Goal: Task Accomplishment & Management: Complete application form

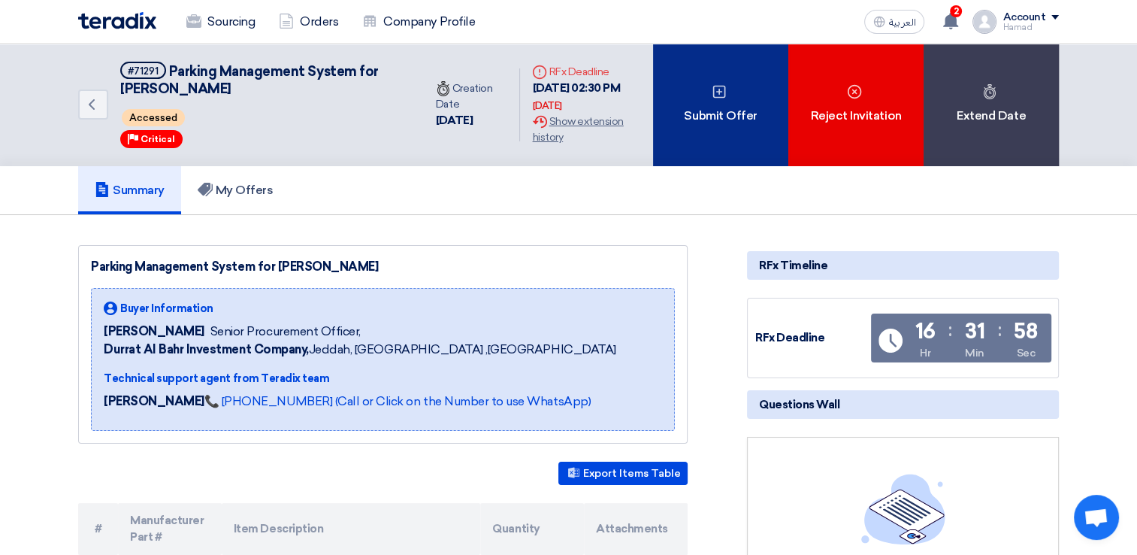
click at [721, 107] on div "Submit Offer" at bounding box center [720, 105] width 135 height 122
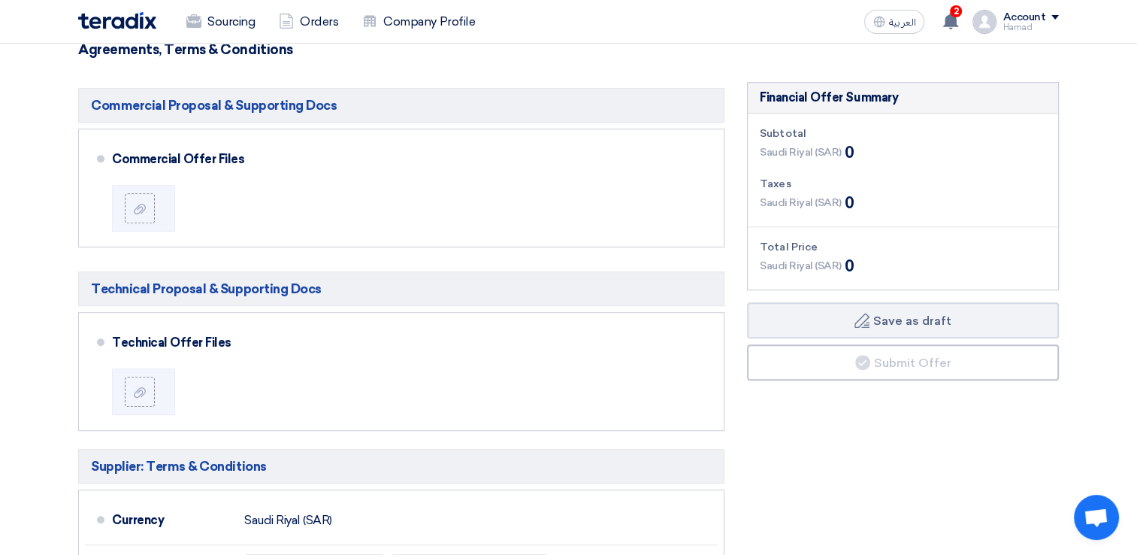
scroll to position [902, 0]
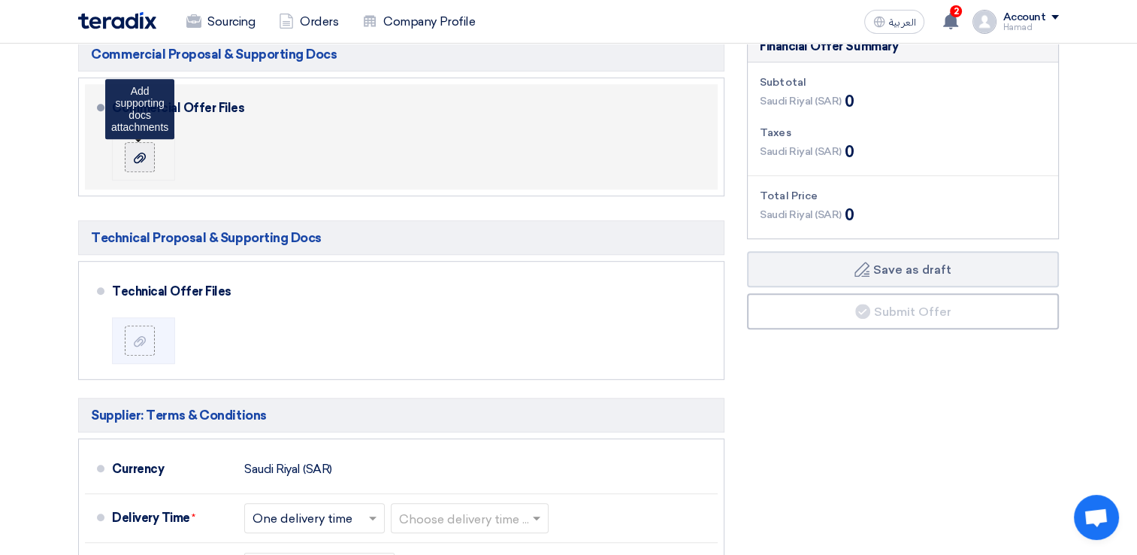
click at [144, 152] on icon at bounding box center [140, 158] width 12 height 12
click at [0, 0] on input "file" at bounding box center [0, 0] width 0 height 0
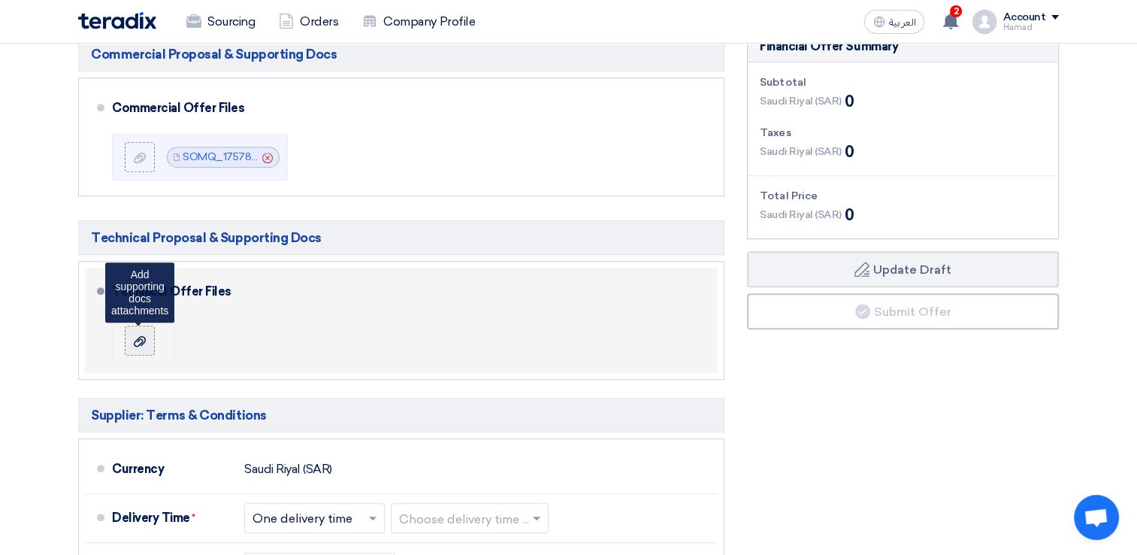
click at [140, 339] on use at bounding box center [140, 340] width 12 height 11
click at [0, 0] on input "file" at bounding box center [0, 0] width 0 height 0
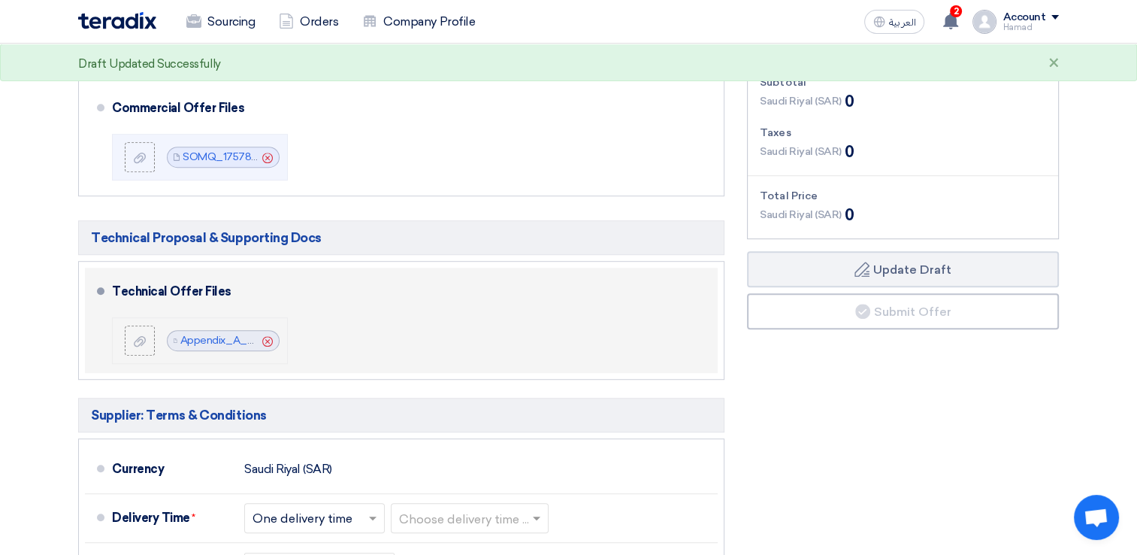
click at [269, 340] on icon "Cancel" at bounding box center [267, 341] width 11 height 11
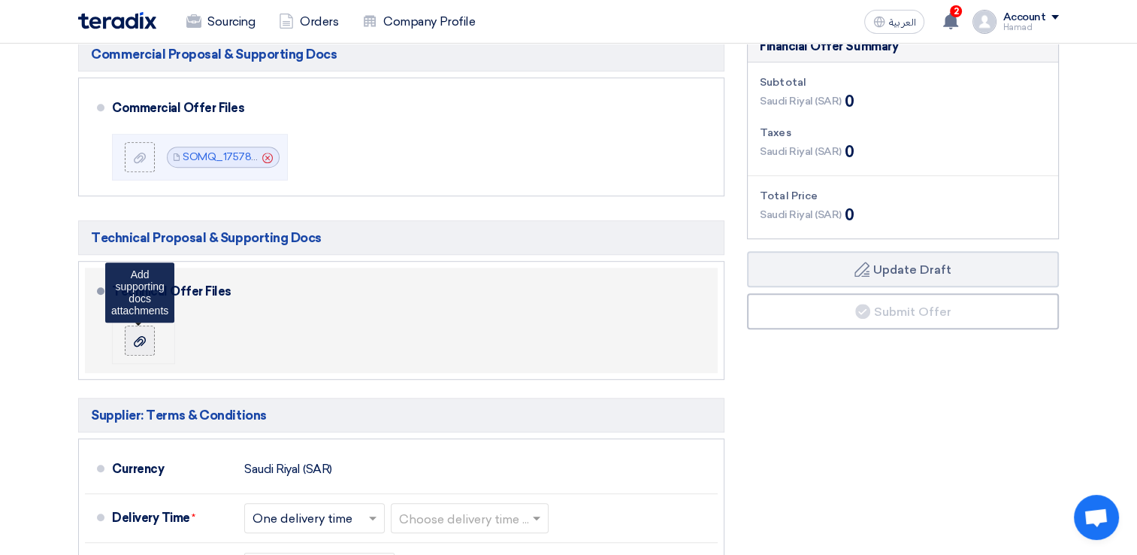
click at [144, 335] on use at bounding box center [140, 340] width 12 height 11
click at [0, 0] on input "file" at bounding box center [0, 0] width 0 height 0
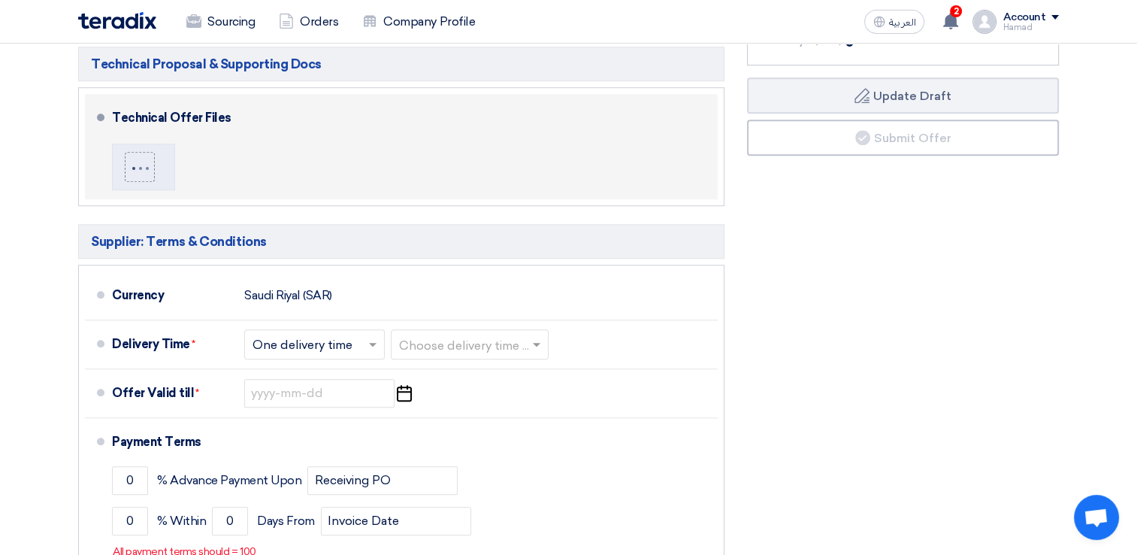
scroll to position [1127, 0]
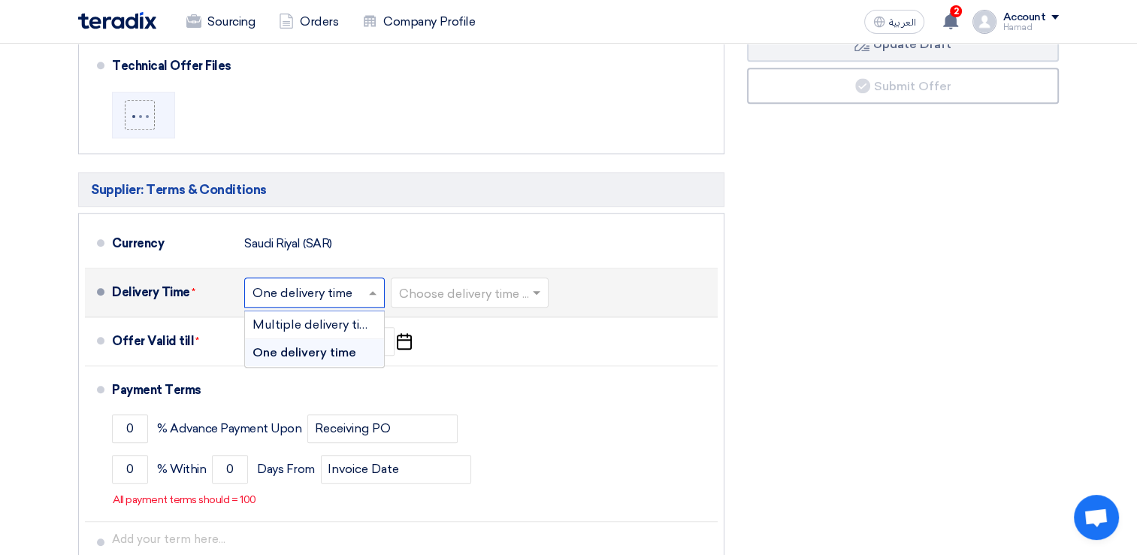
click at [346, 291] on input "text" at bounding box center [314, 294] width 125 height 22
click at [352, 293] on input "text" at bounding box center [314, 294] width 125 height 22
click at [439, 292] on input "text" at bounding box center [470, 294] width 143 height 22
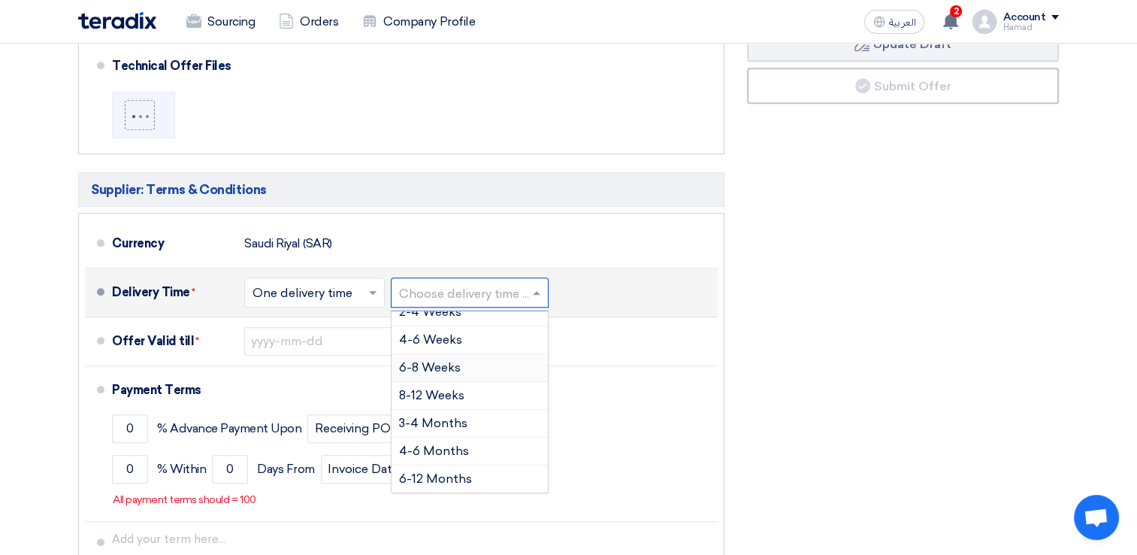
scroll to position [123, 0]
click at [455, 366] on span "8-12 Weeks" at bounding box center [431, 368] width 65 height 14
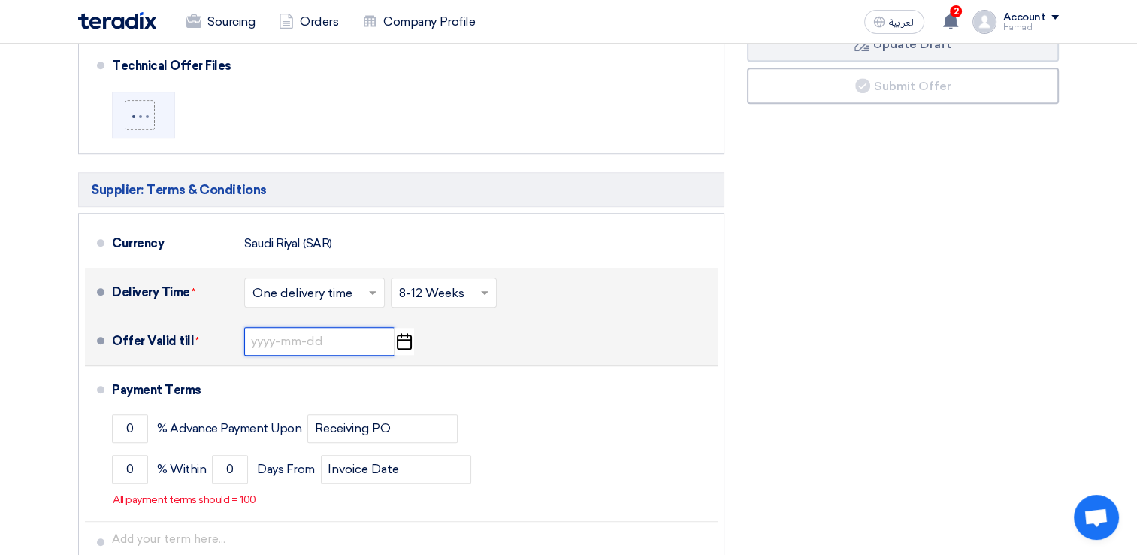
click at [359, 347] on input at bounding box center [319, 341] width 150 height 29
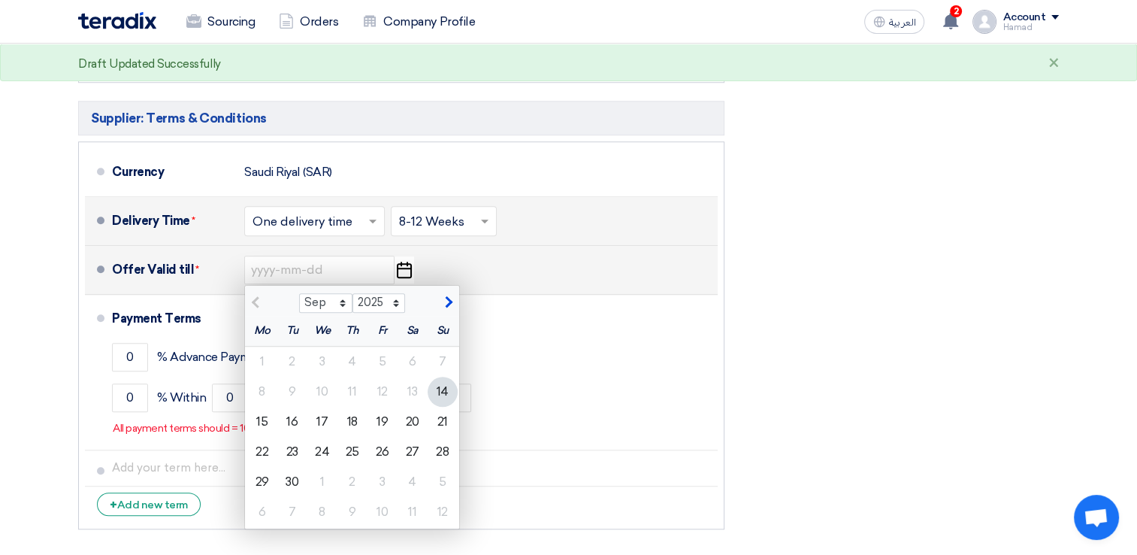
scroll to position [1202, 0]
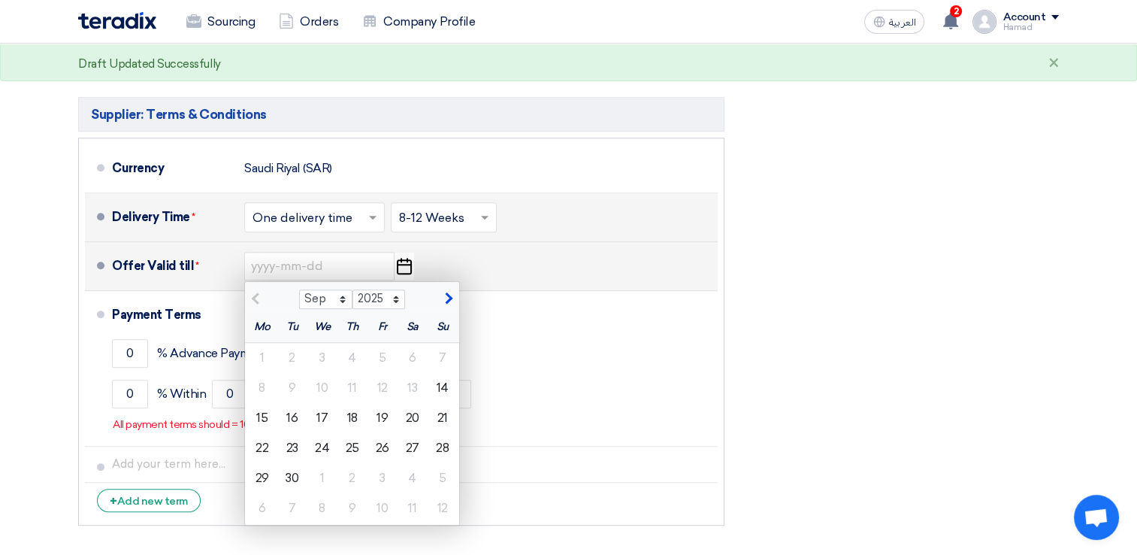
click at [445, 295] on span "button" at bounding box center [447, 299] width 8 height 14
select select "10"
click at [322, 407] on div "15" at bounding box center [322, 418] width 30 height 30
type input "[DATE]"
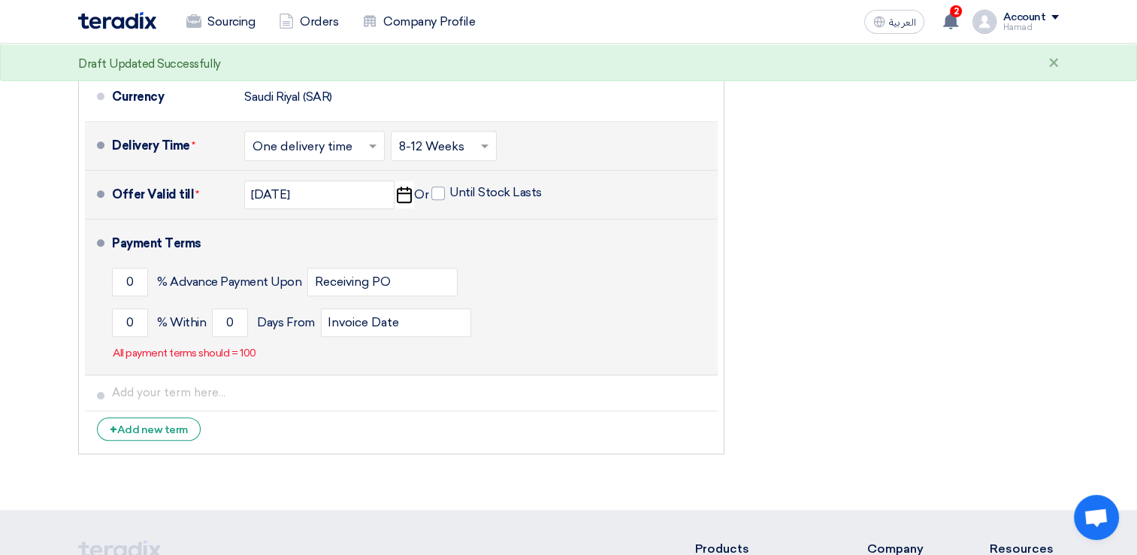
scroll to position [1277, 0]
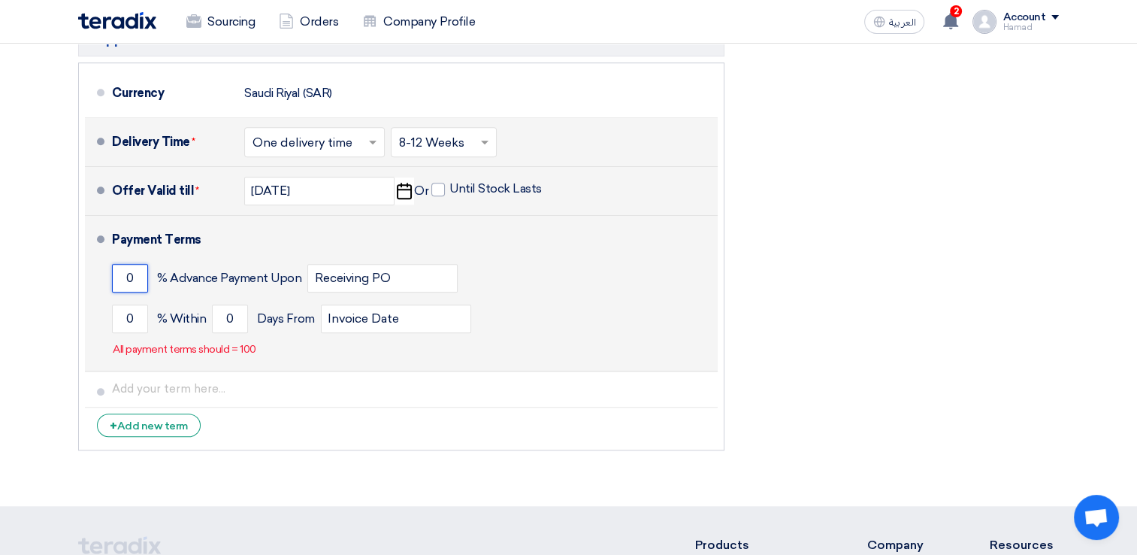
click at [129, 273] on input "0" at bounding box center [130, 278] width 36 height 29
click at [138, 274] on input "0" at bounding box center [130, 278] width 36 height 29
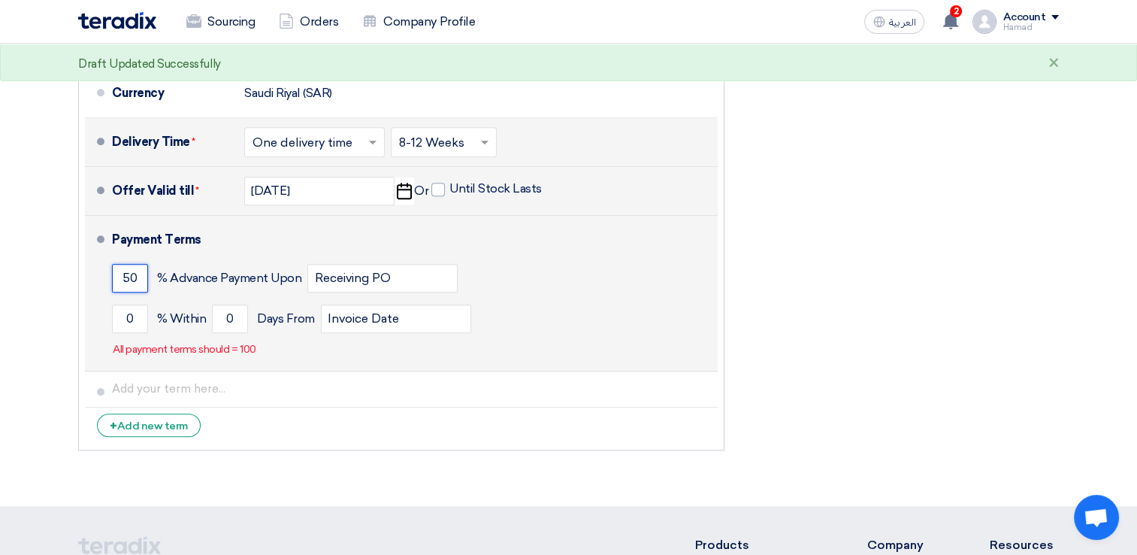
type input "50"
click at [584, 258] on div "50 % Advance Payment Upon Receiving PO" at bounding box center [412, 278] width 600 height 41
drag, startPoint x: 140, startPoint y: 315, endPoint x: 174, endPoint y: 319, distance: 34.0
click at [140, 315] on input "0" at bounding box center [130, 318] width 36 height 29
type input "50"
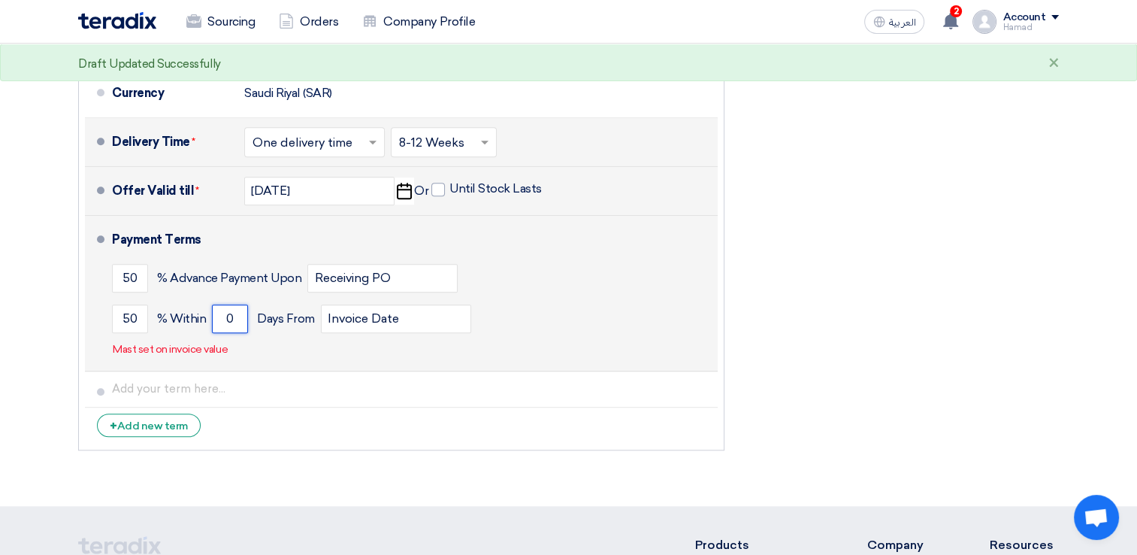
click at [236, 315] on input "0" at bounding box center [230, 318] width 36 height 29
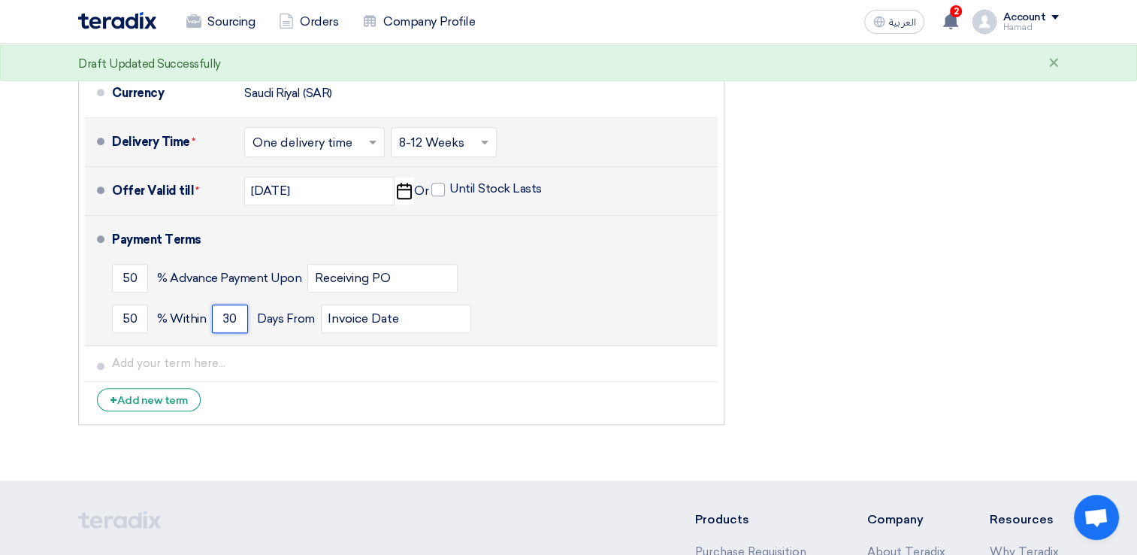
type input "30"
click at [544, 289] on div "50 % Advance Payment Upon Receiving PO" at bounding box center [412, 278] width 600 height 41
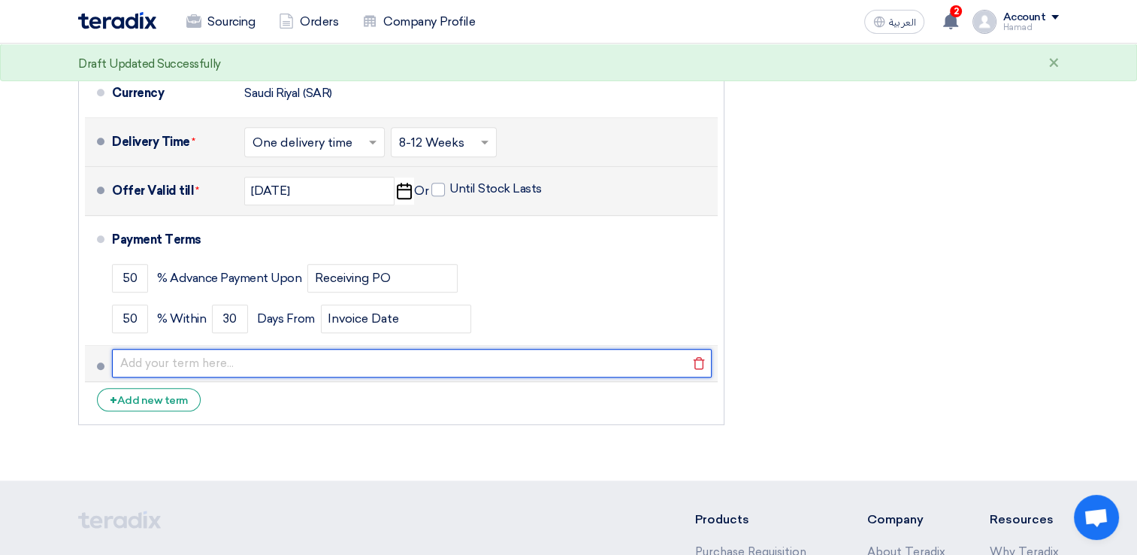
click at [552, 365] on input "text" at bounding box center [412, 363] width 600 height 29
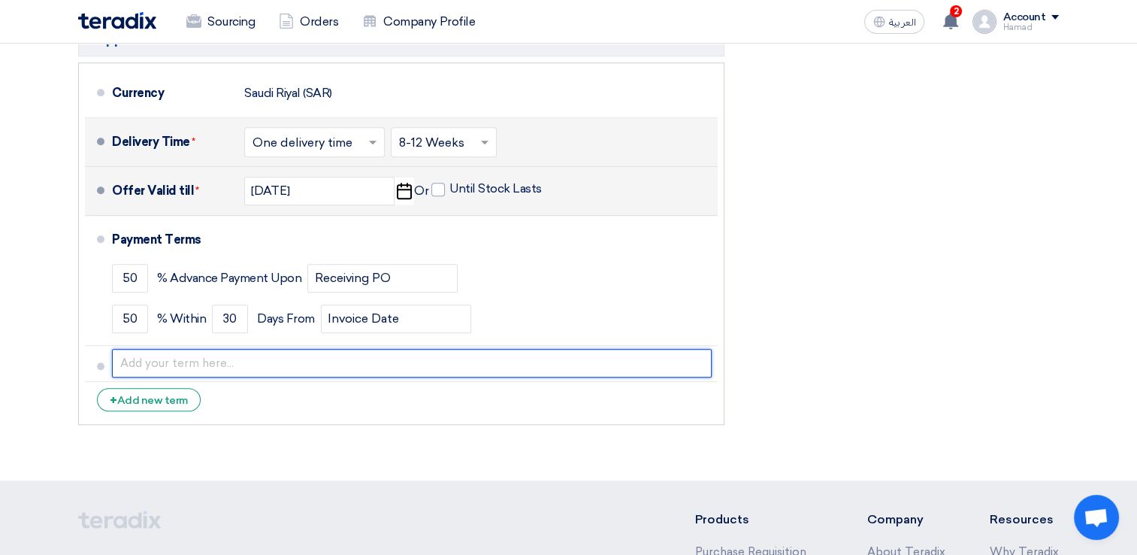
paste input "50% on contract signature, 35% on site delivery, 10% after passive works instal…"
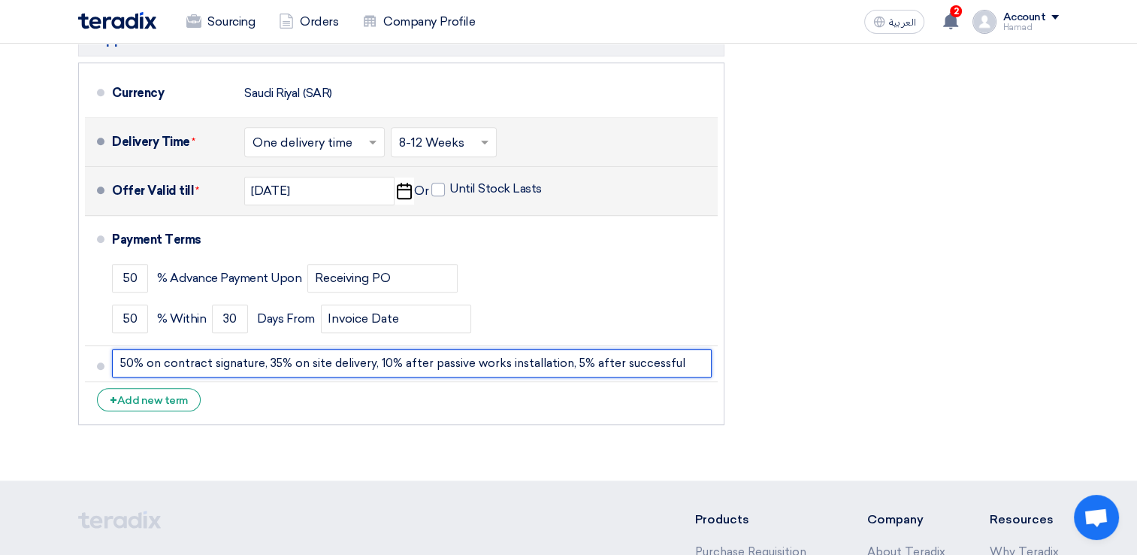
scroll to position [0, 23]
type input "50% on contract signature, 35% on site delivery, 10% after passive works instal…"
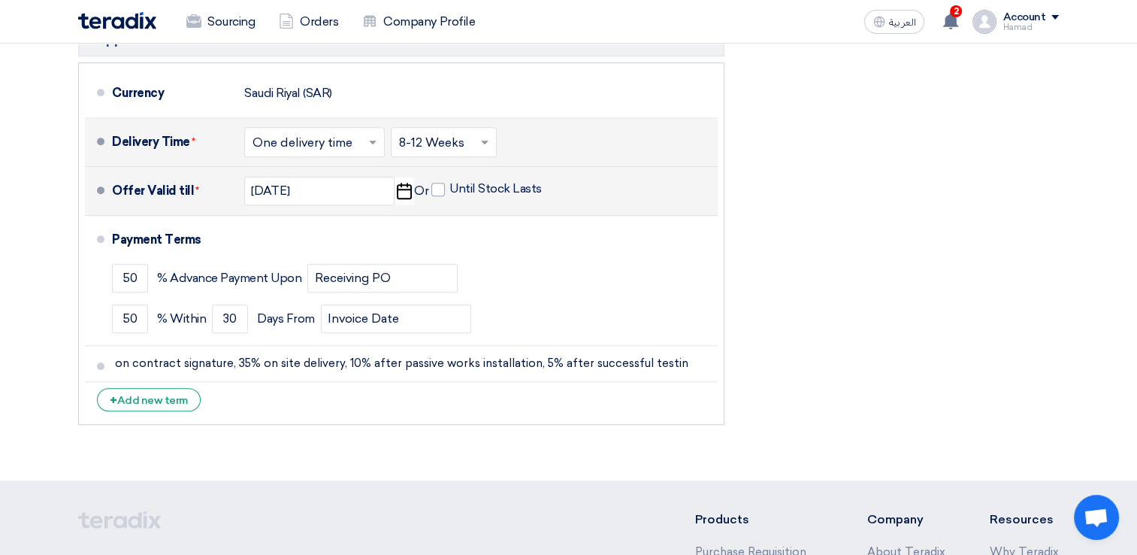
scroll to position [0, 0]
click at [872, 311] on div "Financial Offer Summary Subtotal [GEOGRAPHIC_DATA] (SAR) 0 Taxes [GEOGRAPHIC_DA…" at bounding box center [903, 43] width 334 height 777
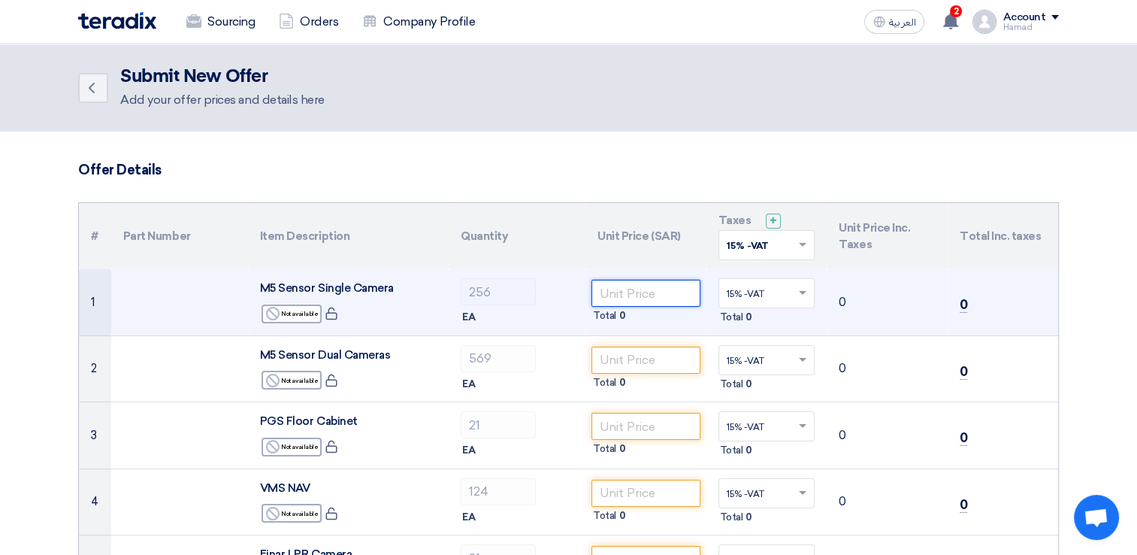
click at [626, 297] on input "number" at bounding box center [645, 293] width 109 height 27
paste input "1386.00"
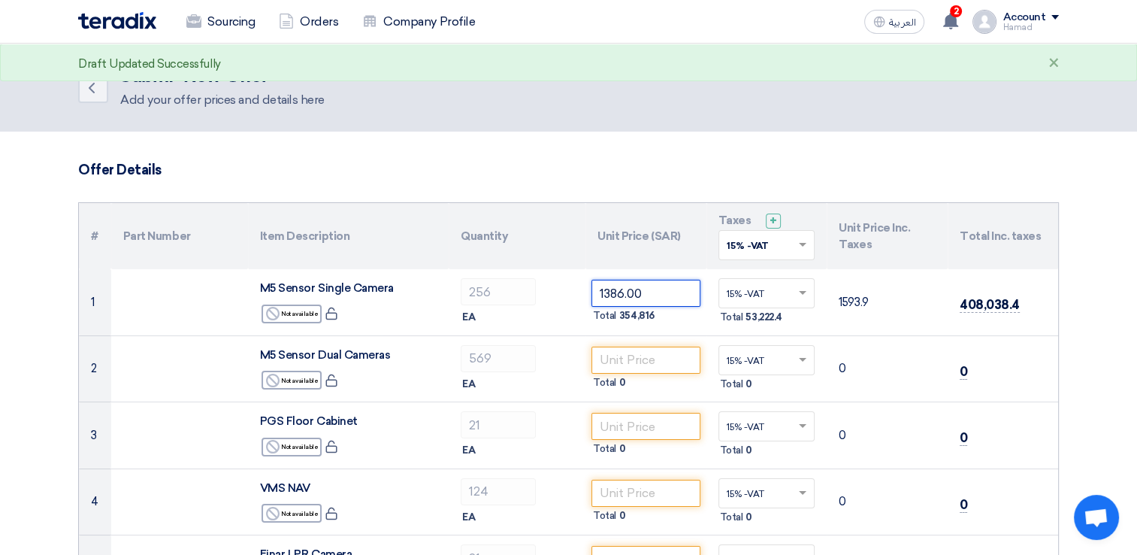
type input "1386.00"
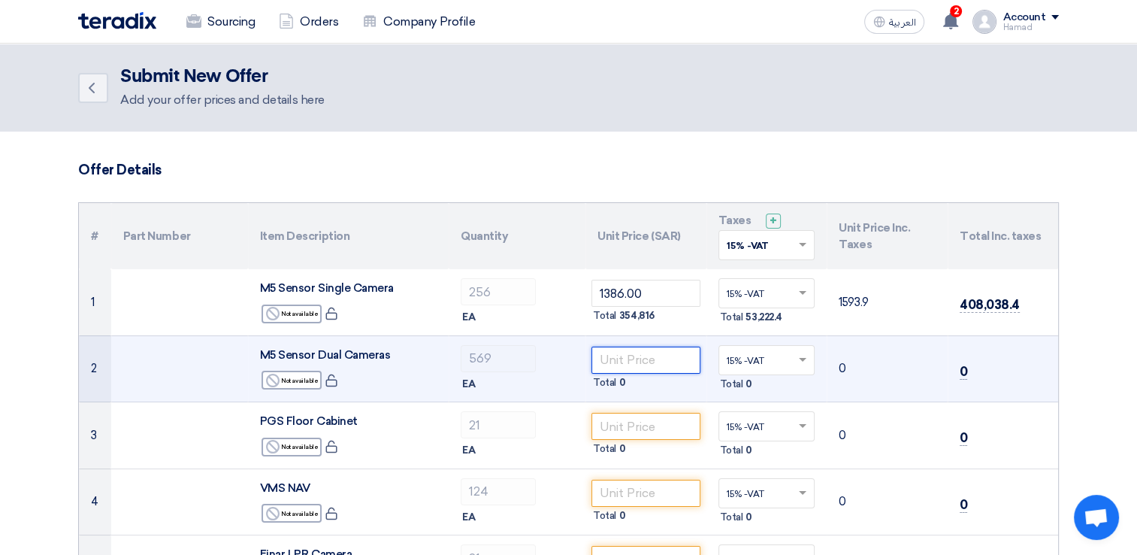
click at [635, 361] on input "number" at bounding box center [645, 359] width 109 height 27
paste input "1829.00"
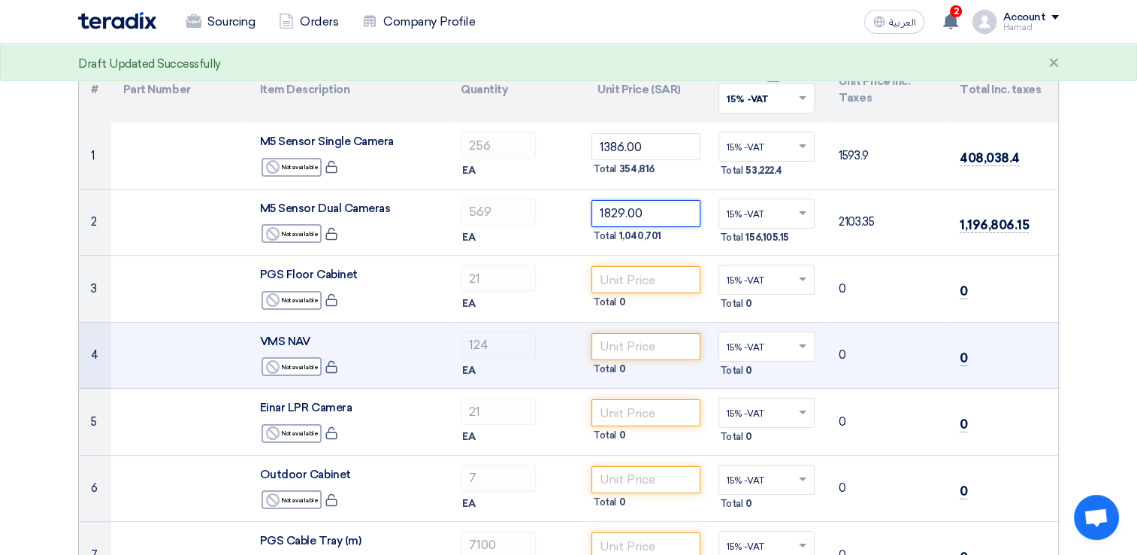
scroll to position [150, 0]
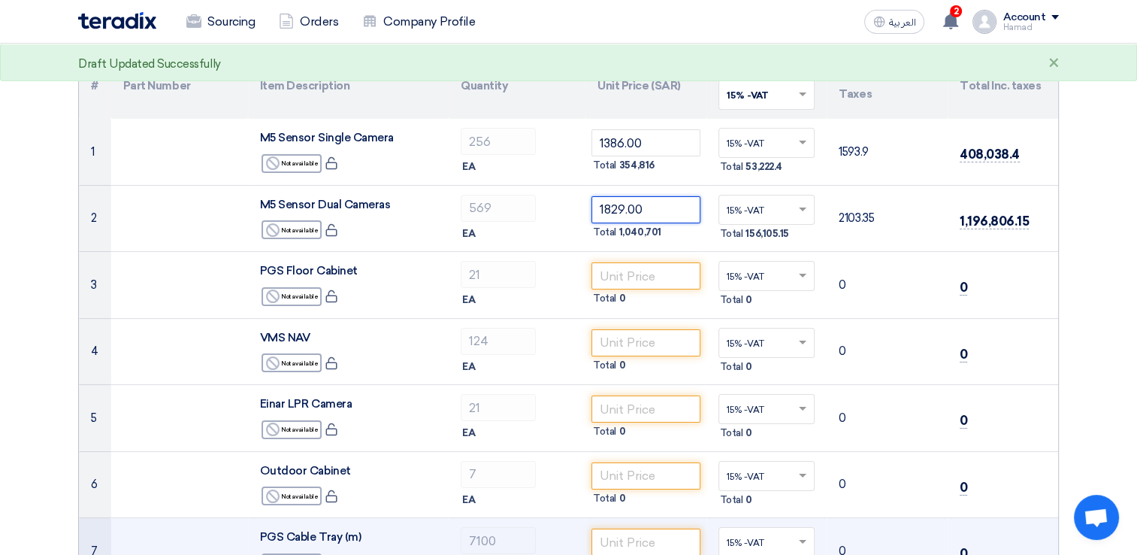
type input "1829.00"
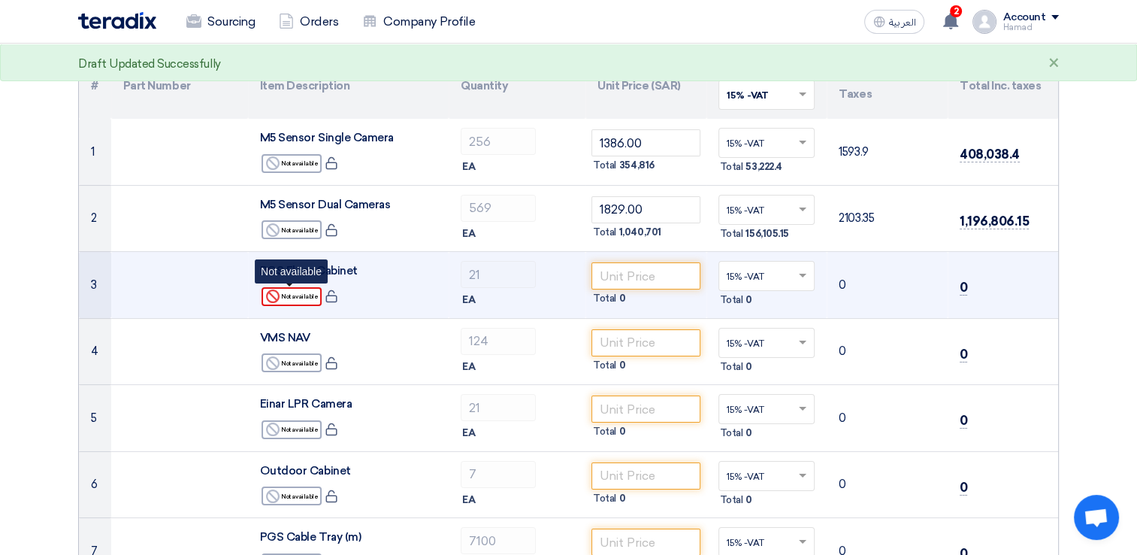
click at [292, 302] on div "Reject Not available" at bounding box center [292, 296] width 60 height 19
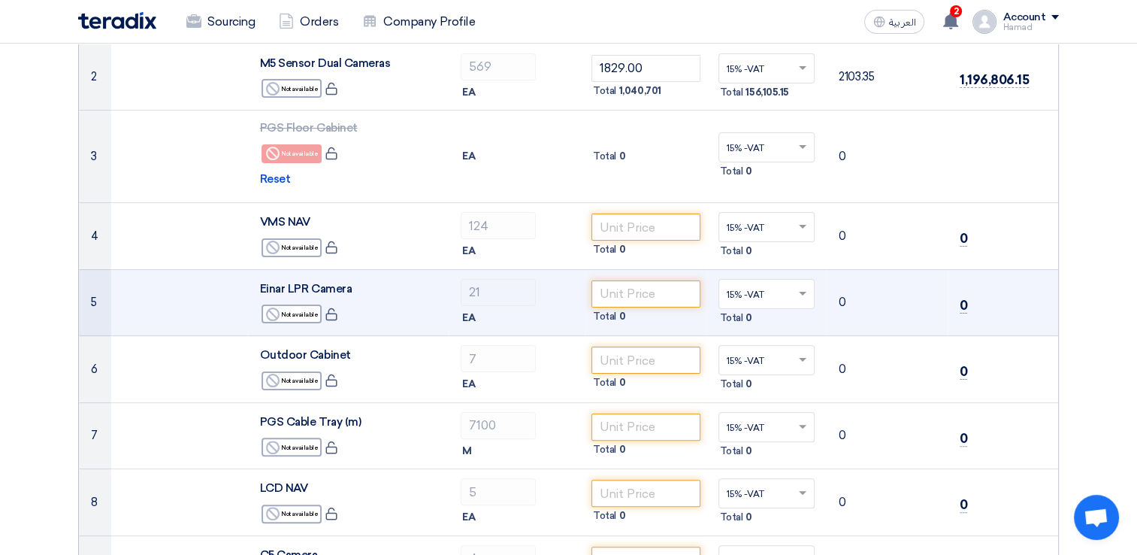
scroll to position [301, 0]
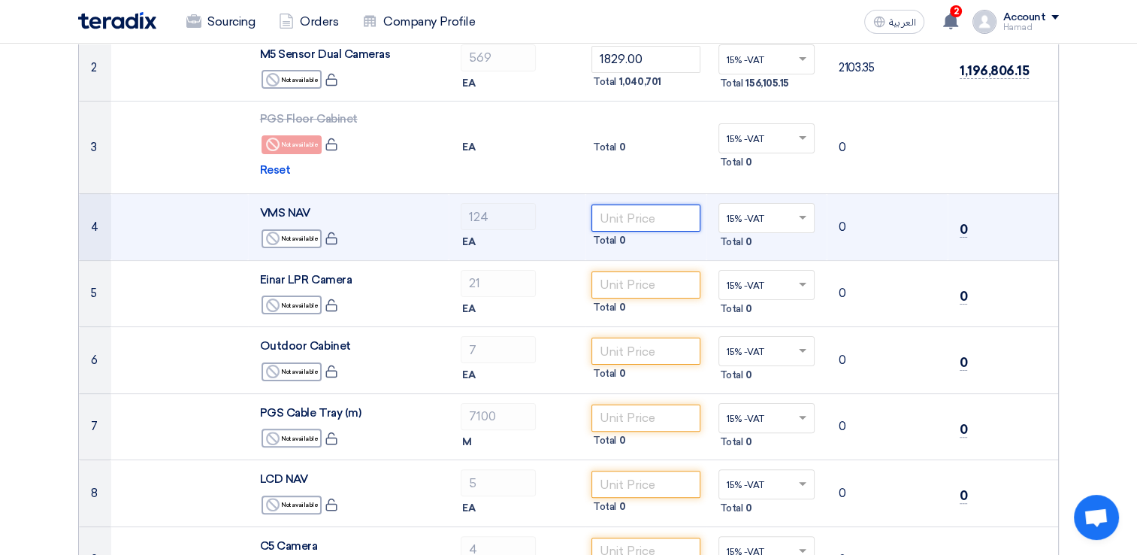
click at [667, 220] on input "number" at bounding box center [645, 217] width 109 height 27
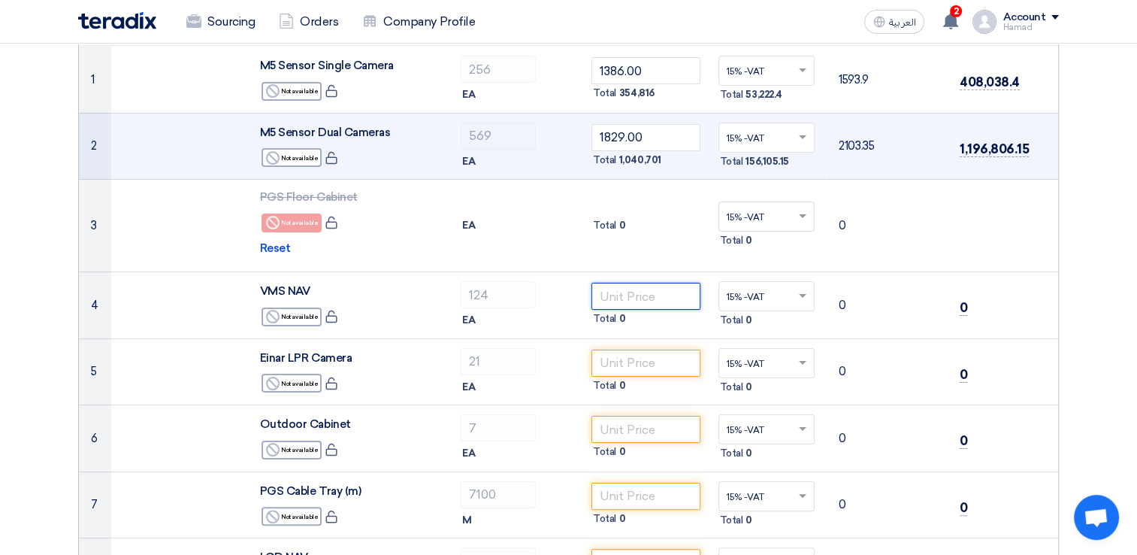
scroll to position [225, 0]
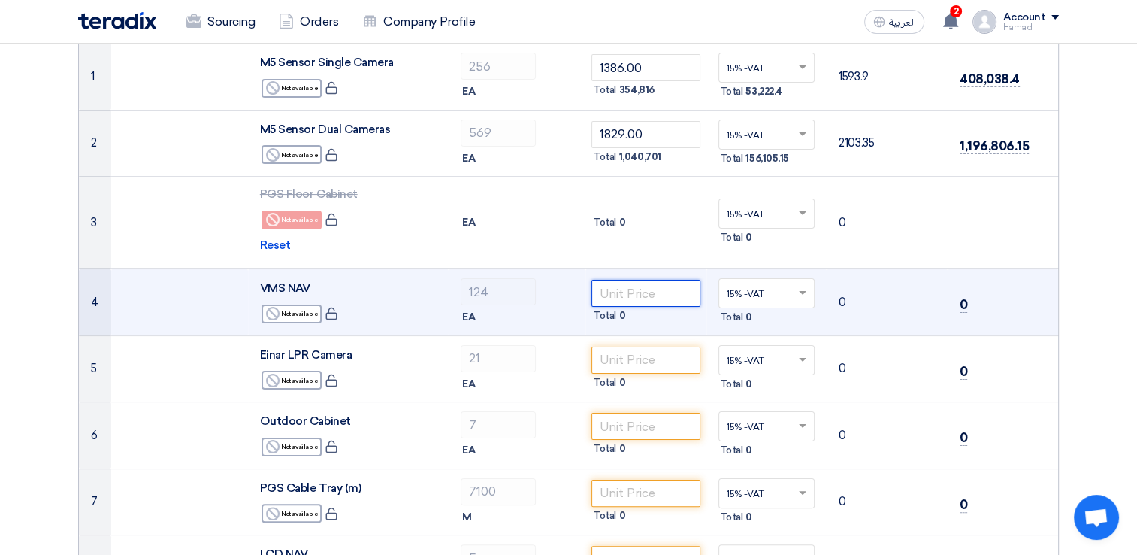
paste input "2643.00"
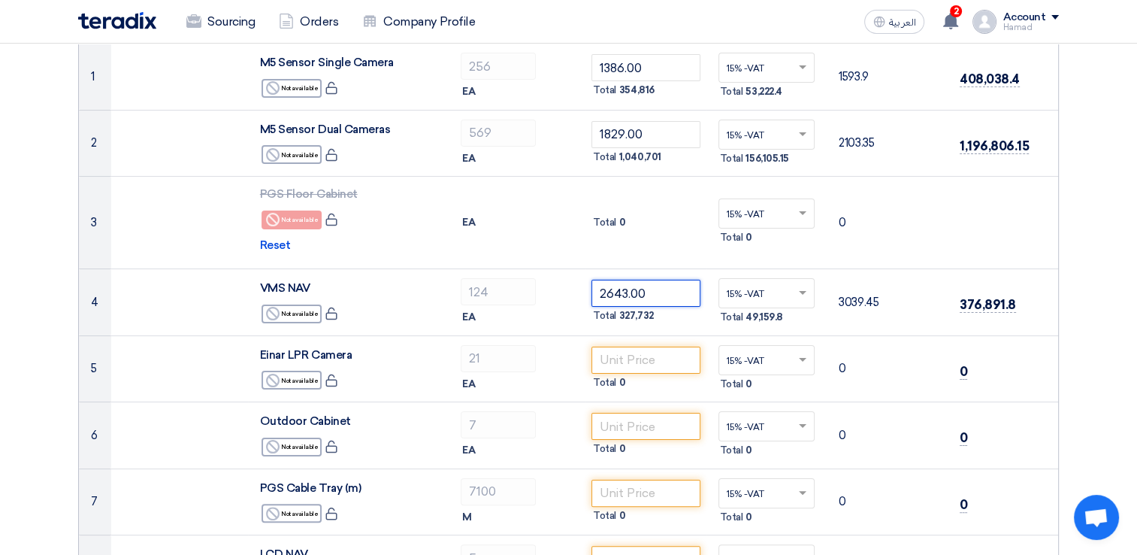
type input "2643.00"
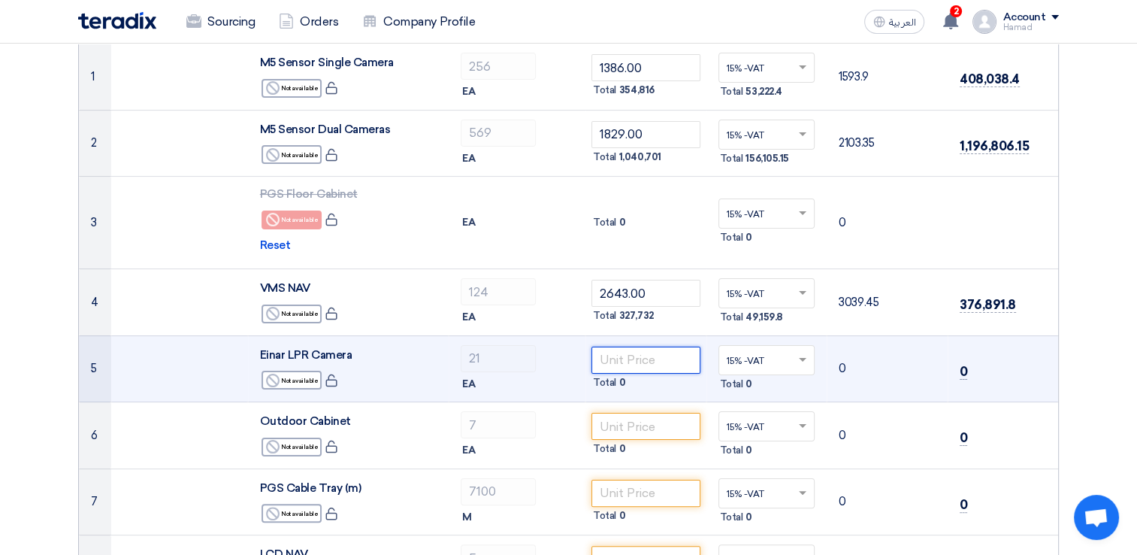
click at [626, 365] on input "number" at bounding box center [645, 359] width 109 height 27
paste input "13614.00"
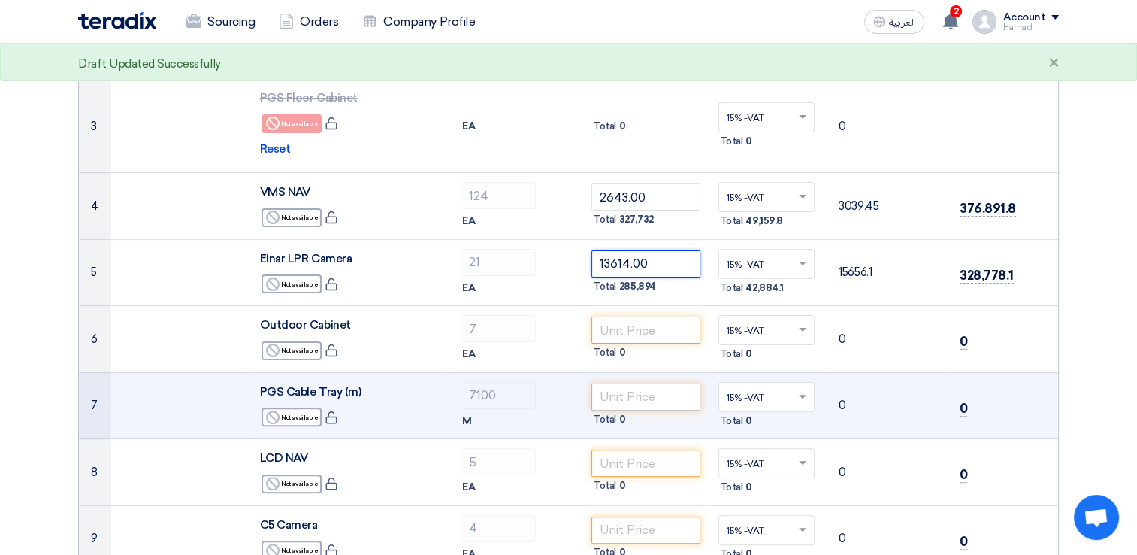
scroll to position [376, 0]
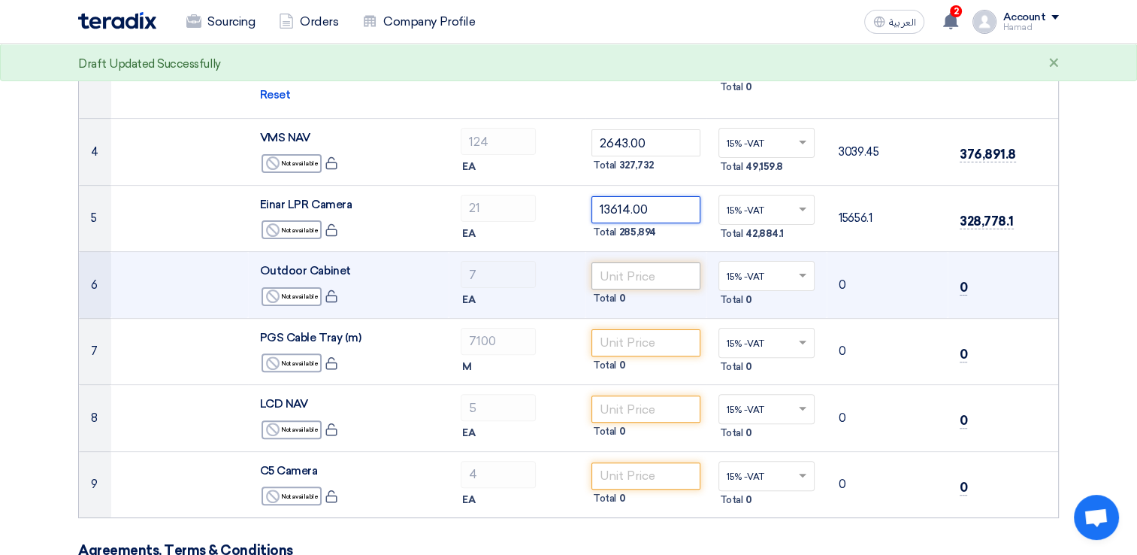
type input "13614.00"
click at [652, 280] on input "number" at bounding box center [645, 275] width 109 height 27
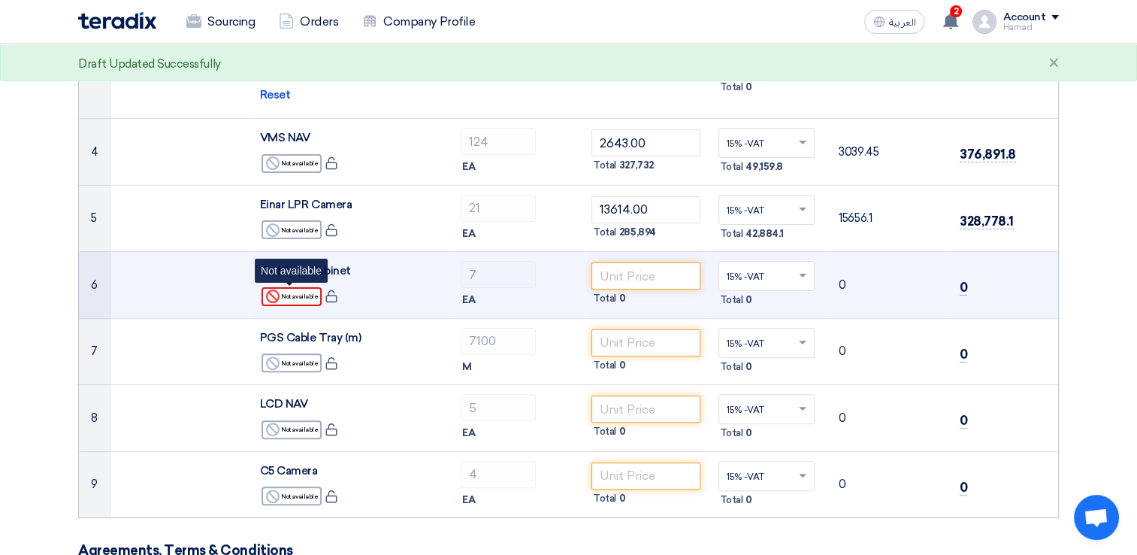
click at [297, 300] on div "Reject Not available" at bounding box center [292, 296] width 60 height 19
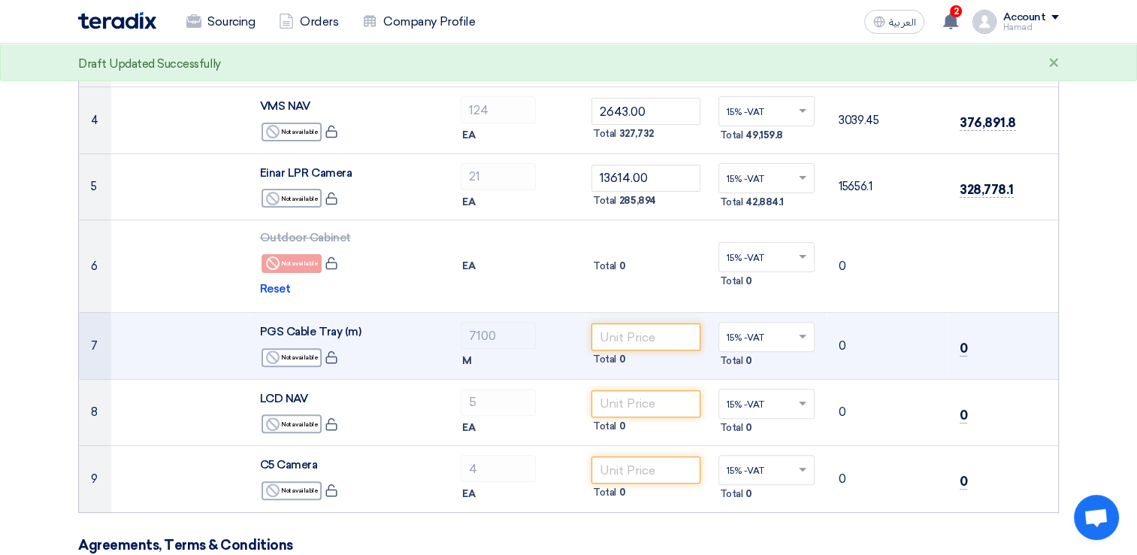
scroll to position [451, 0]
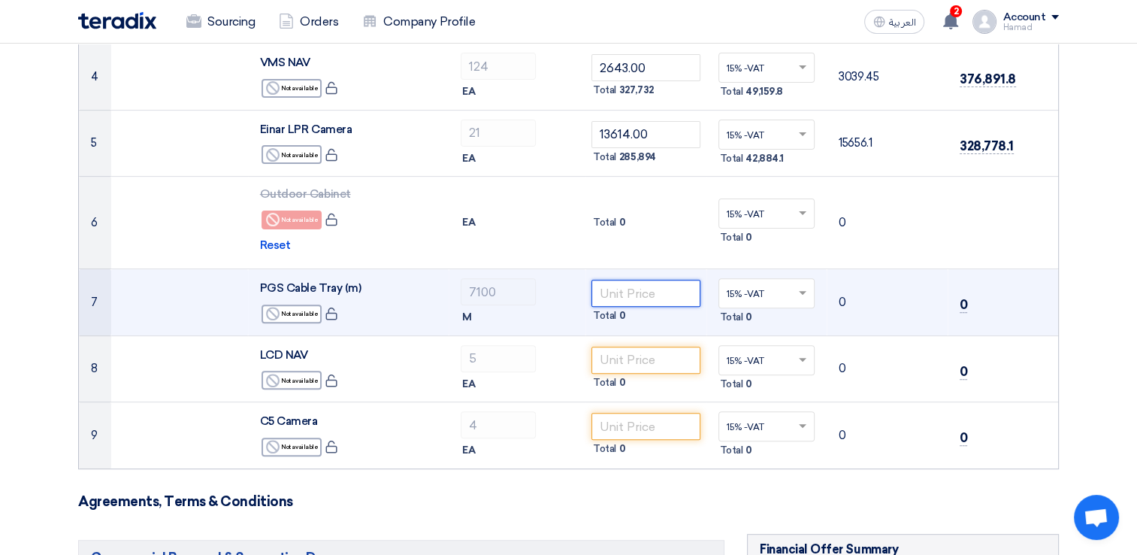
click at [640, 296] on input "number" at bounding box center [645, 293] width 109 height 27
paste input "26.00"
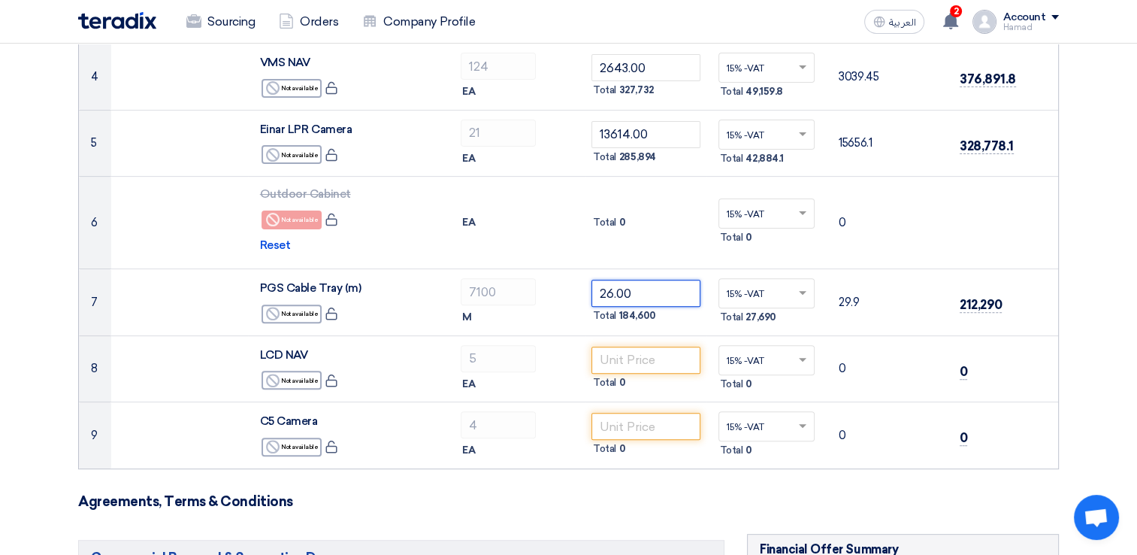
type input "26.00"
click at [1103, 329] on section "Offer Details # Part Number Item Description Quantity Unit Price (SAR) Taxes + …" at bounding box center [568, 520] width 1137 height 1678
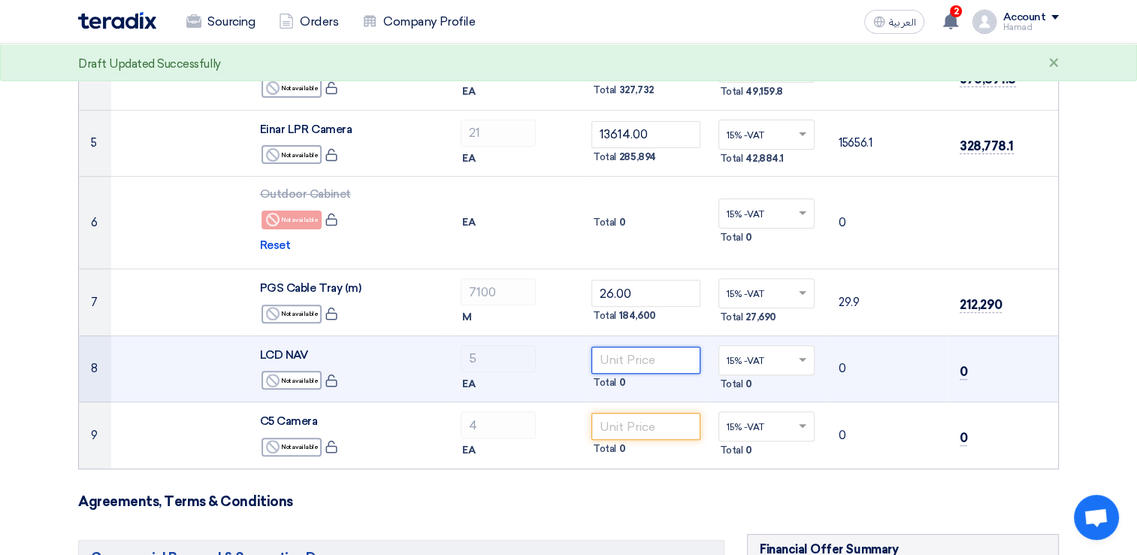
click at [624, 361] on input "number" at bounding box center [645, 359] width 109 height 27
paste input "21429.00"
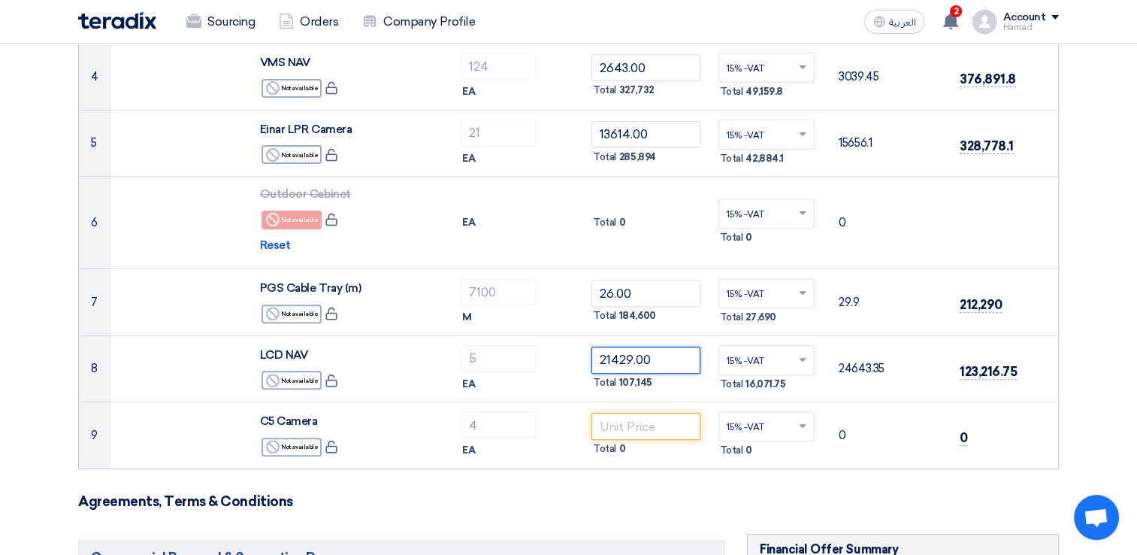
type input "21429.00"
click at [1084, 341] on section "Offer Details # Part Number Item Description Quantity Unit Price (SAR) Taxes + …" at bounding box center [568, 520] width 1137 height 1678
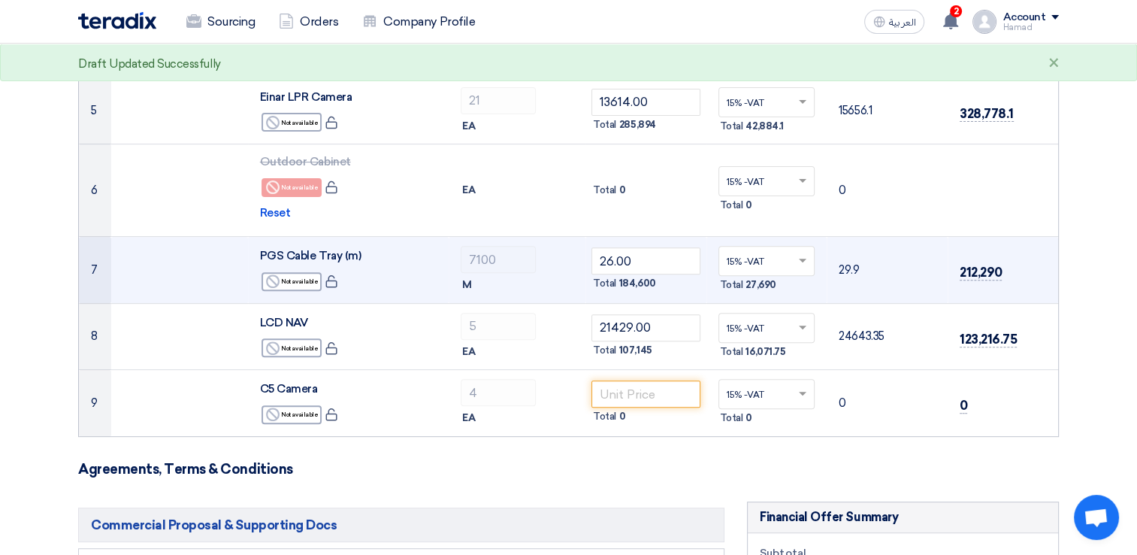
scroll to position [526, 0]
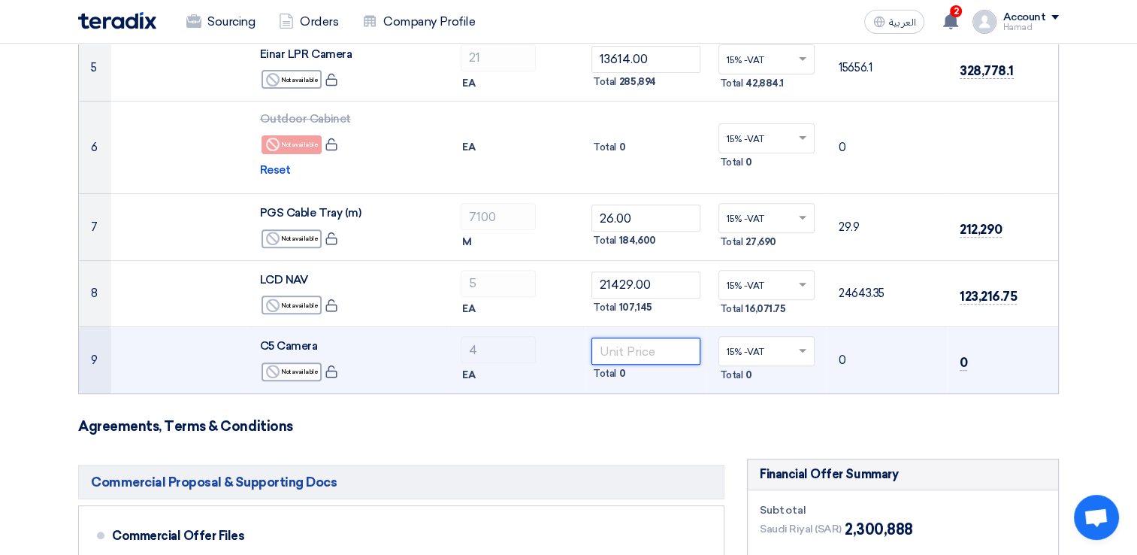
click at [623, 353] on input "number" at bounding box center [645, 350] width 109 height 27
paste input "22857.00"
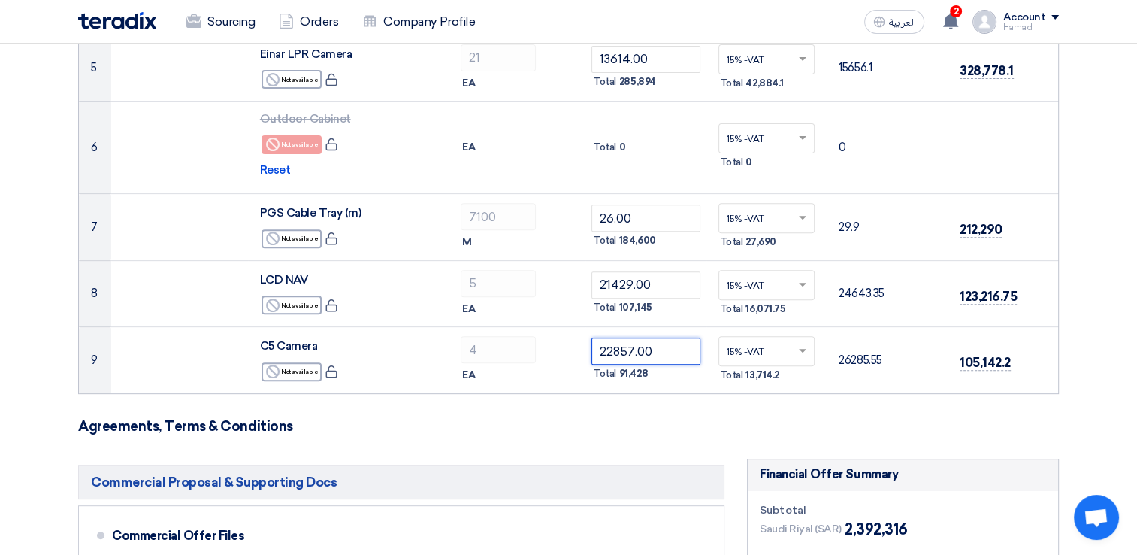
type input "22857.00"
click at [1073, 359] on section "Offer Details # Part Number Item Description Quantity Unit Price (SAR) Taxes + …" at bounding box center [568, 444] width 1137 height 1678
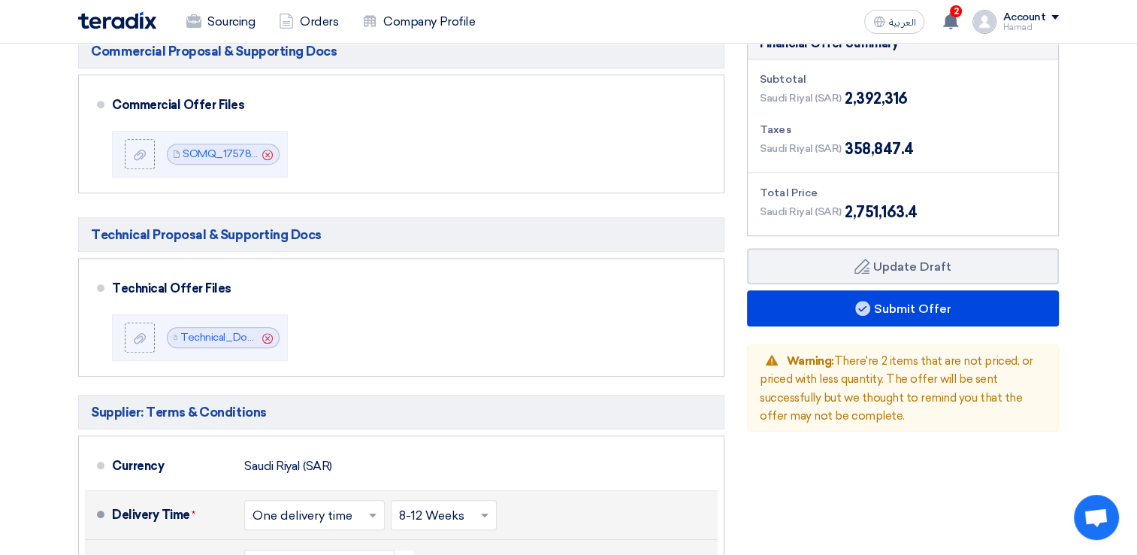
scroll to position [977, 0]
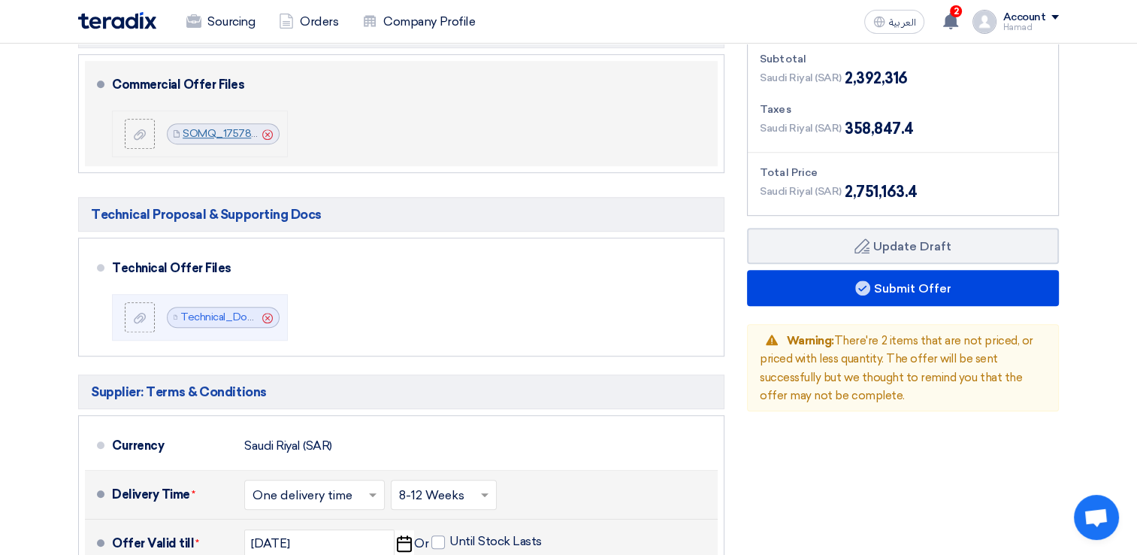
click at [231, 132] on link "SOMQ_1757876323981.pdf" at bounding box center [249, 133] width 133 height 13
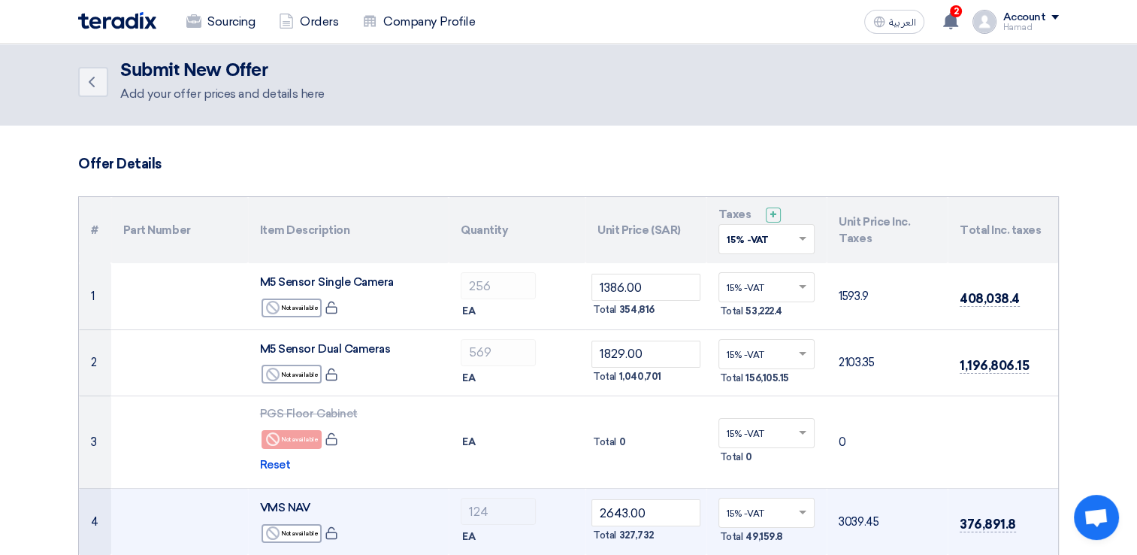
scroll to position [0, 0]
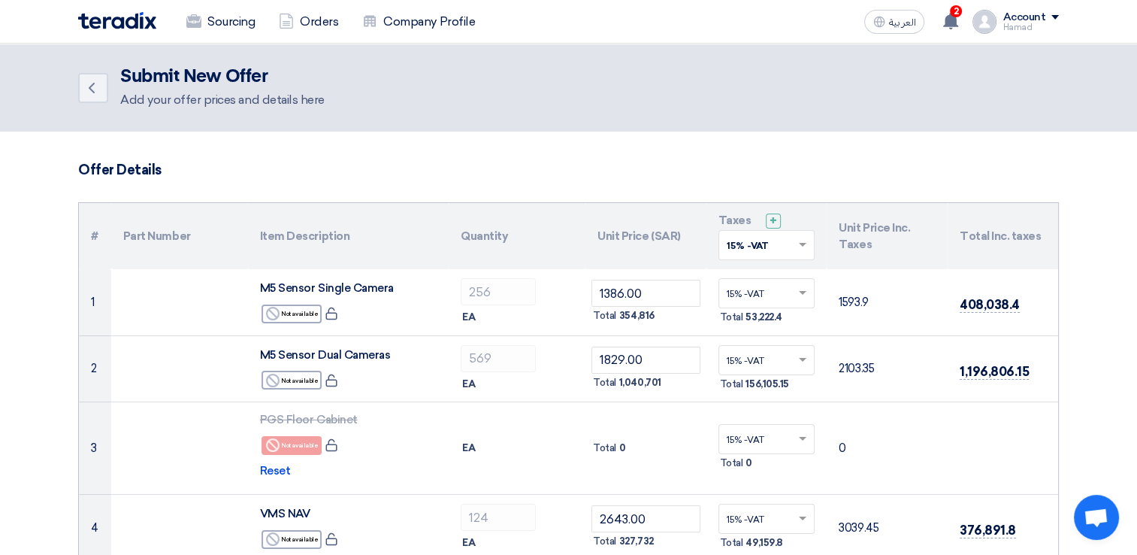
click at [800, 246] on span at bounding box center [804, 245] width 19 height 14
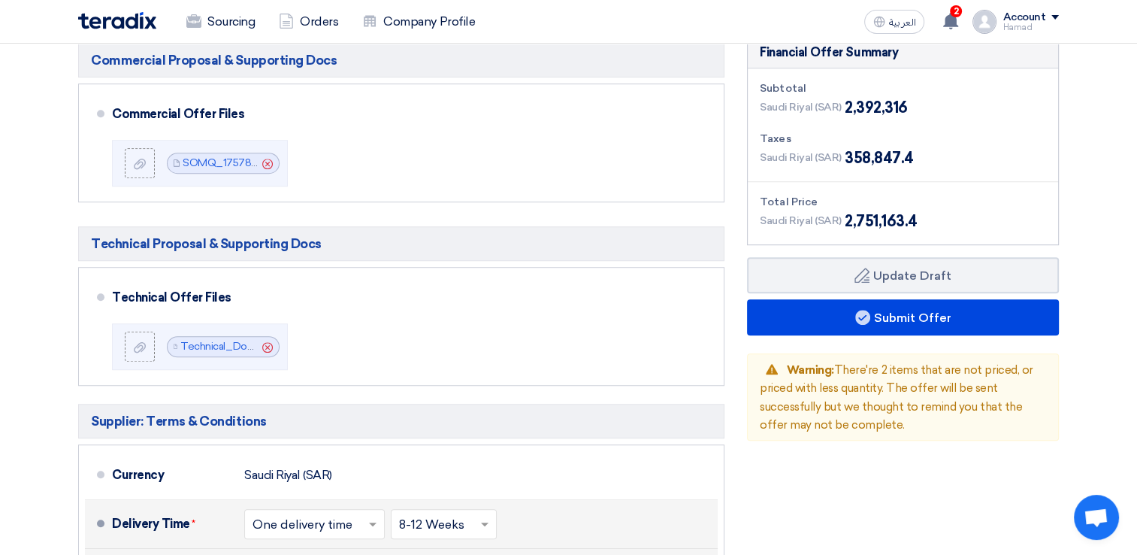
scroll to position [902, 0]
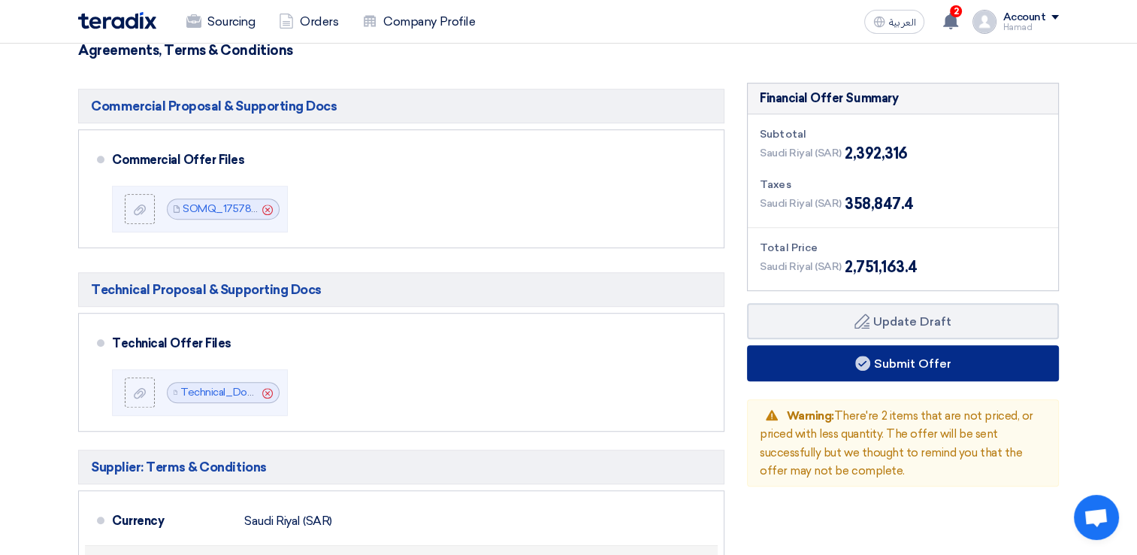
click at [919, 353] on button "Submit Offer" at bounding box center [903, 363] width 312 height 36
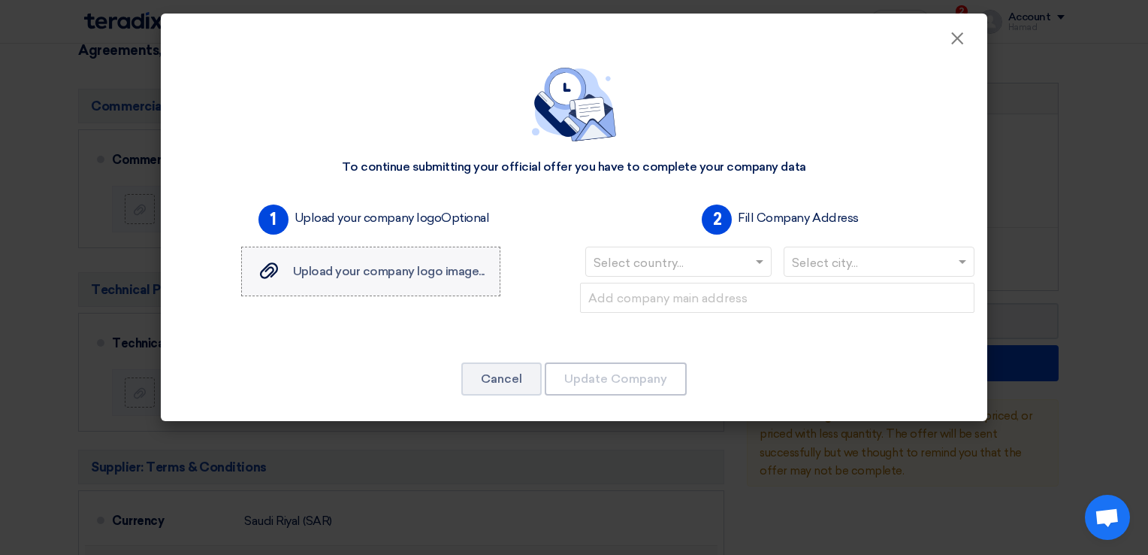
click at [458, 278] on span "Upload your company logo image..." at bounding box center [389, 271] width 192 height 14
click at [0, 0] on input "Upload your company logo image... Upload your company logo image..." at bounding box center [0, 0] width 0 height 0
click at [432, 262] on div "Upload your company logo image... Upload your company logo image..." at bounding box center [371, 271] width 228 height 18
click at [0, 0] on input "Upload your company logo image... Upload your company logo image..." at bounding box center [0, 0] width 0 height 0
click at [499, 387] on button "Cancel" at bounding box center [501, 378] width 80 height 33
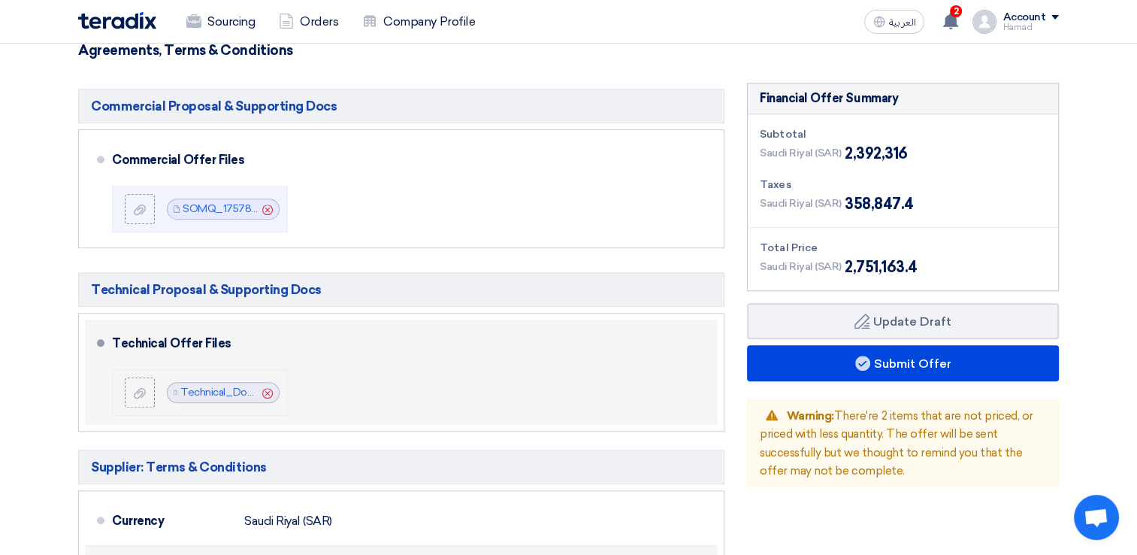
click at [265, 392] on use at bounding box center [267, 392] width 11 height 11
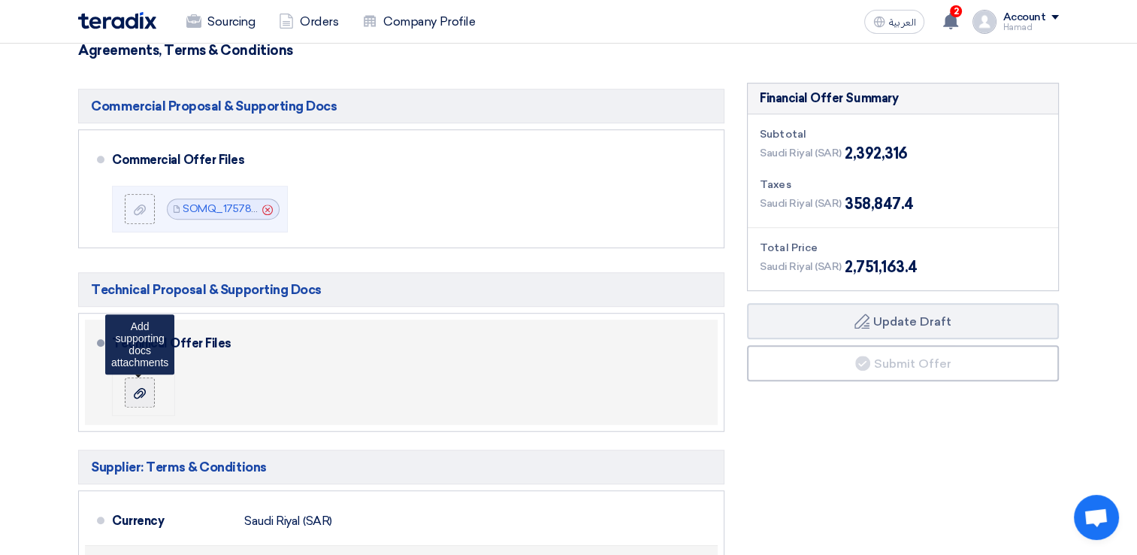
click at [147, 389] on div at bounding box center [140, 392] width 18 height 15
click at [0, 0] on input "file" at bounding box center [0, 0] width 0 height 0
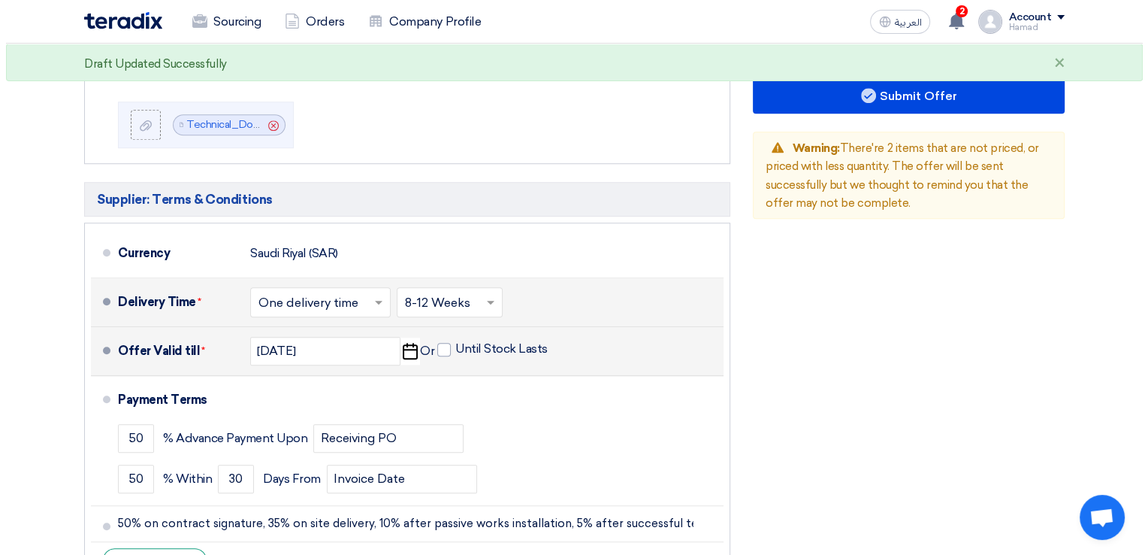
scroll to position [1127, 0]
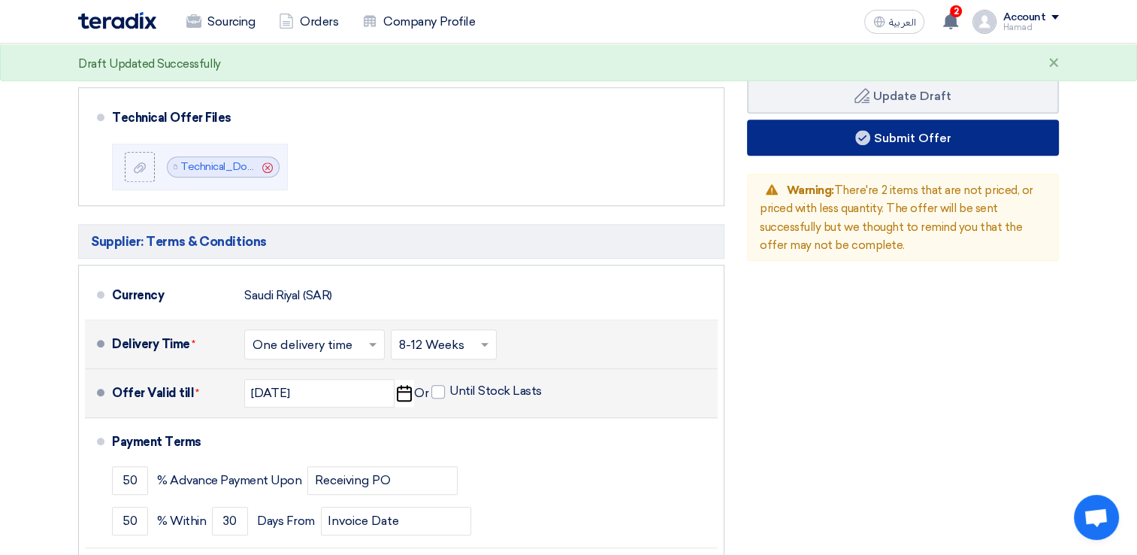
click at [896, 138] on button "Submit Offer" at bounding box center [903, 137] width 312 height 36
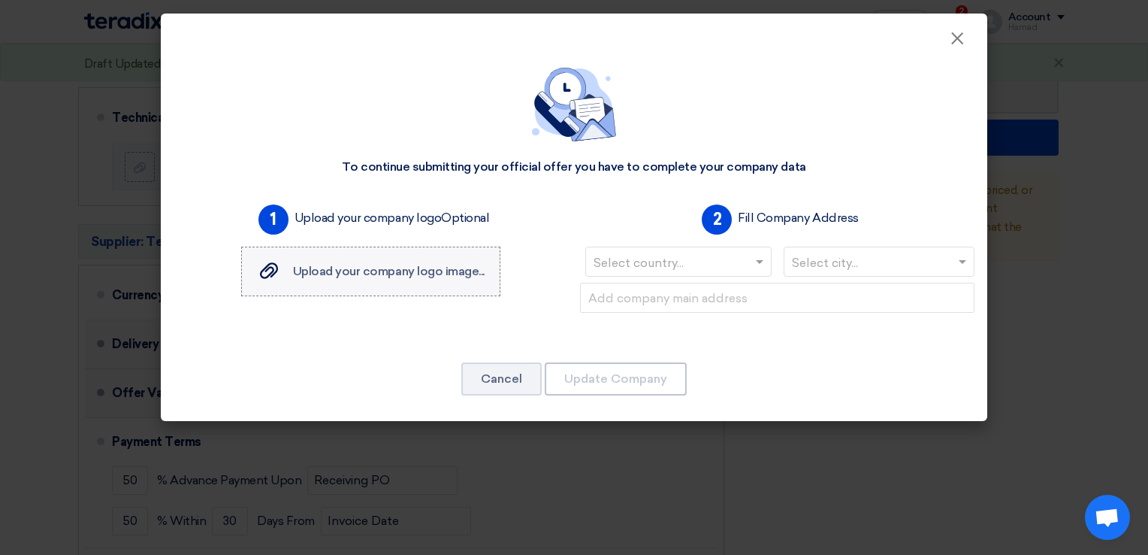
click at [342, 280] on div "Upload your company logo image... Upload your company logo image..." at bounding box center [371, 271] width 228 height 18
click at [0, 0] on input "Upload your company logo image... Upload your company logo image..." at bounding box center [0, 0] width 0 height 0
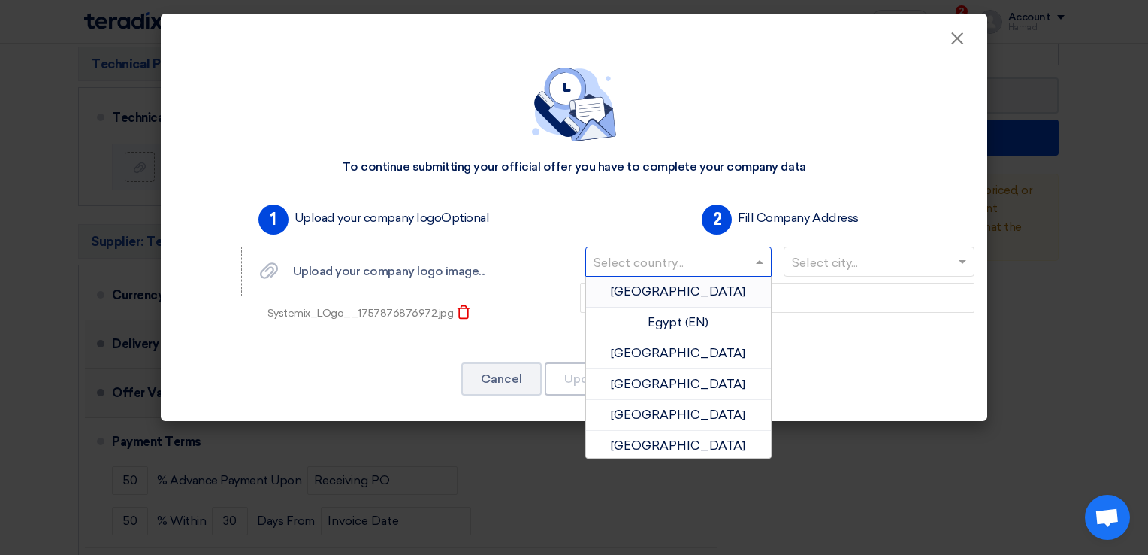
click at [670, 255] on input "text" at bounding box center [671, 263] width 155 height 25
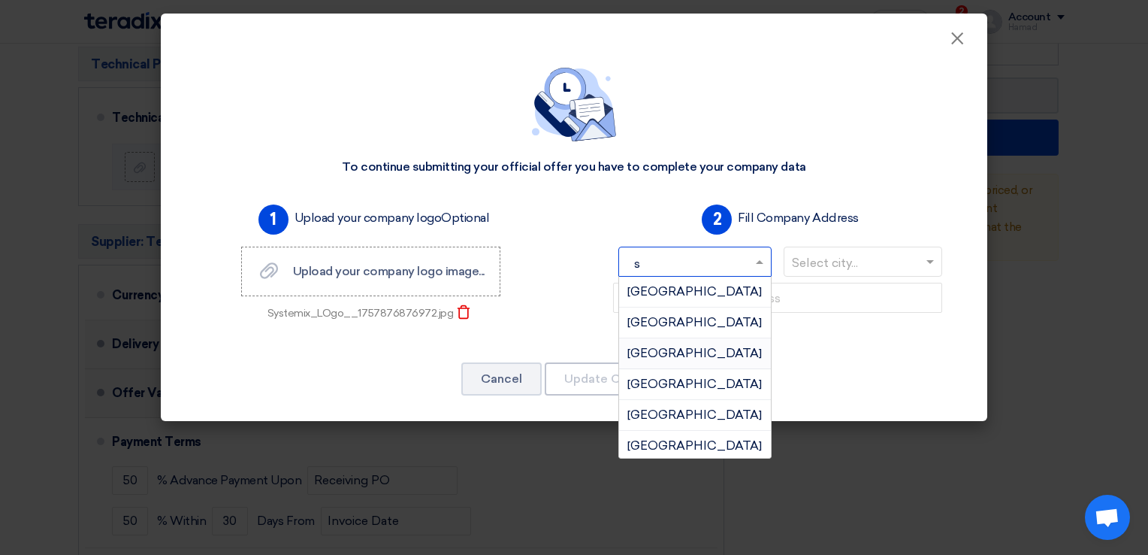
type input "sa"
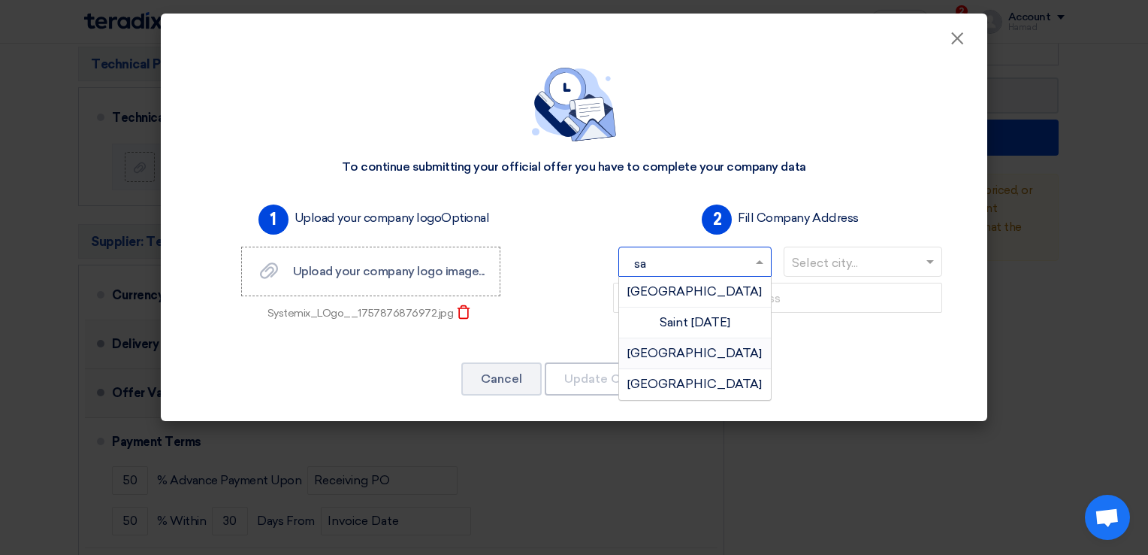
click at [693, 376] on span "[GEOGRAPHIC_DATA]" at bounding box center [694, 383] width 135 height 14
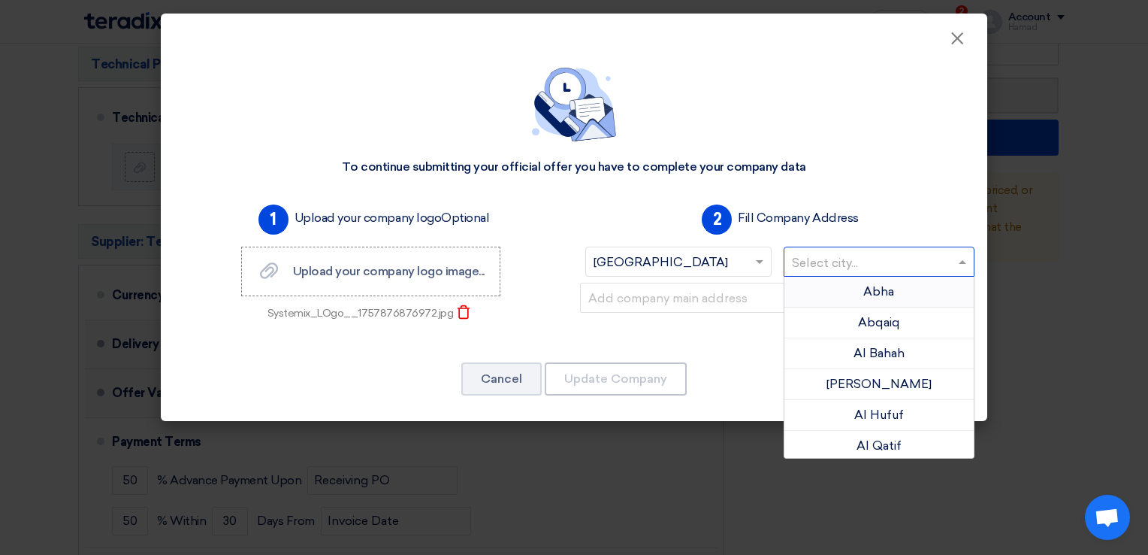
click at [807, 263] on input "text" at bounding box center [872, 263] width 160 height 25
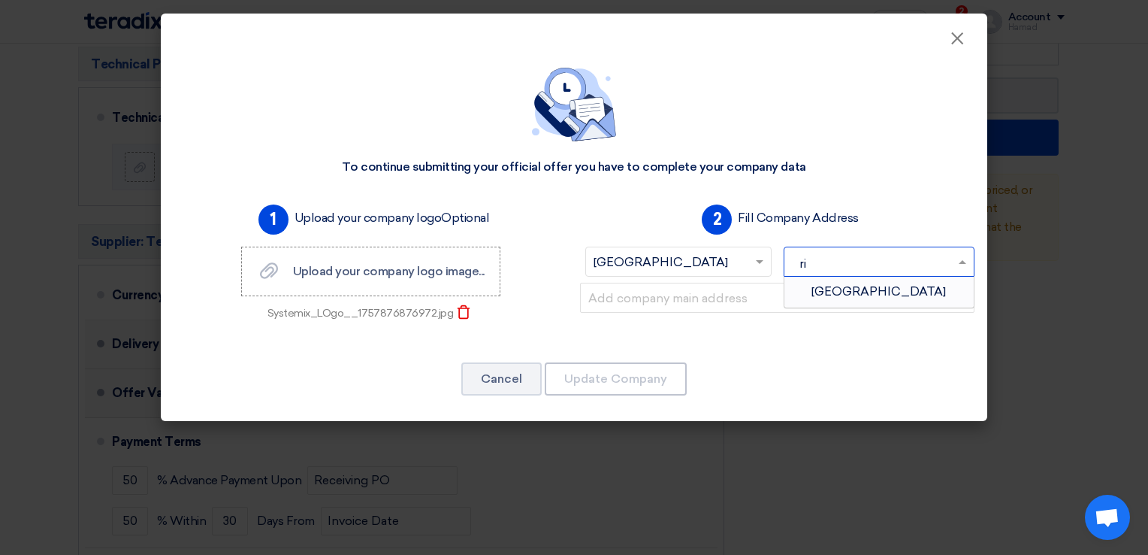
type input "riy"
click at [823, 298] on div "[GEOGRAPHIC_DATA]" at bounding box center [880, 292] width 190 height 30
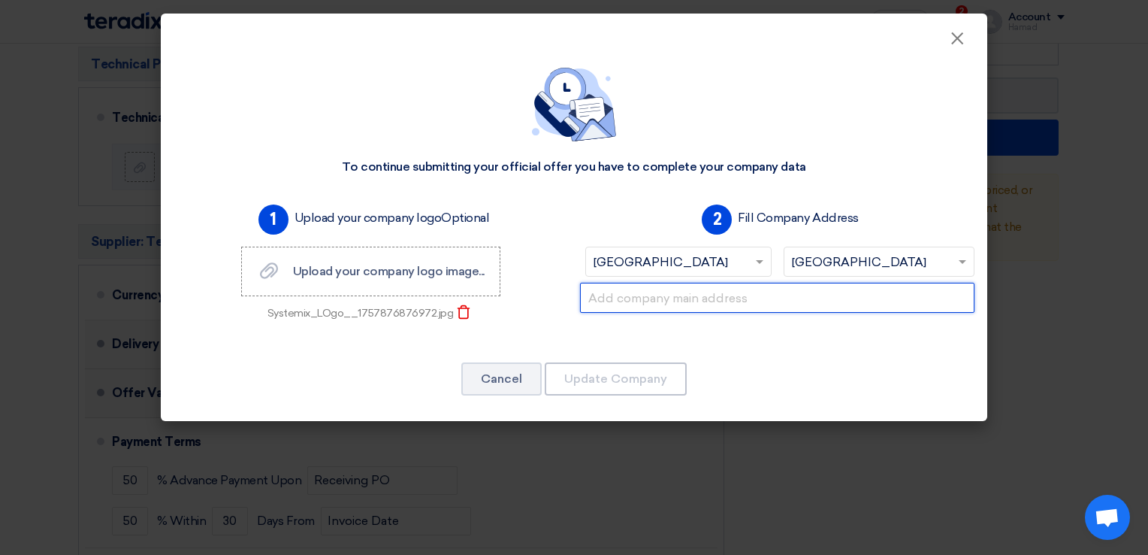
click at [756, 310] on input "text" at bounding box center [777, 298] width 395 height 30
paste input "[PERSON_NAME][STREET_ADDRESS]"
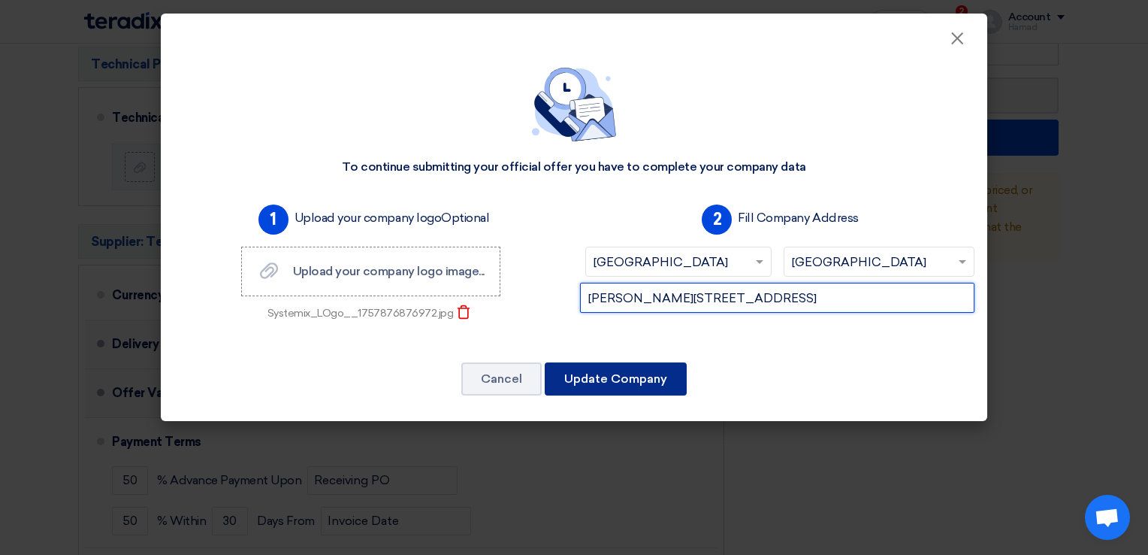
type input "[PERSON_NAME][STREET_ADDRESS]"
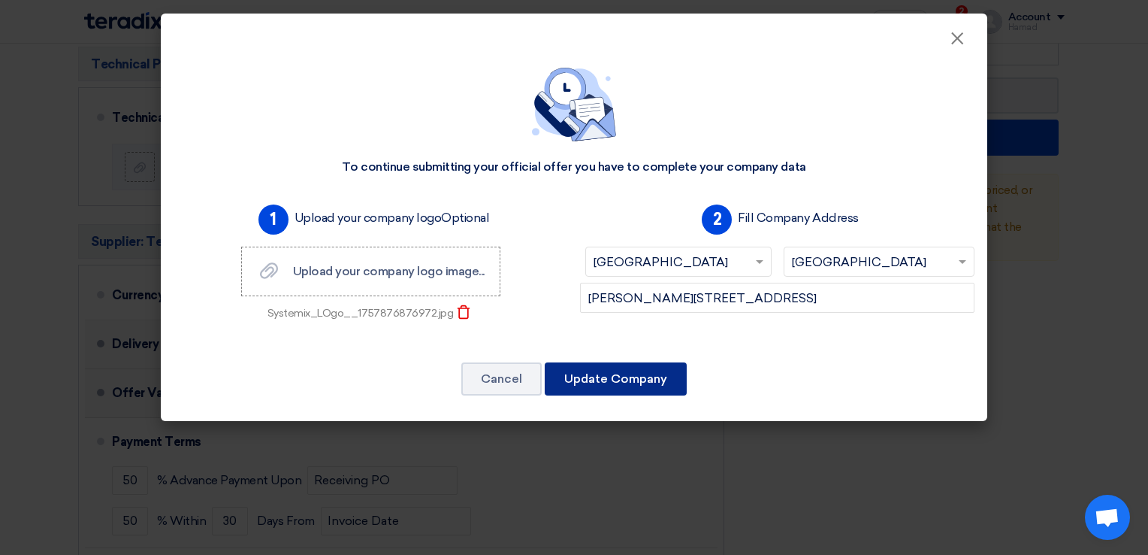
click at [633, 382] on button "Update Company" at bounding box center [616, 378] width 142 height 33
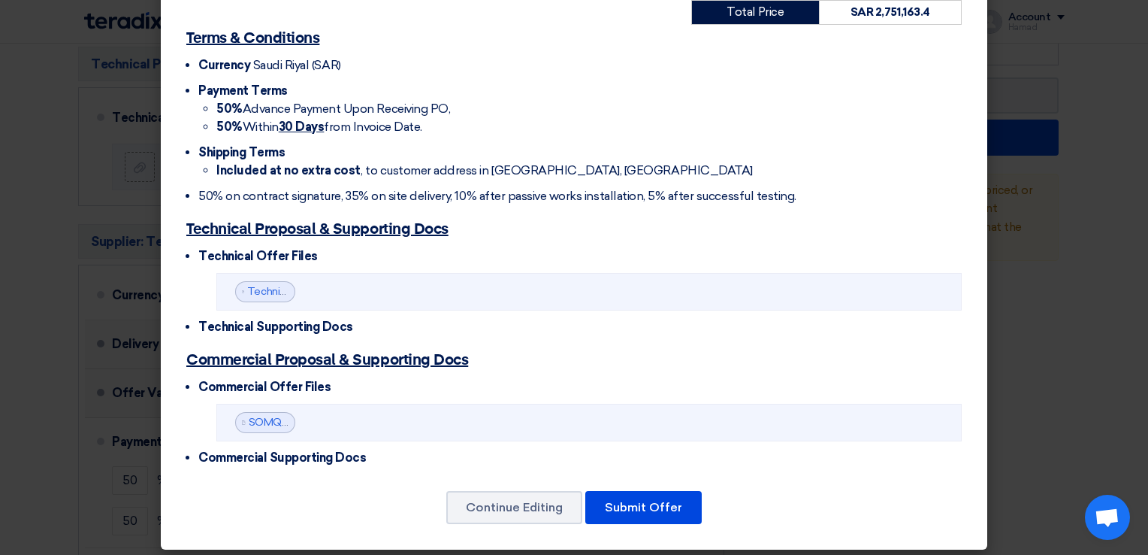
scroll to position [742, 0]
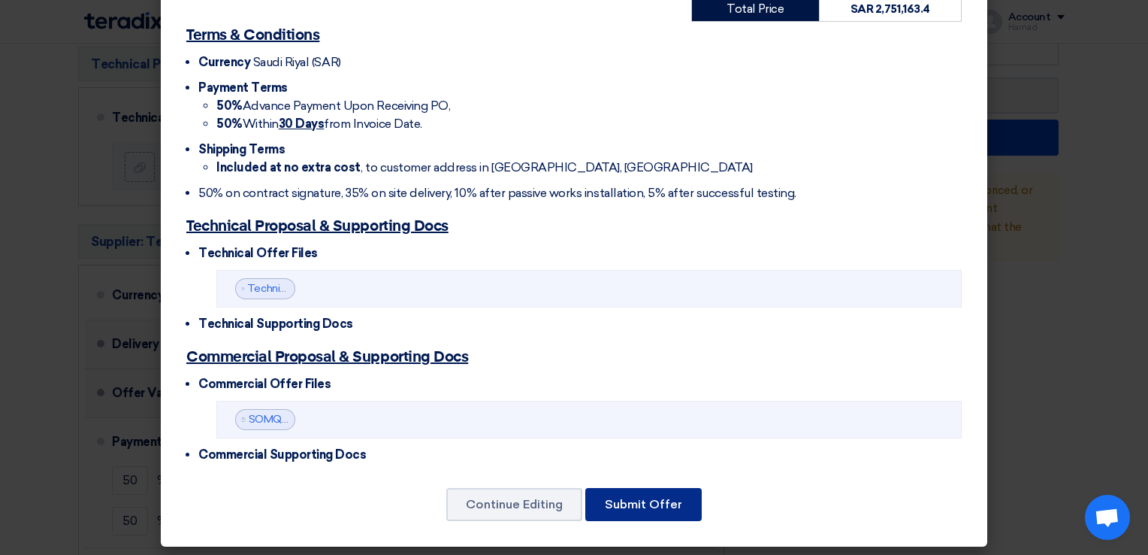
click at [630, 495] on button "Submit Offer" at bounding box center [643, 504] width 116 height 33
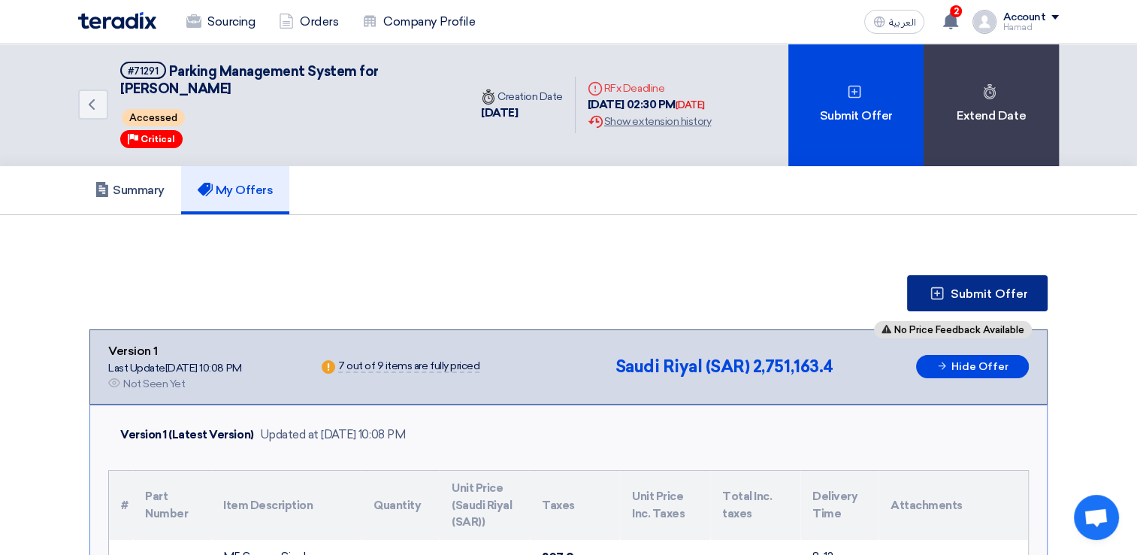
click at [973, 298] on span "Submit Offer" at bounding box center [989, 294] width 77 height 12
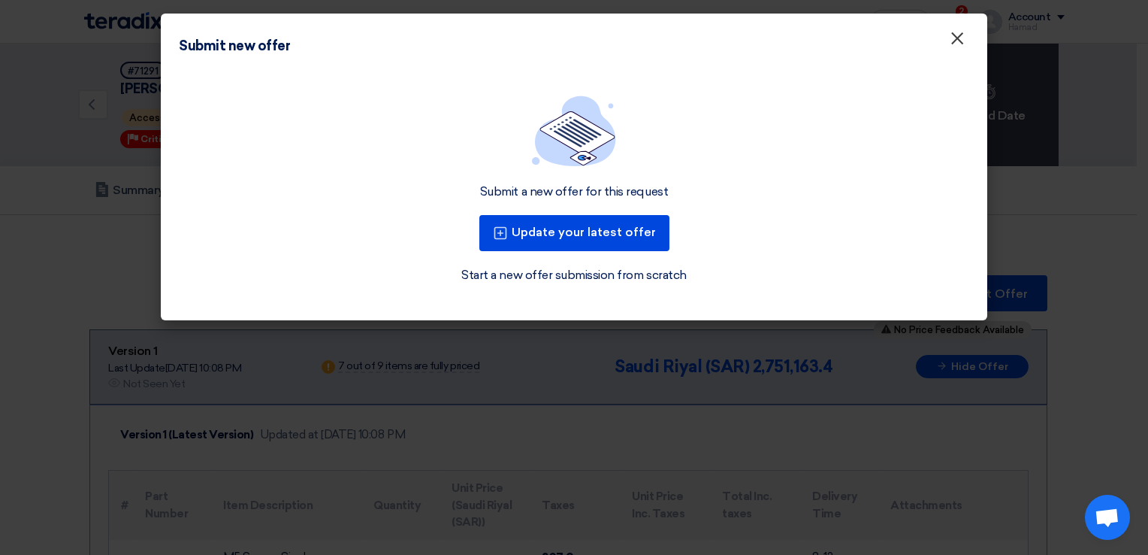
click at [955, 47] on span "×" at bounding box center [957, 42] width 15 height 30
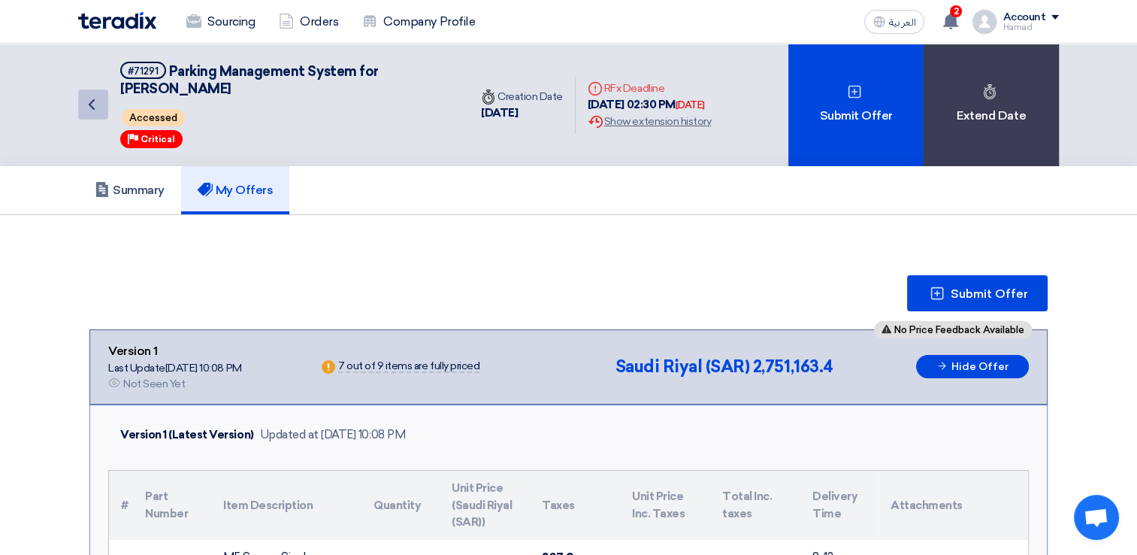
click at [100, 107] on link "Back" at bounding box center [93, 104] width 30 height 30
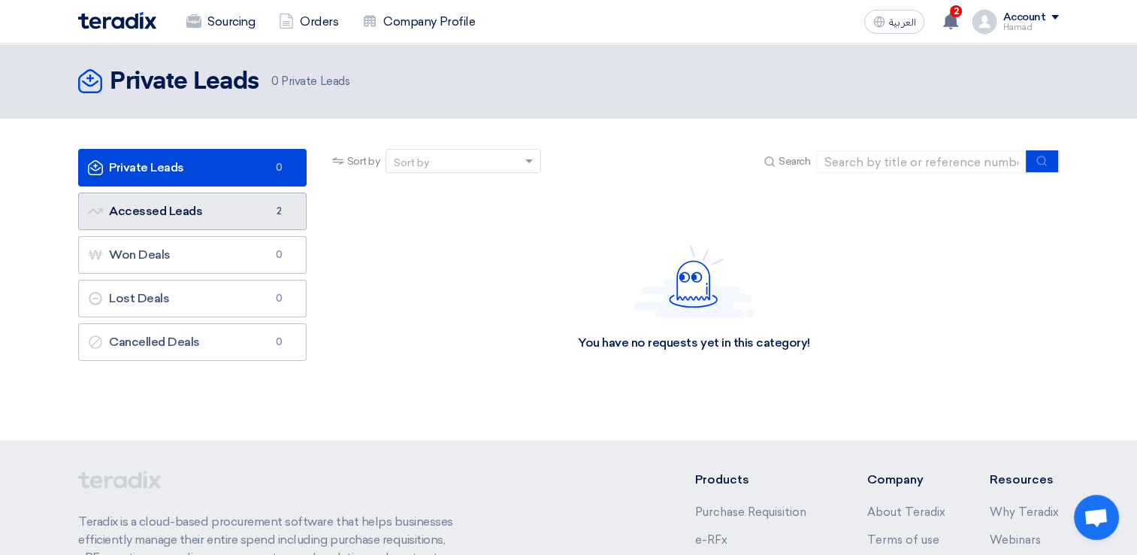
click at [255, 219] on link "Accessed Leads Accessed Leads 2" at bounding box center [192, 211] width 228 height 38
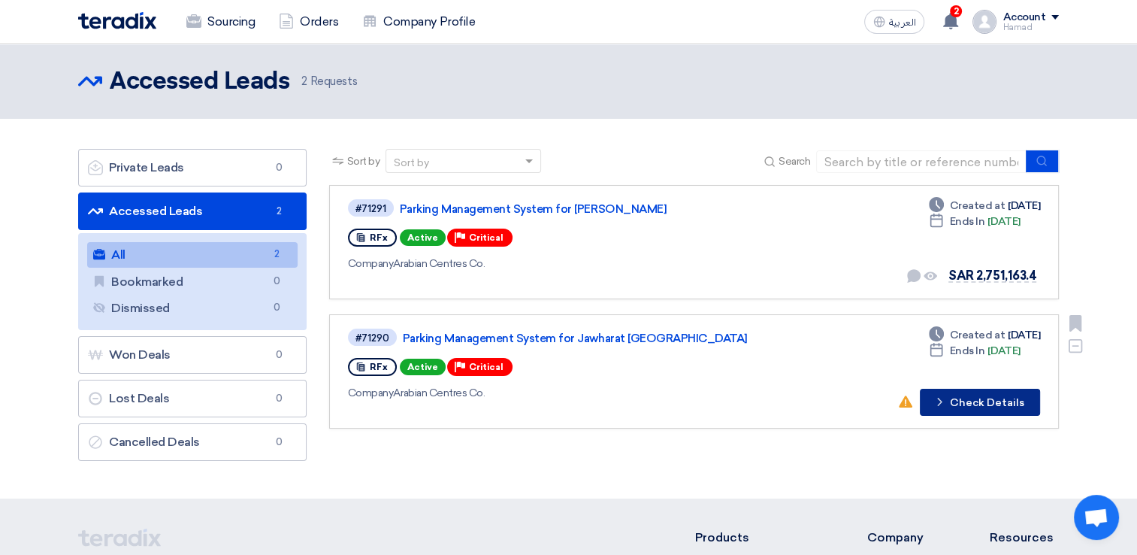
click at [976, 403] on button "Check details Check Details" at bounding box center [980, 402] width 120 height 27
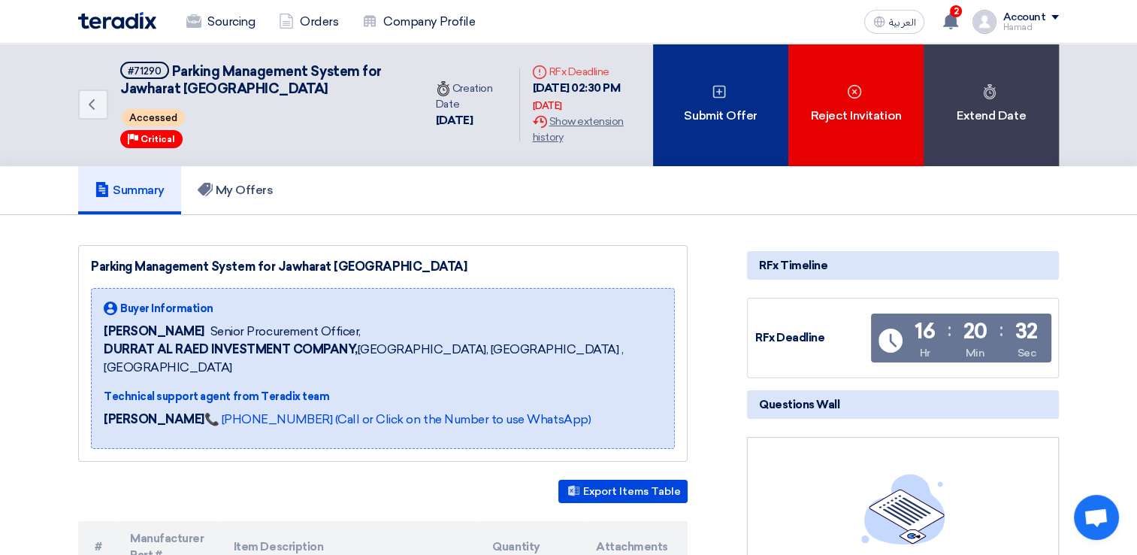
click at [739, 141] on div "Submit Offer" at bounding box center [720, 105] width 135 height 122
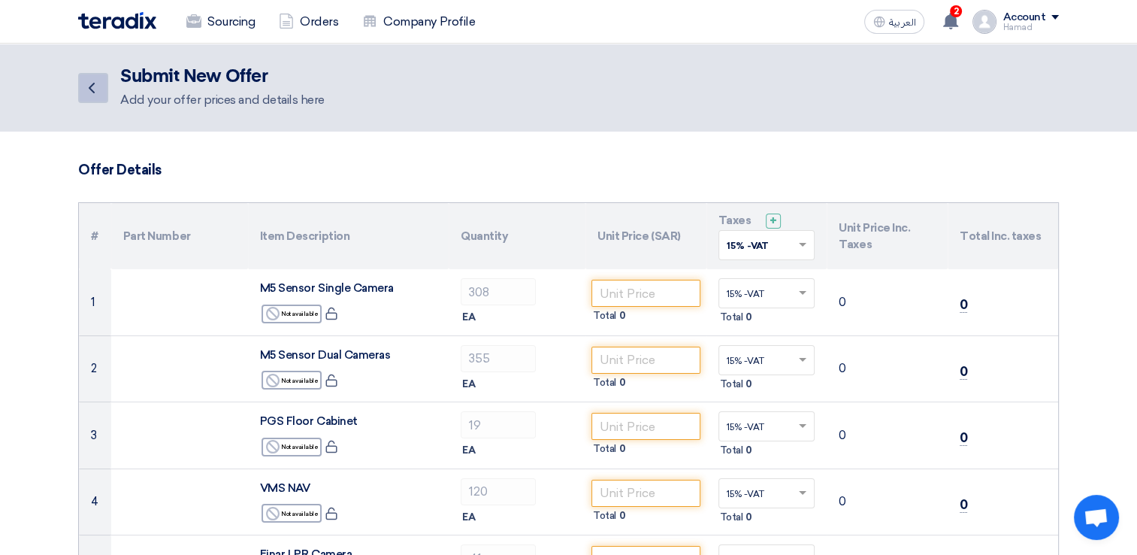
click at [80, 85] on link "Back" at bounding box center [93, 88] width 30 height 30
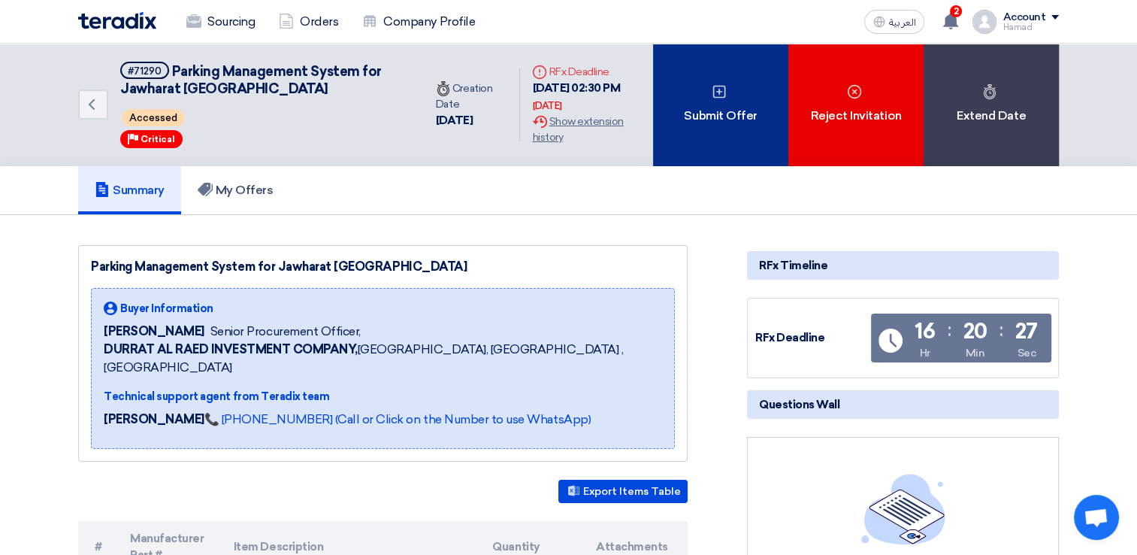
click at [735, 127] on div "Submit Offer" at bounding box center [720, 105] width 135 height 122
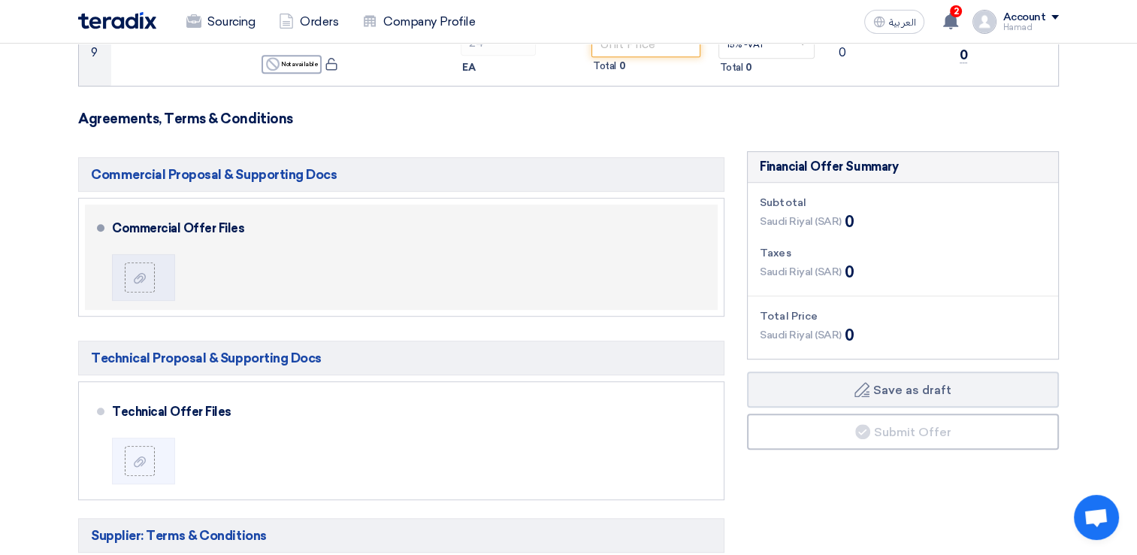
scroll to position [751, 0]
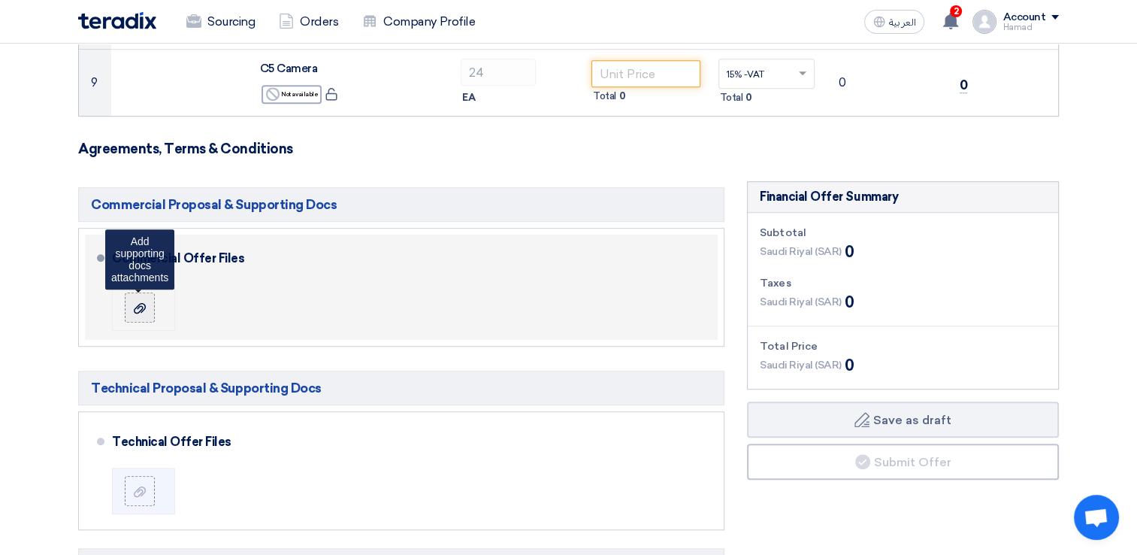
click at [149, 301] on label at bounding box center [140, 307] width 30 height 30
click at [0, 0] on input "file" at bounding box center [0, 0] width 0 height 0
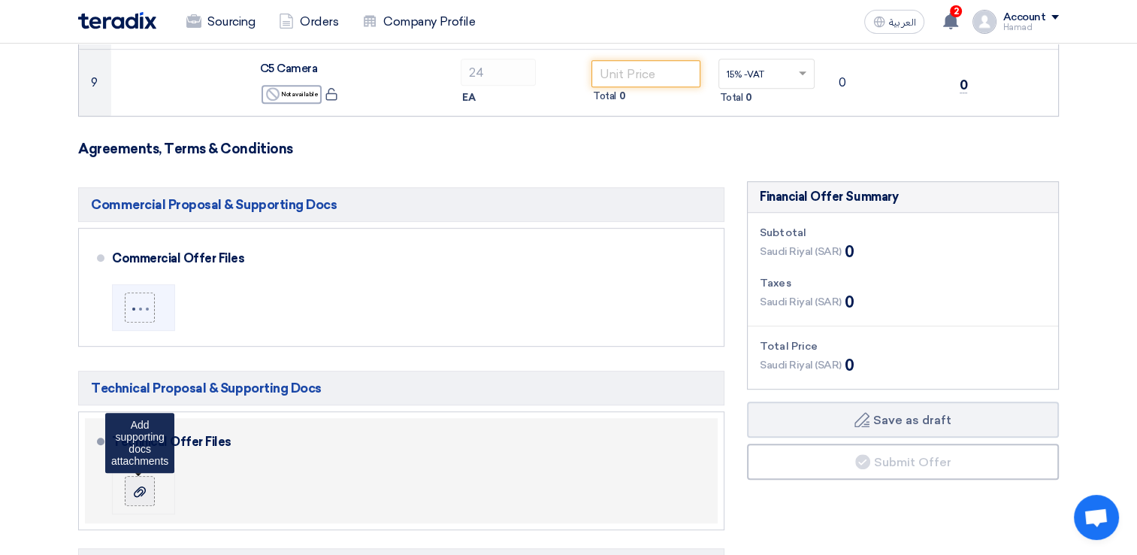
click at [144, 488] on use at bounding box center [140, 490] width 12 height 11
click at [0, 0] on input "file" at bounding box center [0, 0] width 0 height 0
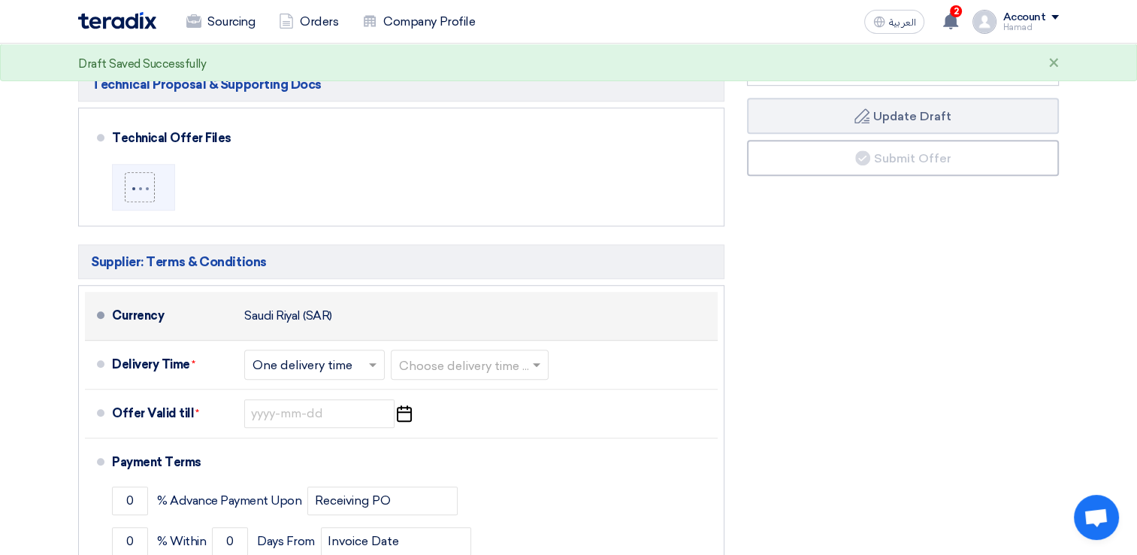
scroll to position [1052, 0]
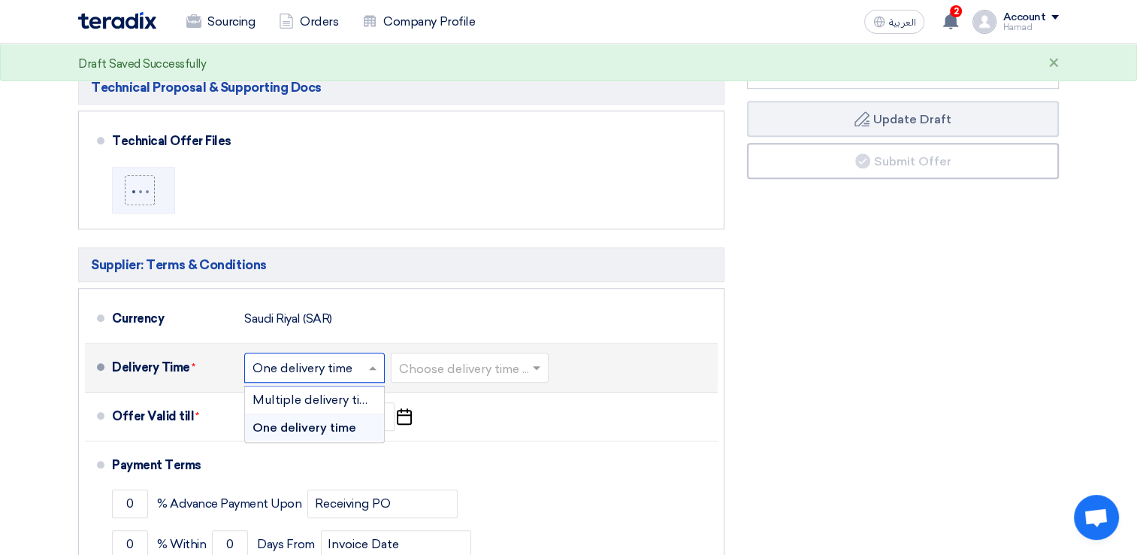
click at [308, 368] on input "text" at bounding box center [314, 369] width 125 height 22
click at [324, 366] on input "text" at bounding box center [314, 369] width 125 height 22
click at [441, 367] on input "text" at bounding box center [470, 369] width 143 height 22
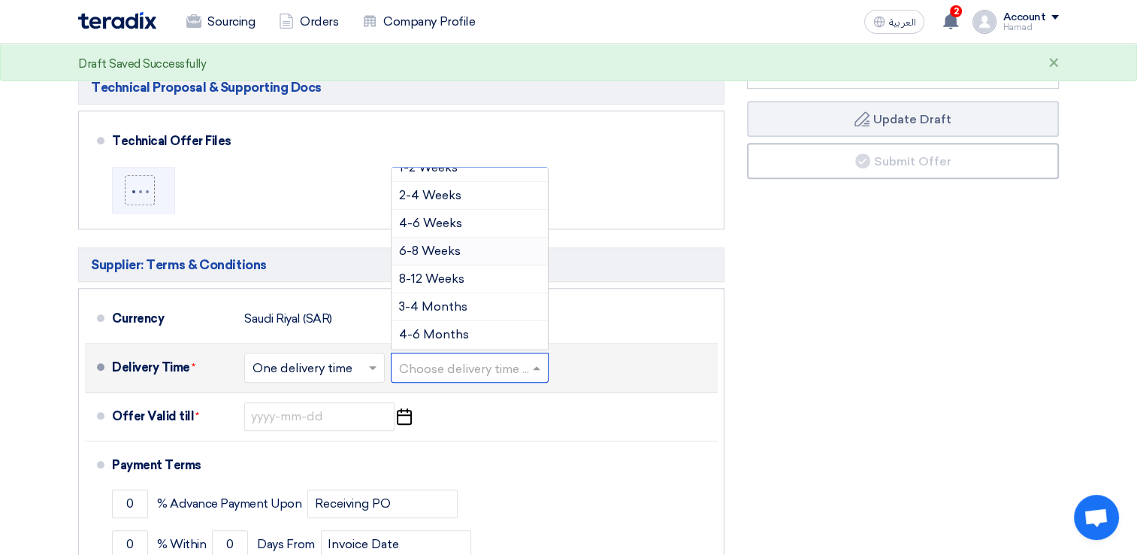
scroll to position [75, 0]
click at [439, 267] on span "8-12 Weeks" at bounding box center [431, 272] width 65 height 14
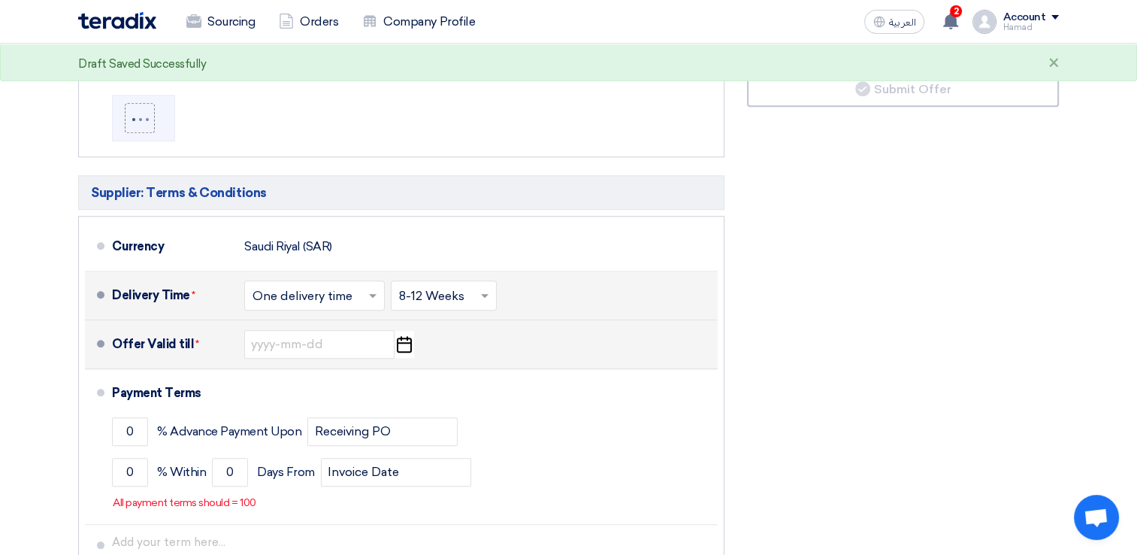
scroll to position [1127, 0]
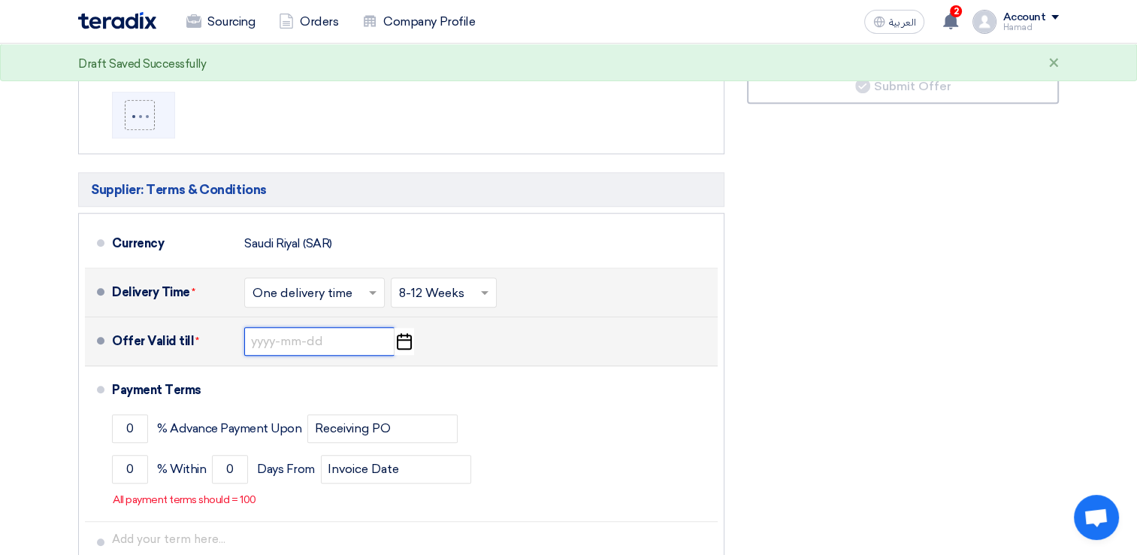
click at [324, 346] on input at bounding box center [319, 341] width 150 height 29
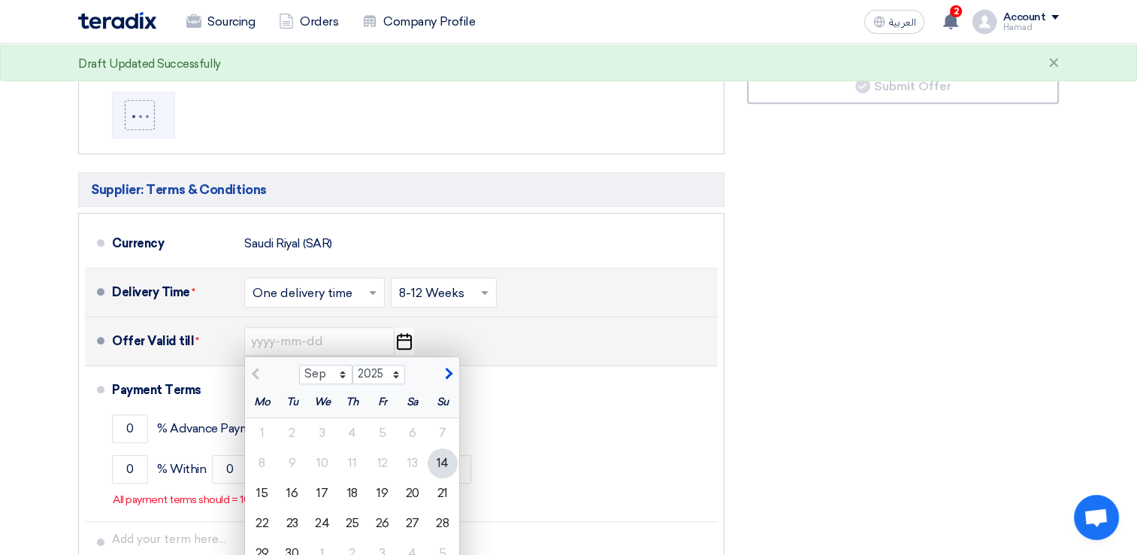
click at [443, 371] on span "button" at bounding box center [447, 374] width 8 height 14
select select "10"
click at [323, 488] on div "15" at bounding box center [322, 493] width 30 height 30
type input "[DATE]"
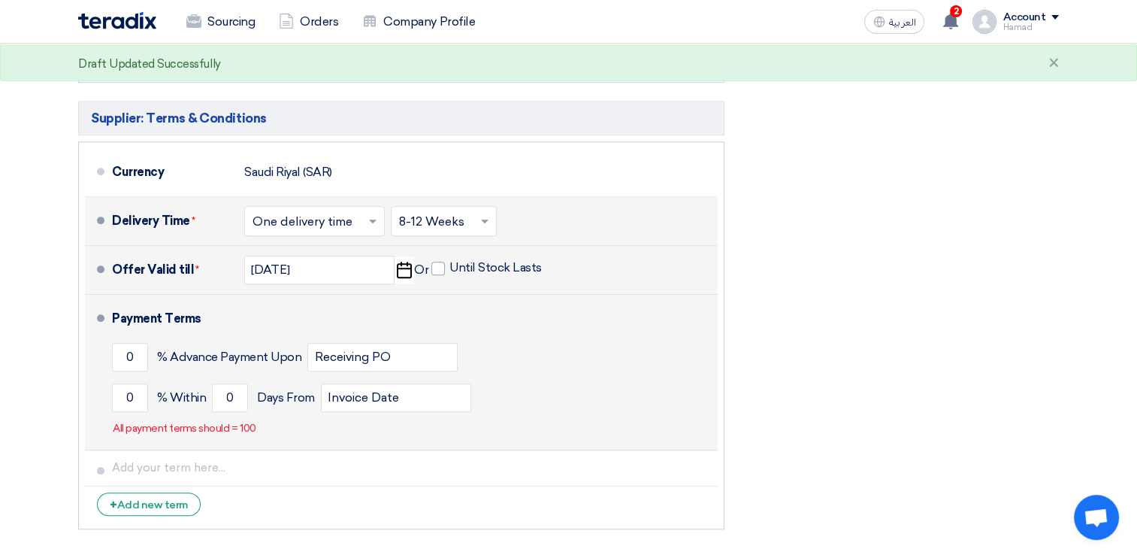
scroll to position [1202, 0]
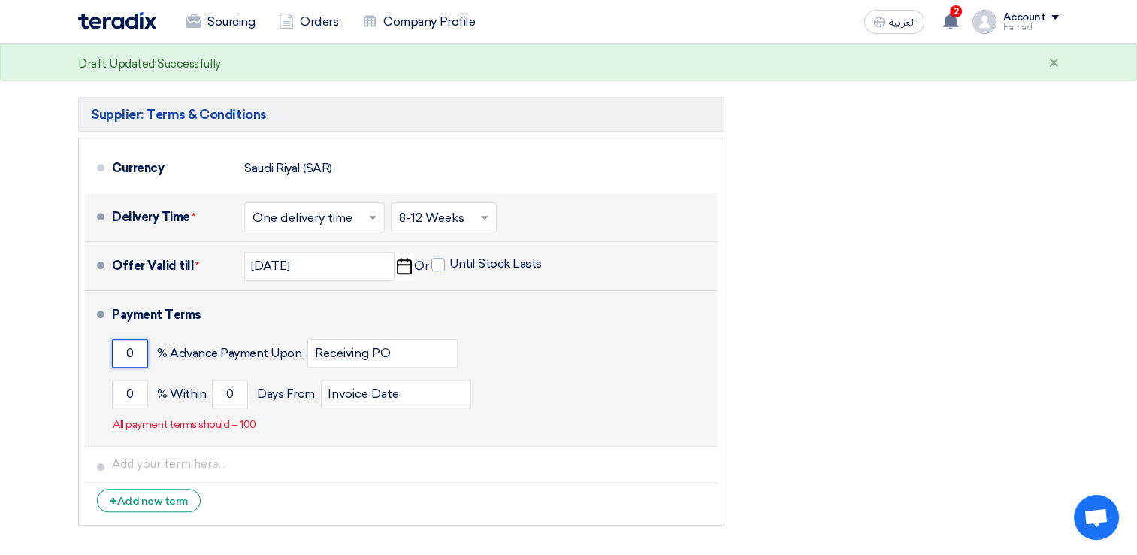
click at [141, 355] on input "0" at bounding box center [130, 353] width 36 height 29
type input "50"
click at [136, 386] on input "0" at bounding box center [130, 393] width 36 height 29
type input "50"
click at [237, 386] on input "0" at bounding box center [230, 393] width 36 height 29
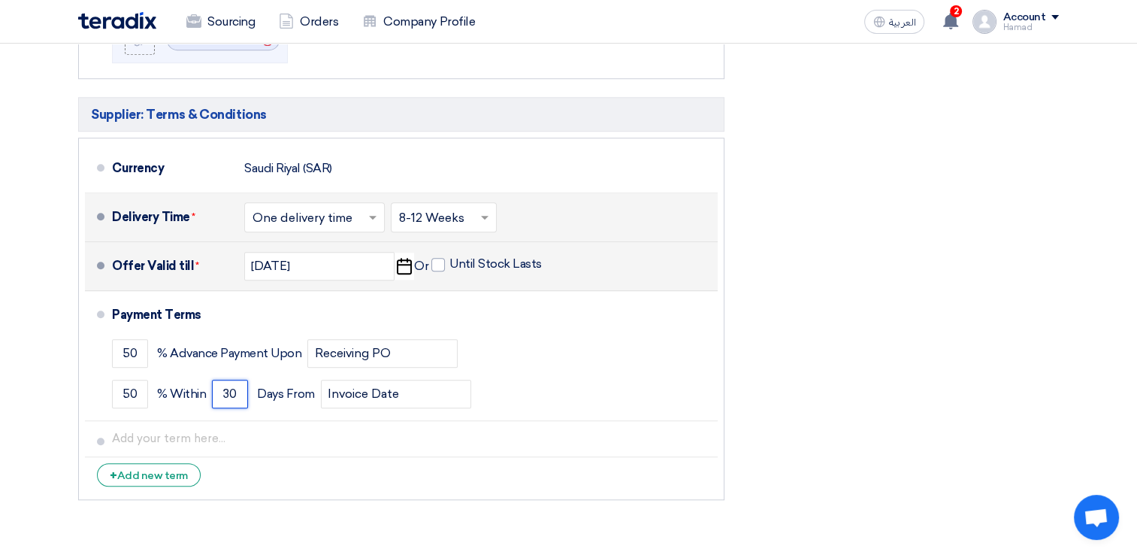
type input "30"
click at [743, 314] on div "Financial Offer Summary Subtotal [GEOGRAPHIC_DATA] (SAR) 0 Taxes [GEOGRAPHIC_DA…" at bounding box center [903, 118] width 334 height 777
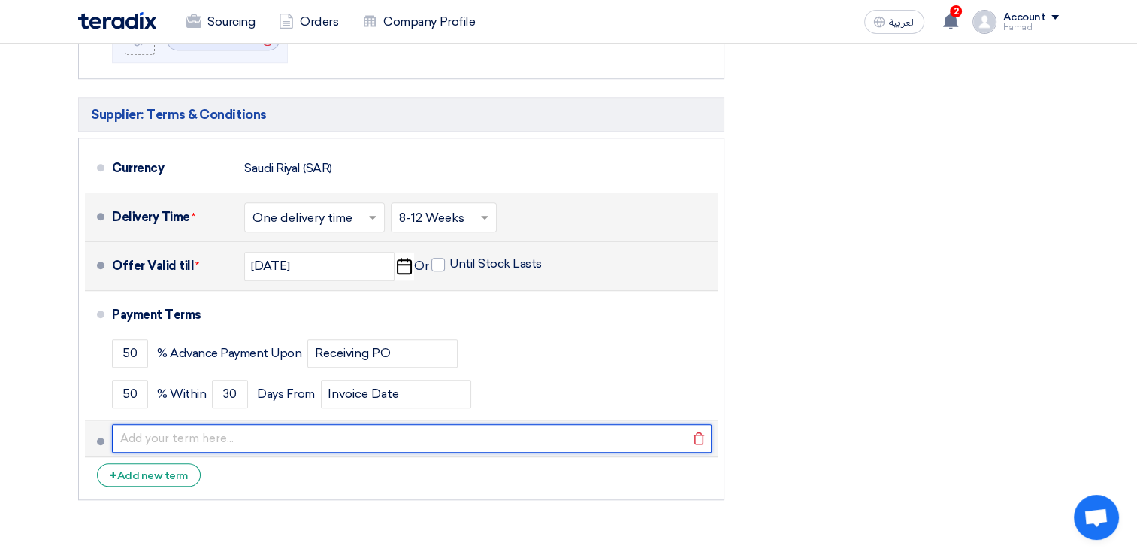
click at [216, 429] on input "text" at bounding box center [412, 438] width 600 height 29
paste input "50% on contract signature, 35% on site delivery, 10% after passive works instal…"
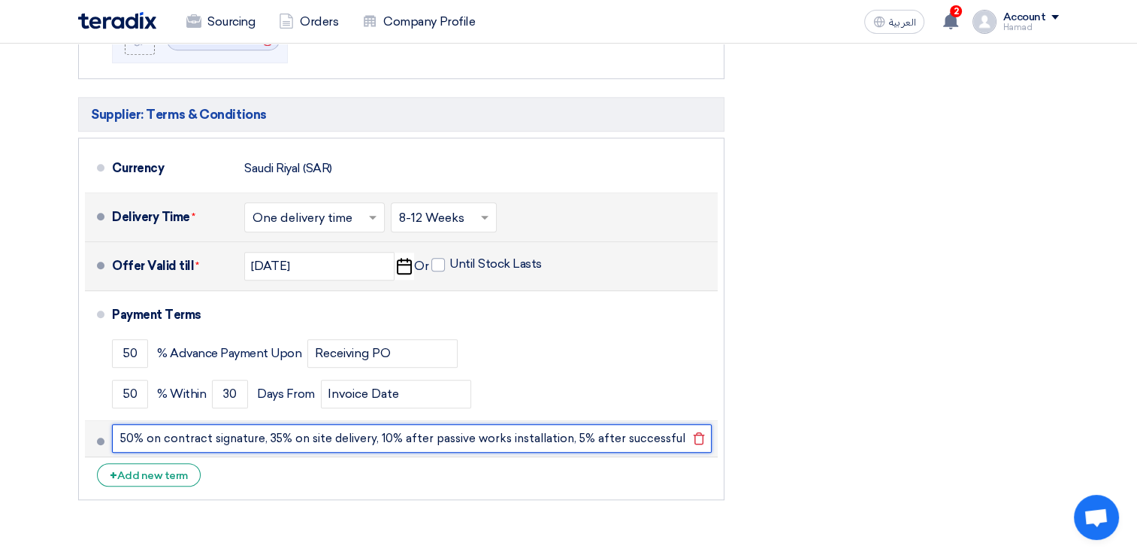
scroll to position [0, 23]
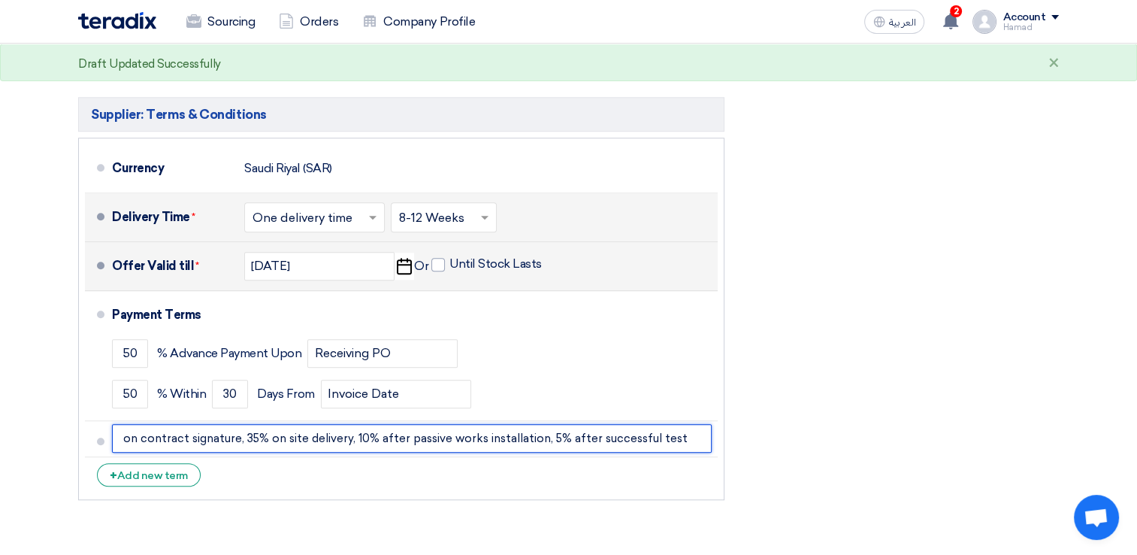
type input "50% on contract signature, 35% on site delivery, 10% after passive works instal…"
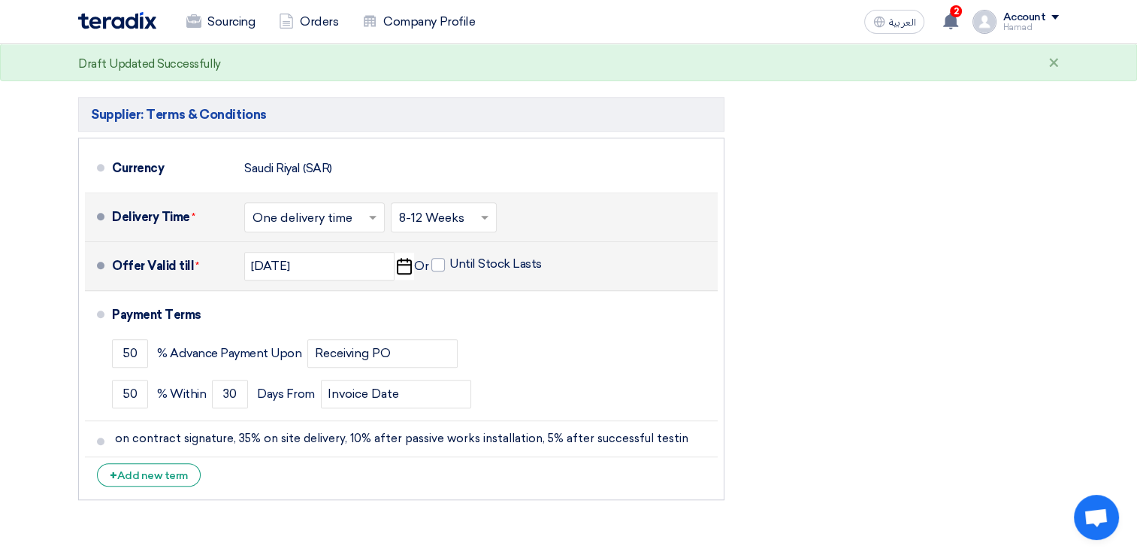
scroll to position [0, 0]
click at [875, 395] on div "Financial Offer Summary Subtotal [GEOGRAPHIC_DATA] (SAR) 0 Taxes [GEOGRAPHIC_DA…" at bounding box center [903, 118] width 334 height 777
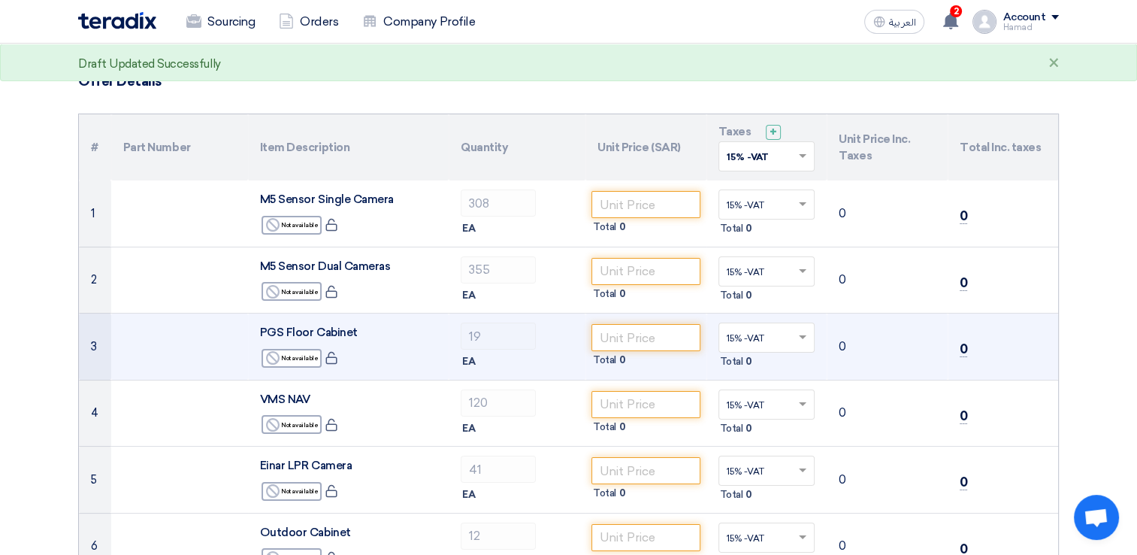
scroll to position [75, 0]
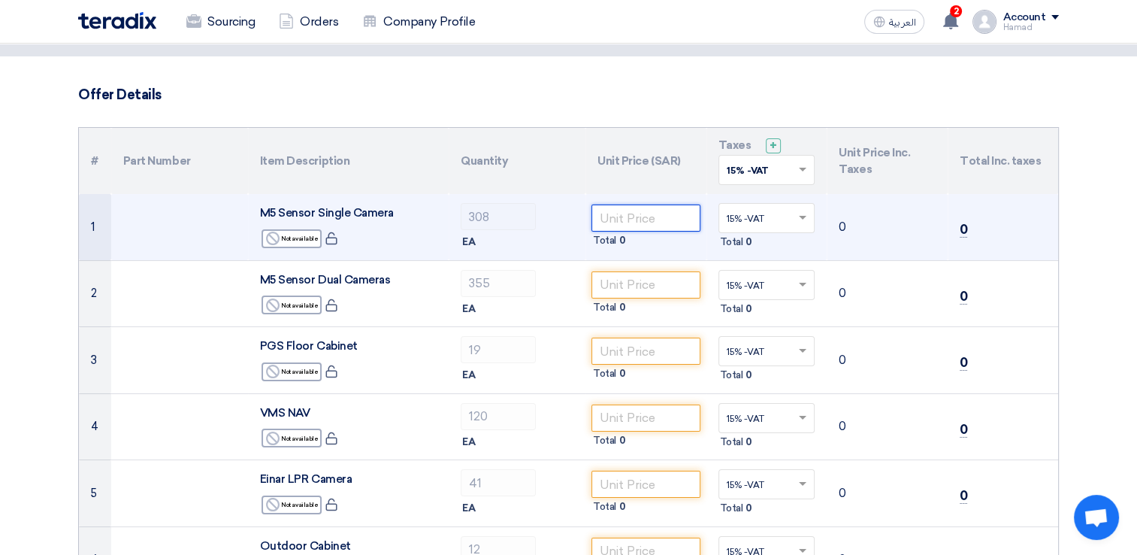
click at [653, 225] on input "number" at bounding box center [645, 217] width 109 height 27
paste input "1386.00"
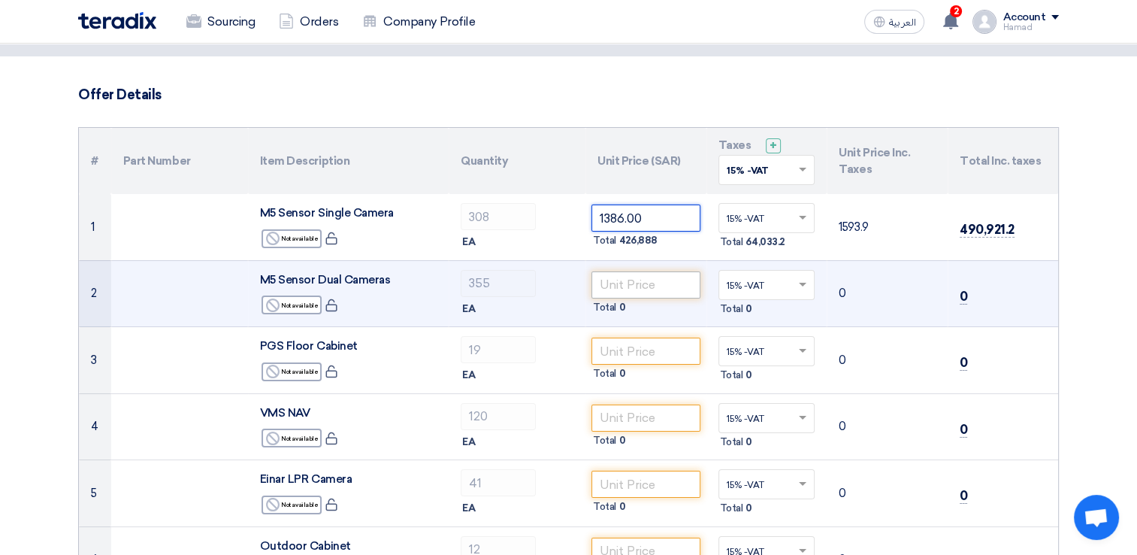
type input "1386.00"
click at [661, 283] on input "number" at bounding box center [645, 284] width 109 height 27
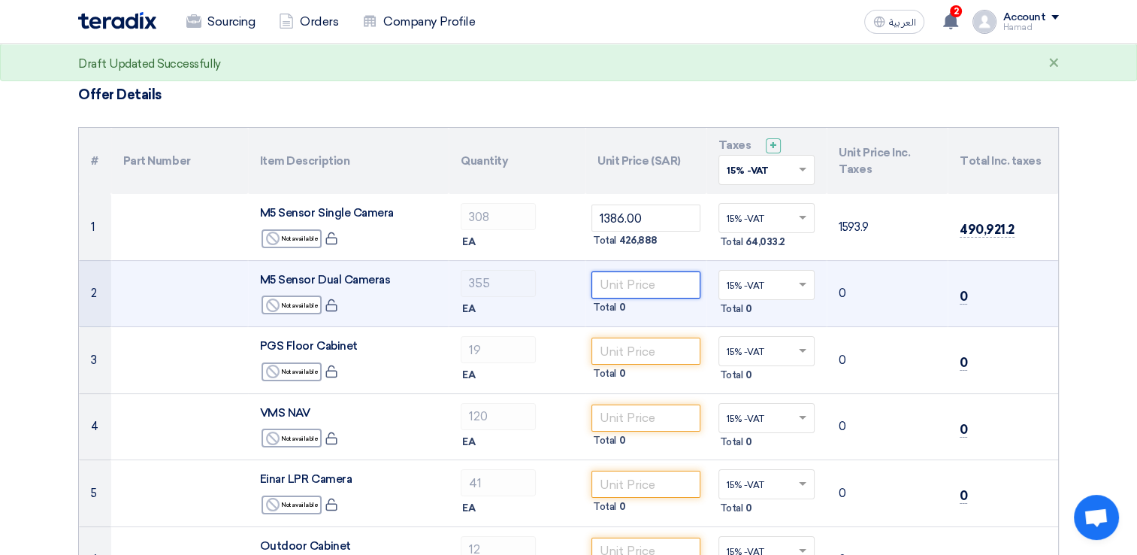
paste input "1829.00"
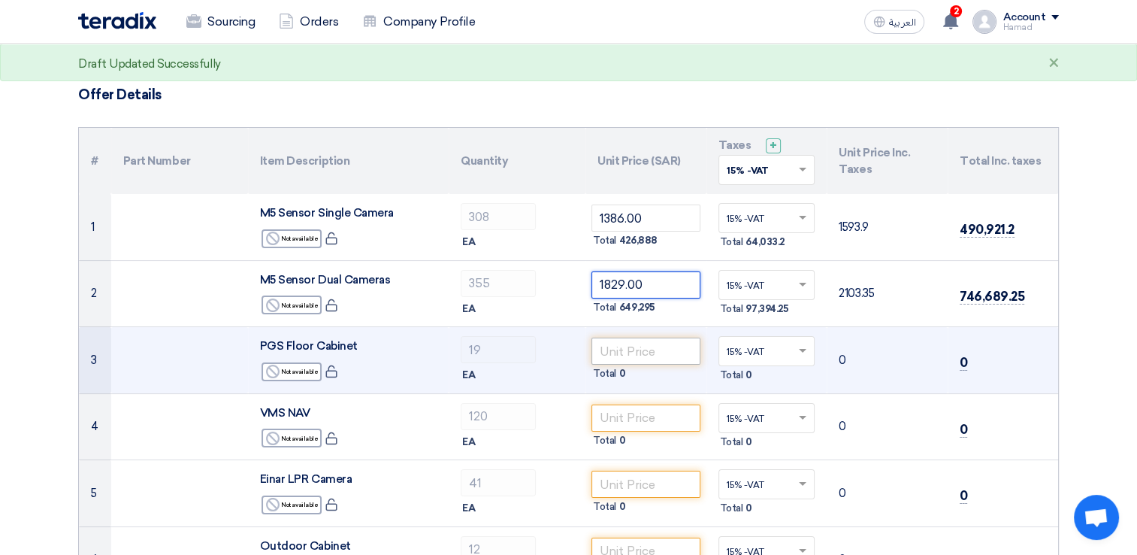
type input "1829.00"
click at [649, 343] on input "number" at bounding box center [645, 350] width 109 height 27
click at [304, 371] on div "Reject Not available" at bounding box center [292, 371] width 60 height 19
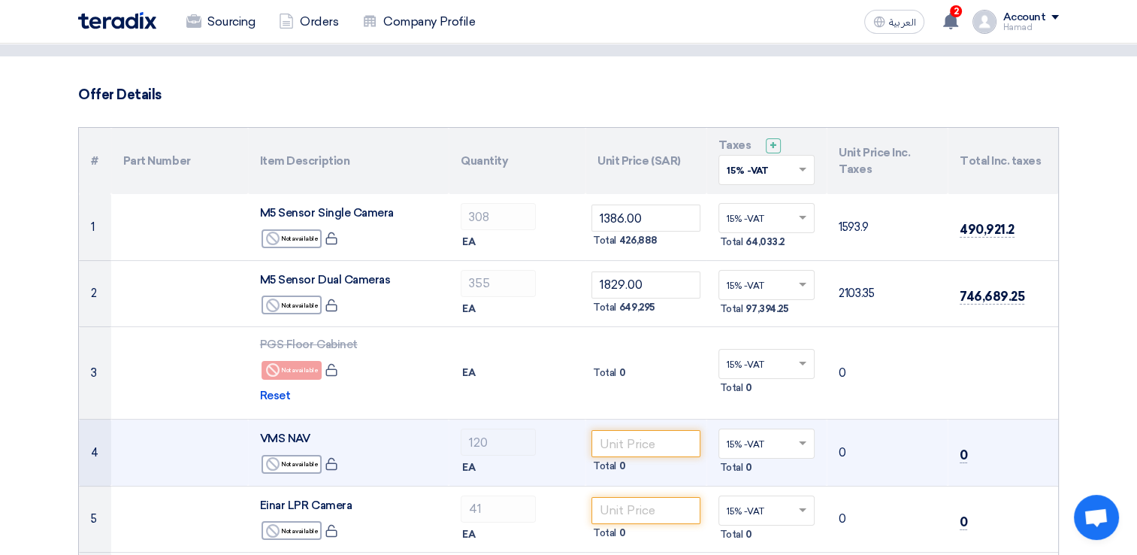
click at [761, 444] on input "text" at bounding box center [759, 445] width 65 height 25
drag, startPoint x: 658, startPoint y: 430, endPoint x: 661, endPoint y: 442, distance: 12.2
click at [658, 430] on input "number" at bounding box center [645, 443] width 109 height 27
paste input "2643.00"
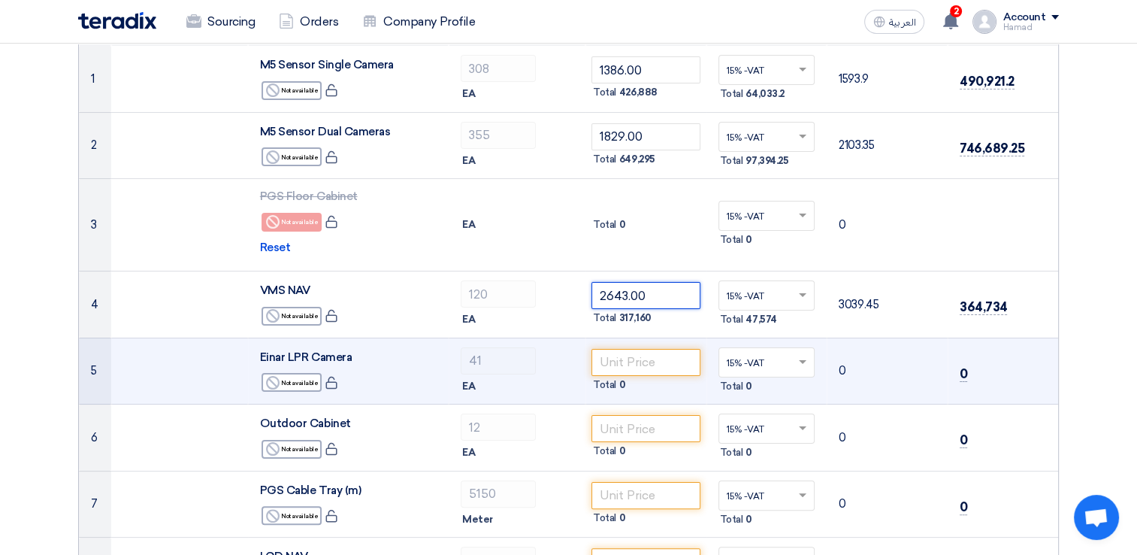
scroll to position [225, 0]
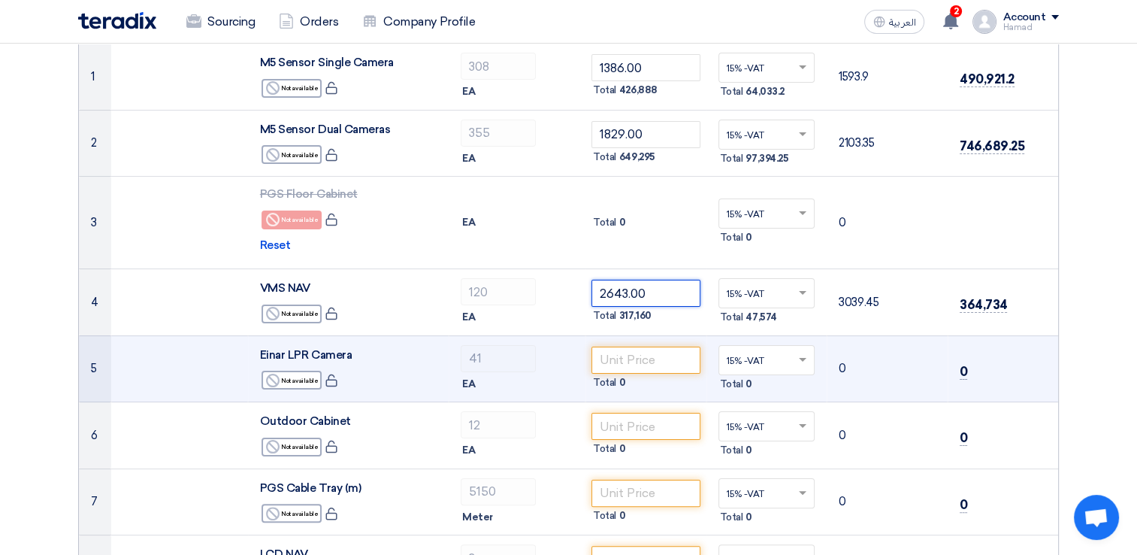
type input "2643.00"
click at [653, 343] on td "Total 0" at bounding box center [645, 368] width 121 height 67
click at [655, 364] on input "number" at bounding box center [645, 359] width 109 height 27
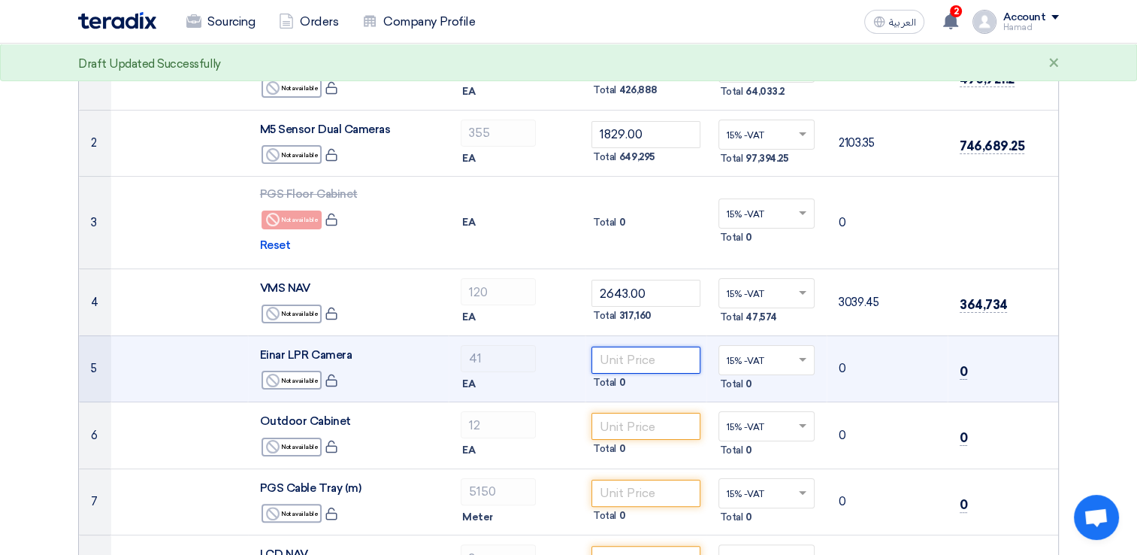
paste input "13614.00"
type input "13614.00"
click at [550, 383] on div "EA" at bounding box center [517, 384] width 113 height 18
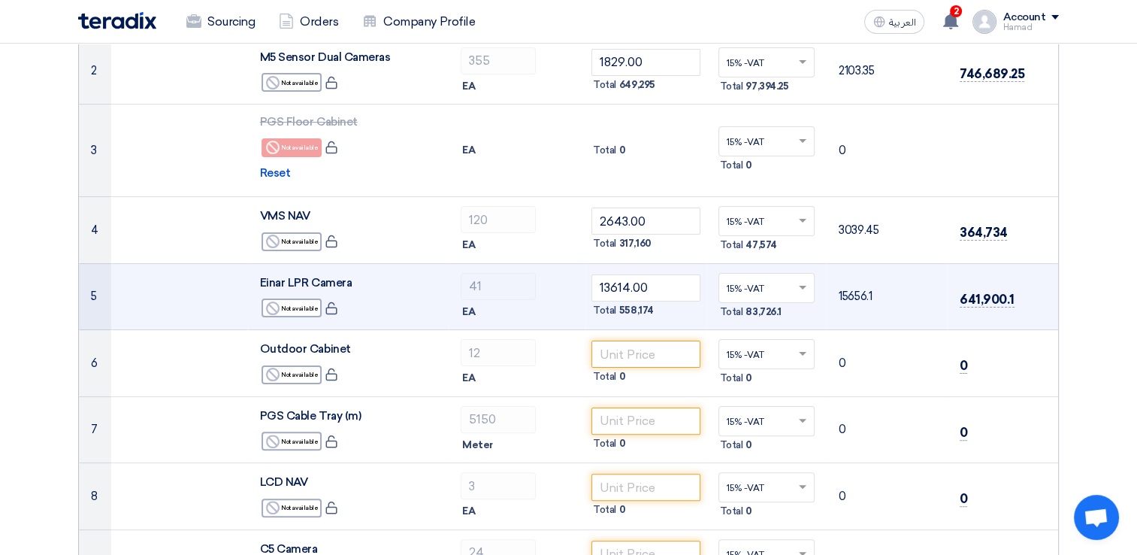
scroll to position [301, 0]
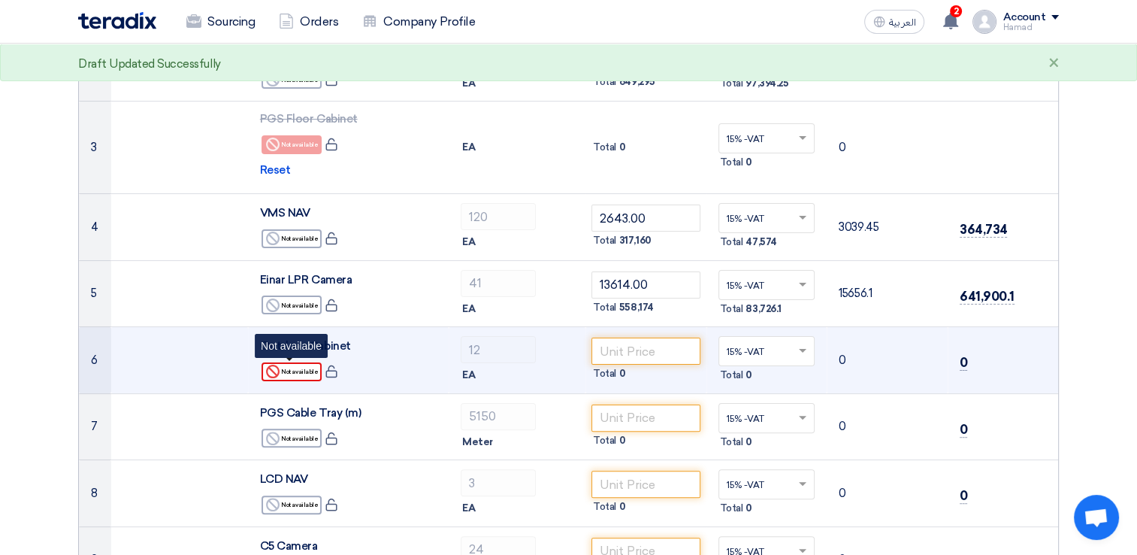
click at [275, 371] on use at bounding box center [273, 371] width 14 height 14
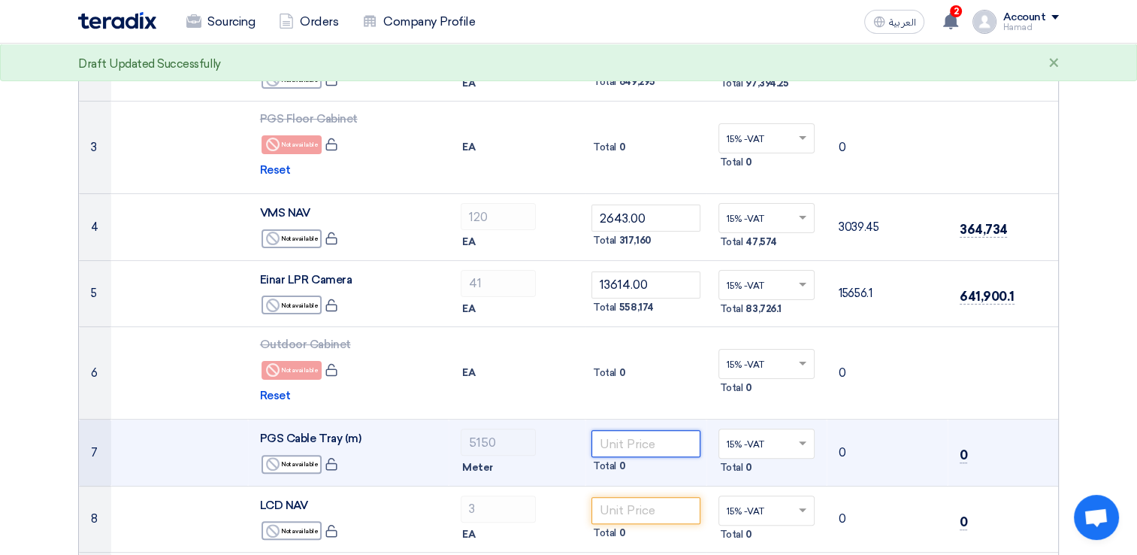
click at [679, 443] on input "number" at bounding box center [645, 443] width 109 height 27
paste input "26.00"
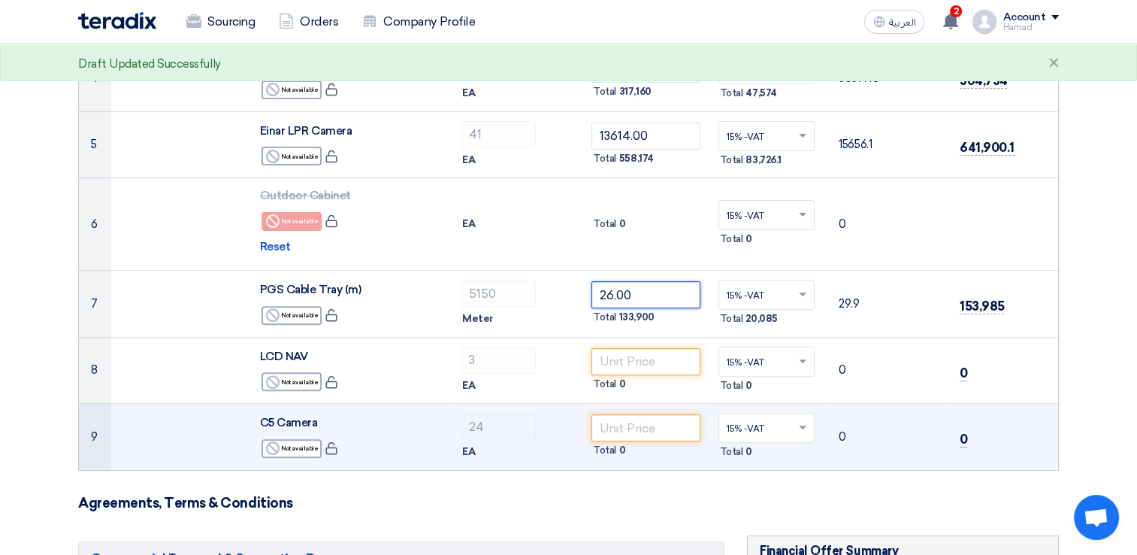
scroll to position [451, 0]
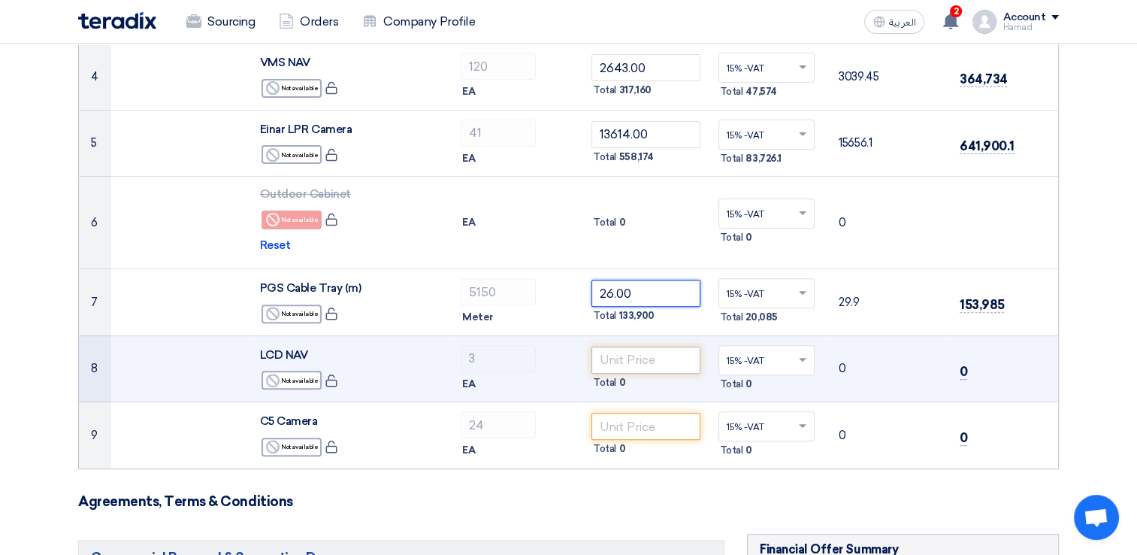
type input "26.00"
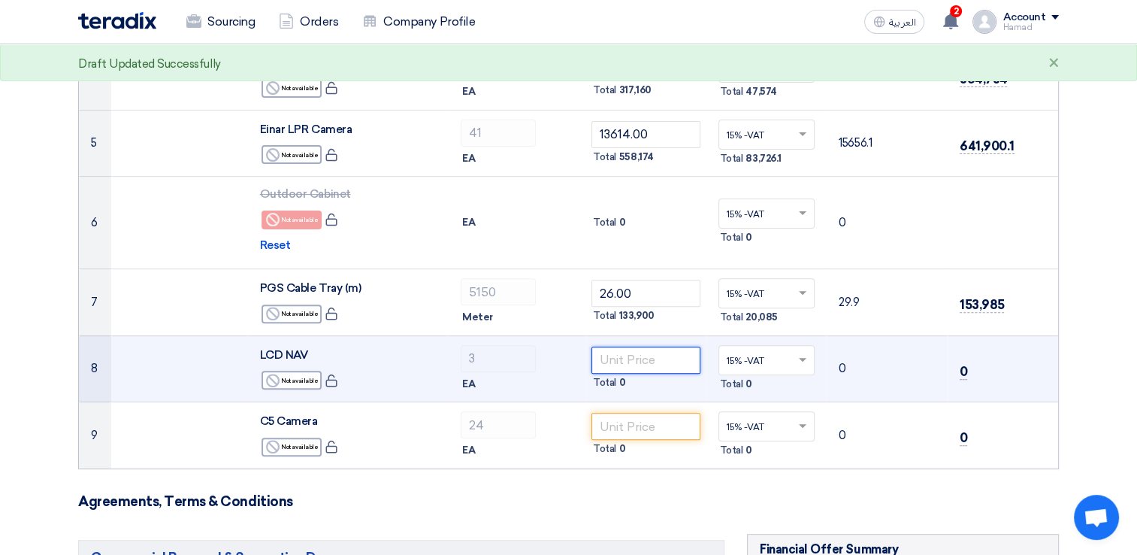
click at [617, 360] on input "number" at bounding box center [645, 359] width 109 height 27
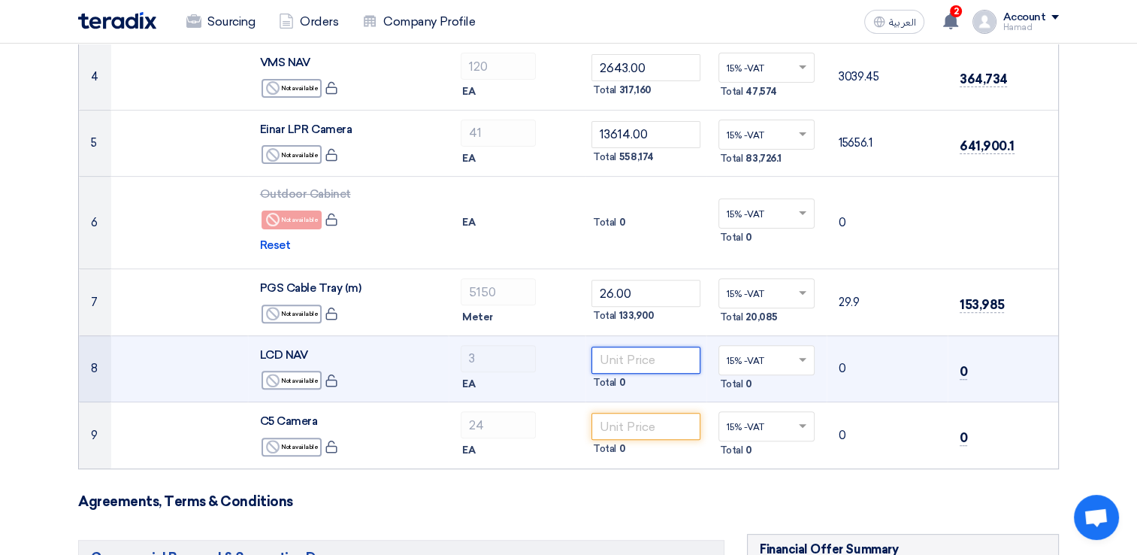
paste input "21429.00"
type input "21429.00"
click at [557, 387] on div "EA" at bounding box center [517, 384] width 113 height 18
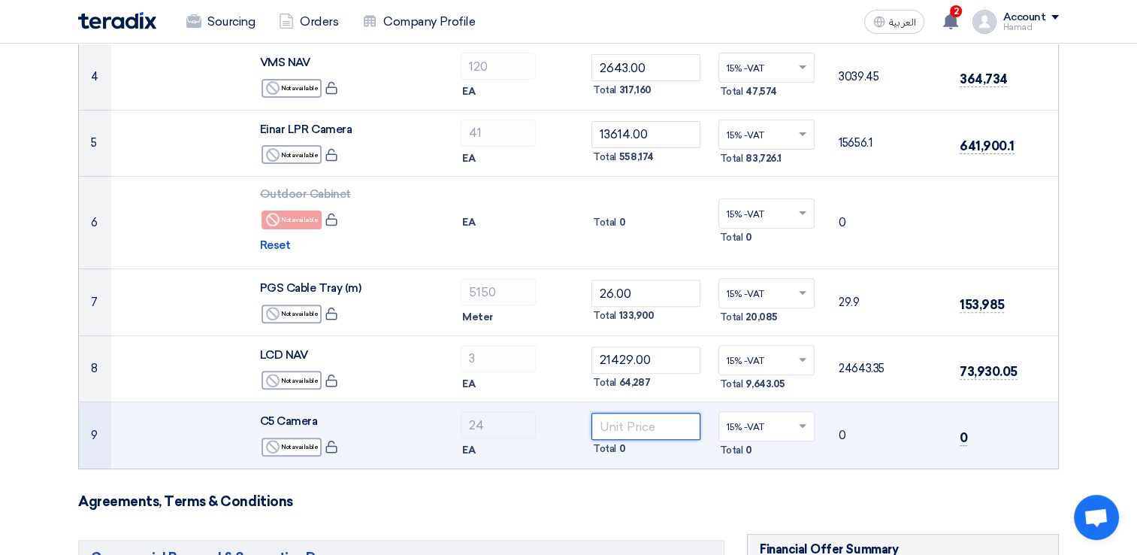
click at [630, 425] on input "number" at bounding box center [645, 426] width 109 height 27
paste input "22857.00"
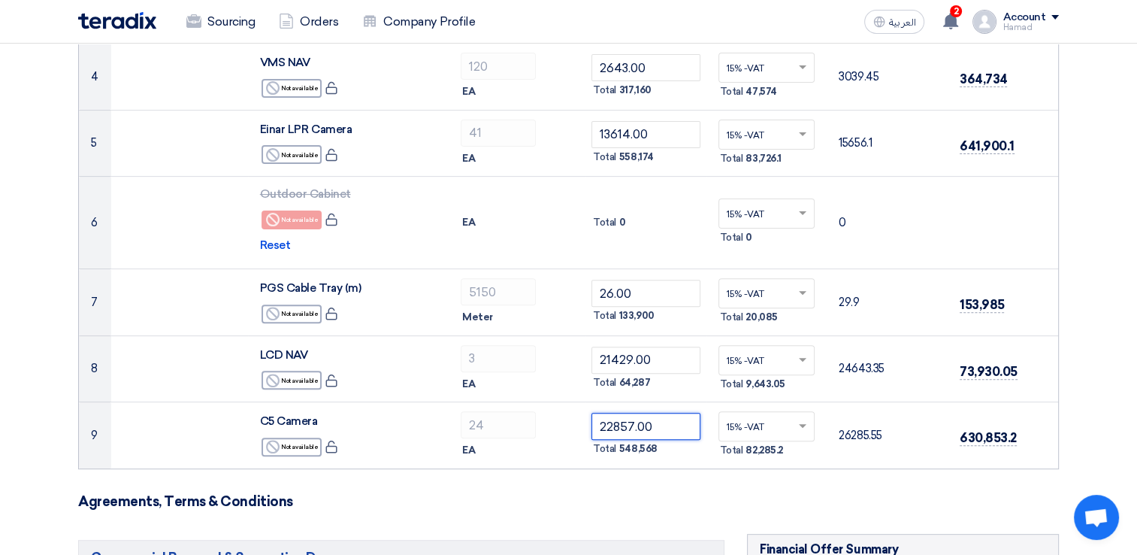
type input "22857.00"
click at [1076, 387] on section "Offer Details # Part Number Item Description Quantity Unit Price (SAR) Taxes + …" at bounding box center [568, 520] width 1137 height 1678
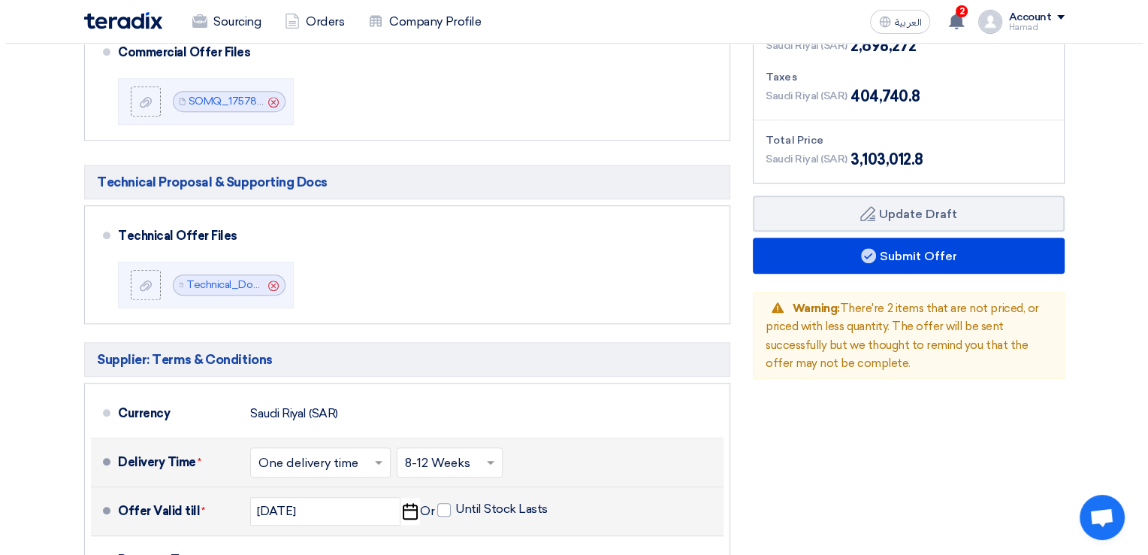
scroll to position [902, 0]
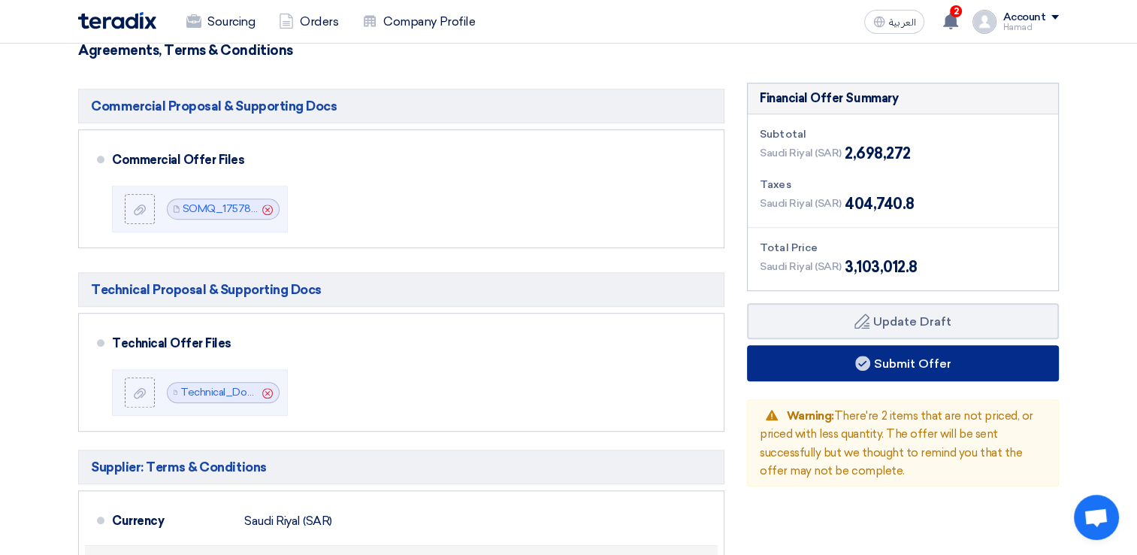
click at [906, 350] on button "Submit Offer" at bounding box center [903, 363] width 312 height 36
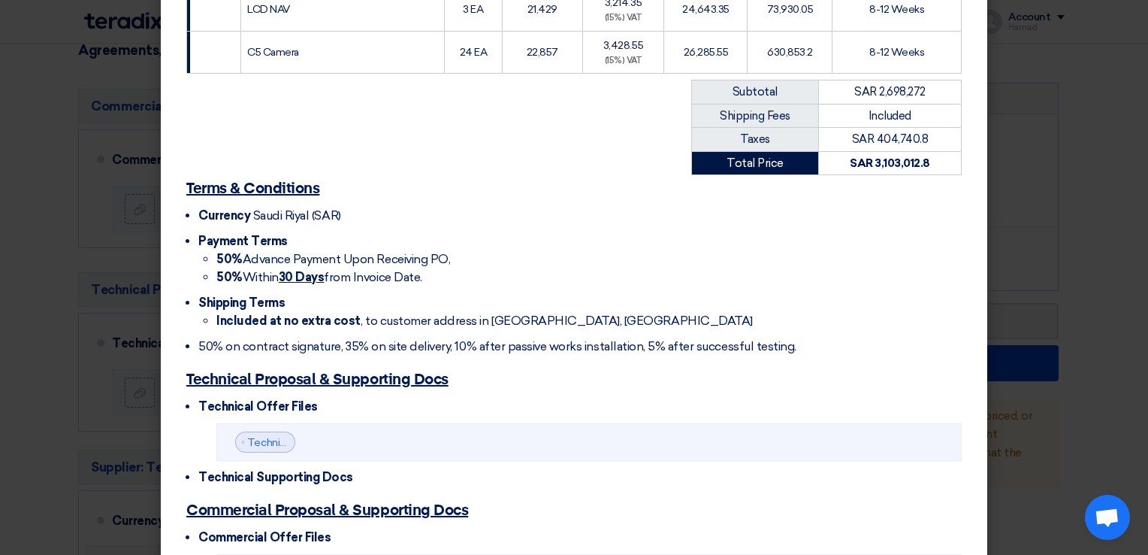
scroll to position [745, 0]
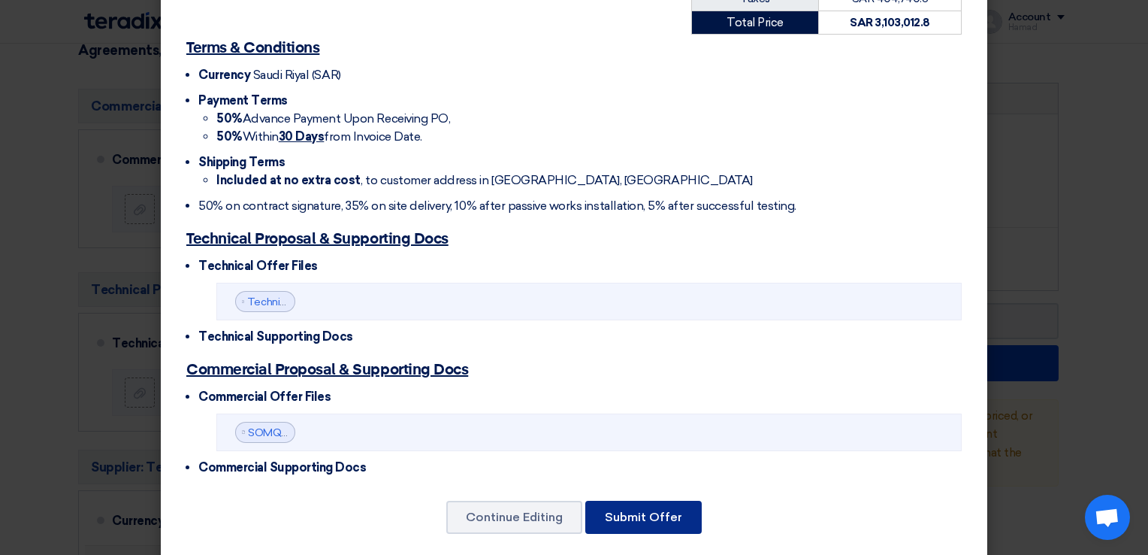
click at [647, 500] on button "Submit Offer" at bounding box center [643, 516] width 116 height 33
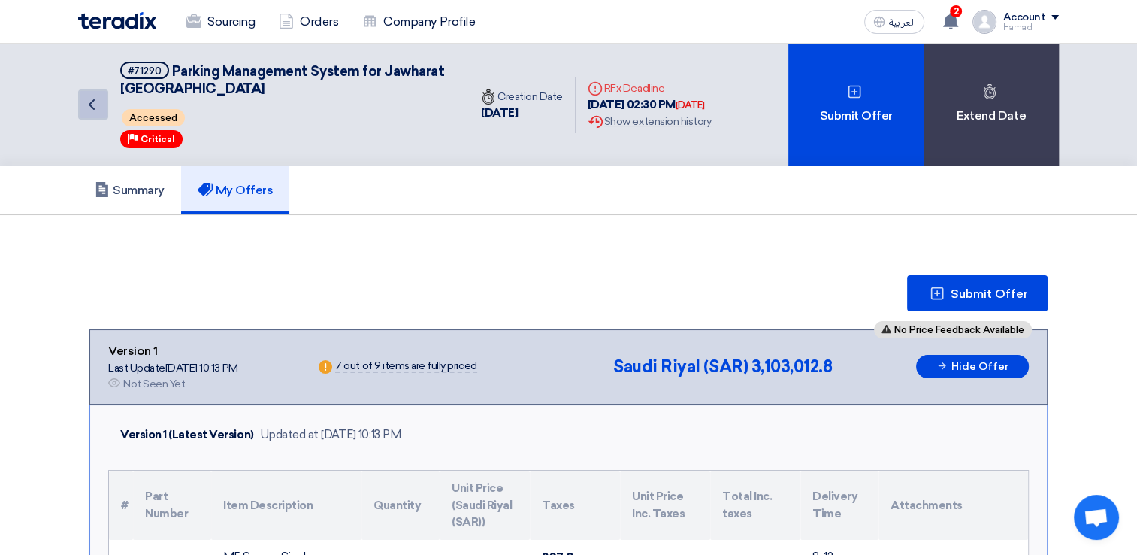
click at [86, 104] on icon "Back" at bounding box center [92, 104] width 18 height 18
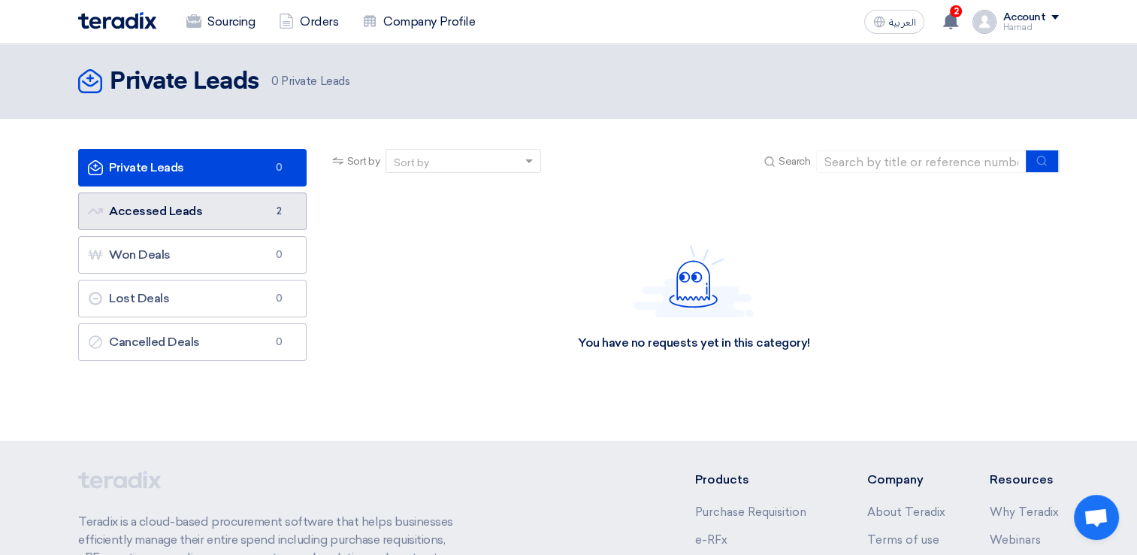
click at [235, 208] on link "Accessed Leads Accessed Leads 2" at bounding box center [192, 211] width 228 height 38
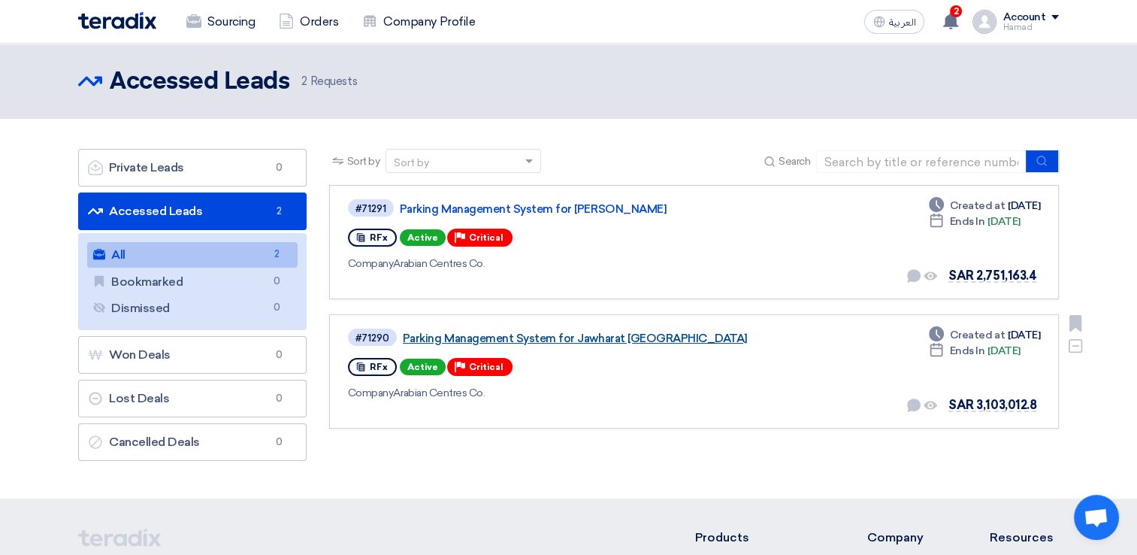
click at [643, 331] on link "Parking Management System for Jawharat [GEOGRAPHIC_DATA]" at bounding box center [591, 338] width 376 height 14
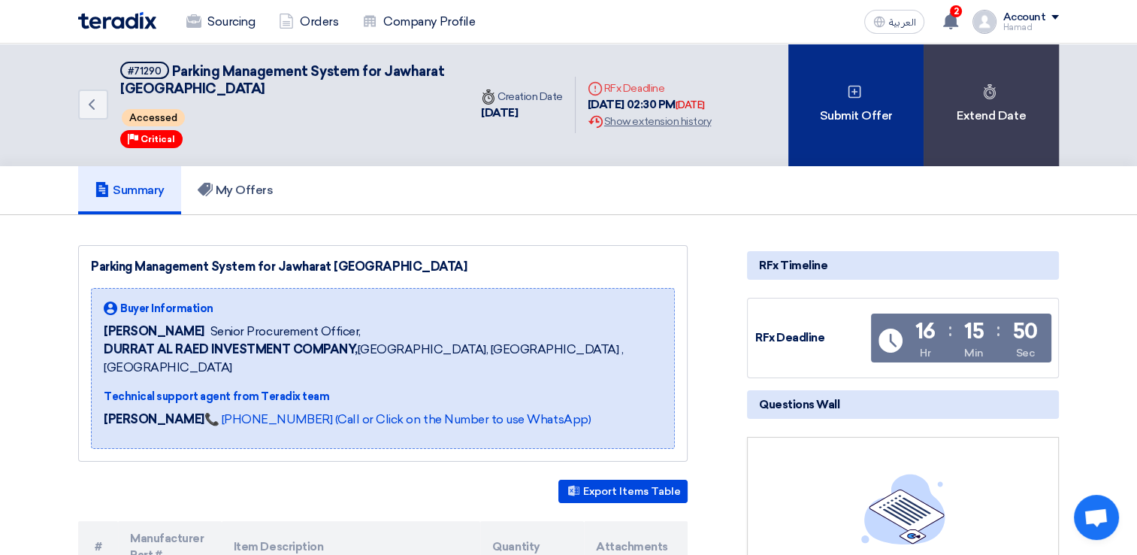
click at [888, 122] on div "Submit Offer" at bounding box center [855, 105] width 135 height 122
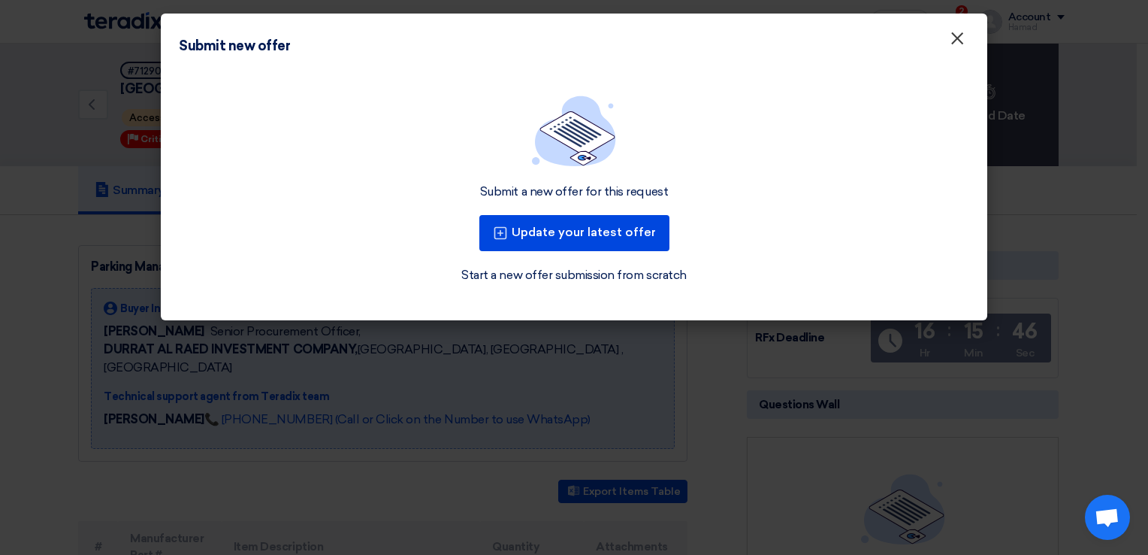
click at [960, 44] on span "×" at bounding box center [957, 42] width 15 height 30
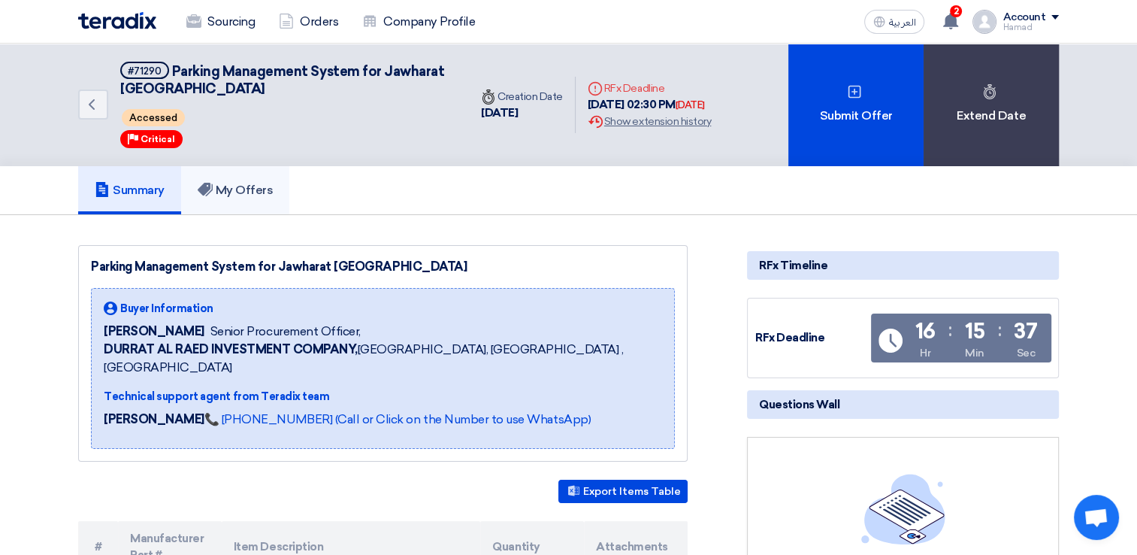
click at [283, 180] on link "My Offers" at bounding box center [235, 190] width 109 height 48
